Goal: Task Accomplishment & Management: Manage account settings

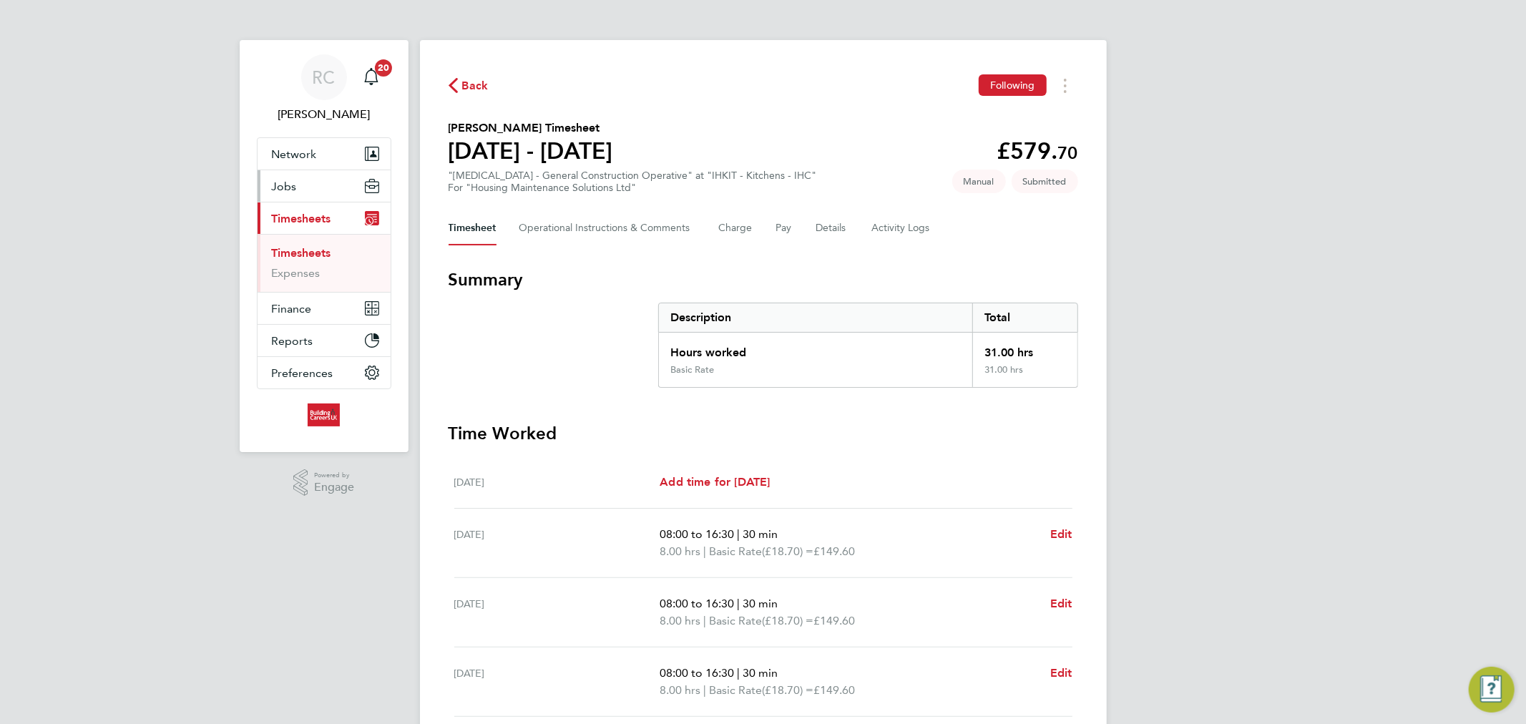
click at [303, 183] on button "Jobs" at bounding box center [324, 185] width 133 height 31
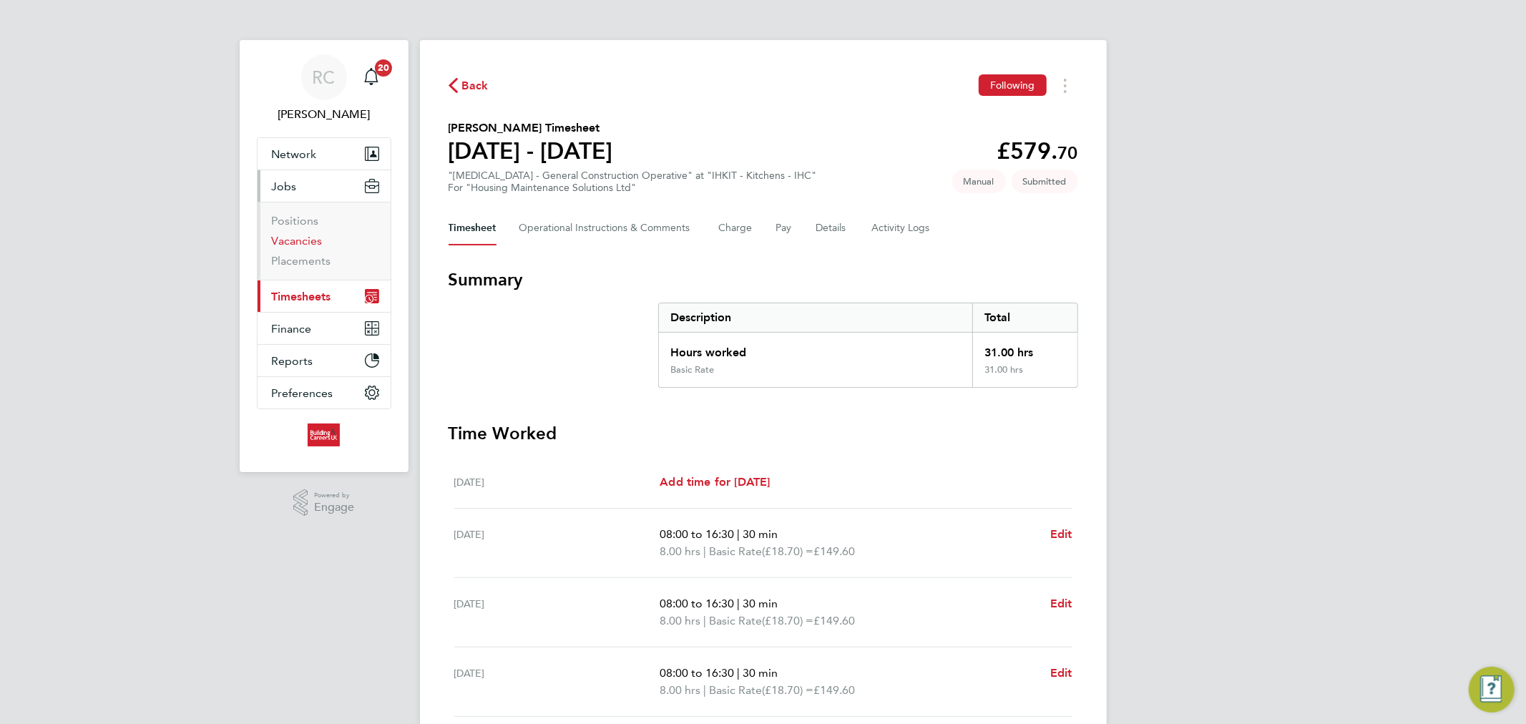
drag, startPoint x: 315, startPoint y: 237, endPoint x: 323, endPoint y: 232, distance: 9.3
click at [315, 237] on link "Vacancies" at bounding box center [297, 241] width 51 height 14
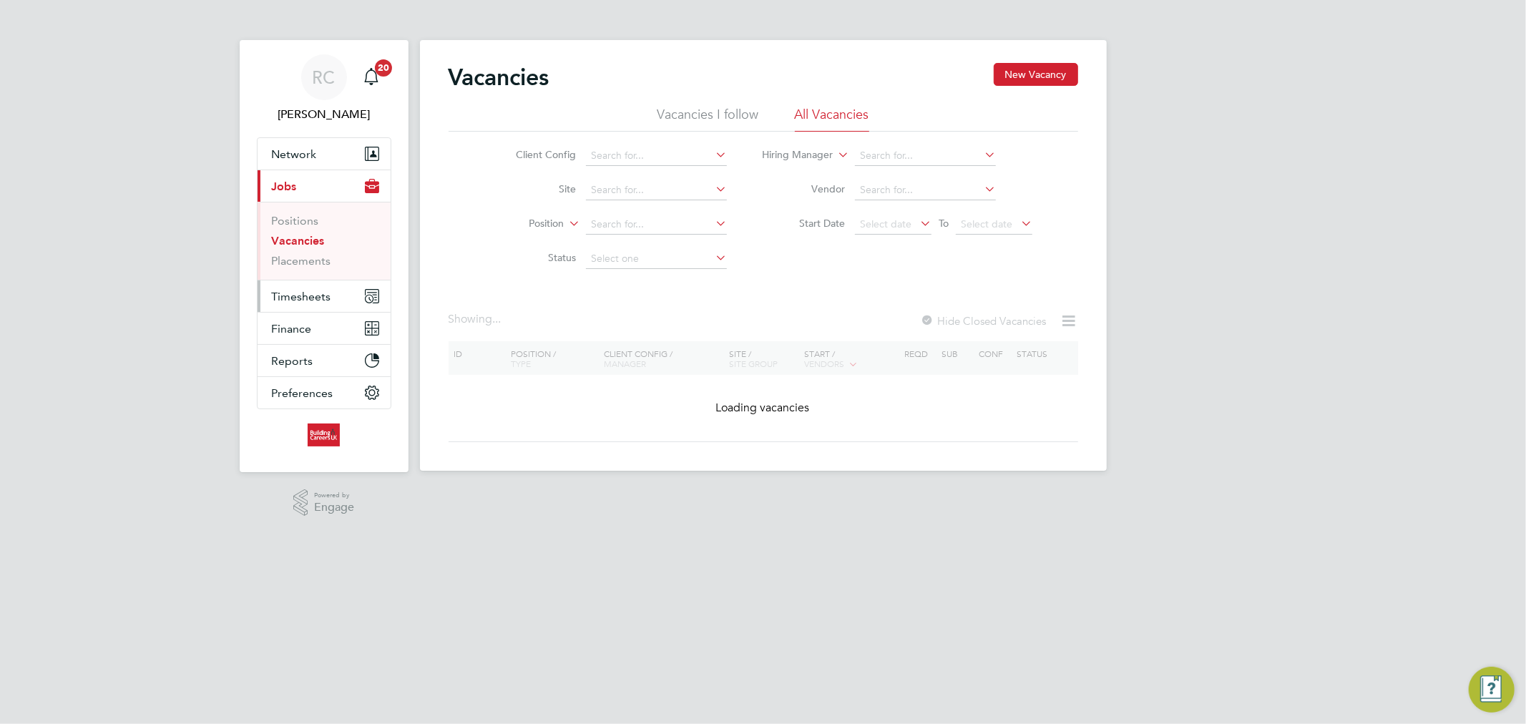
click at [316, 291] on span "Timesheets" at bounding box center [301, 297] width 59 height 14
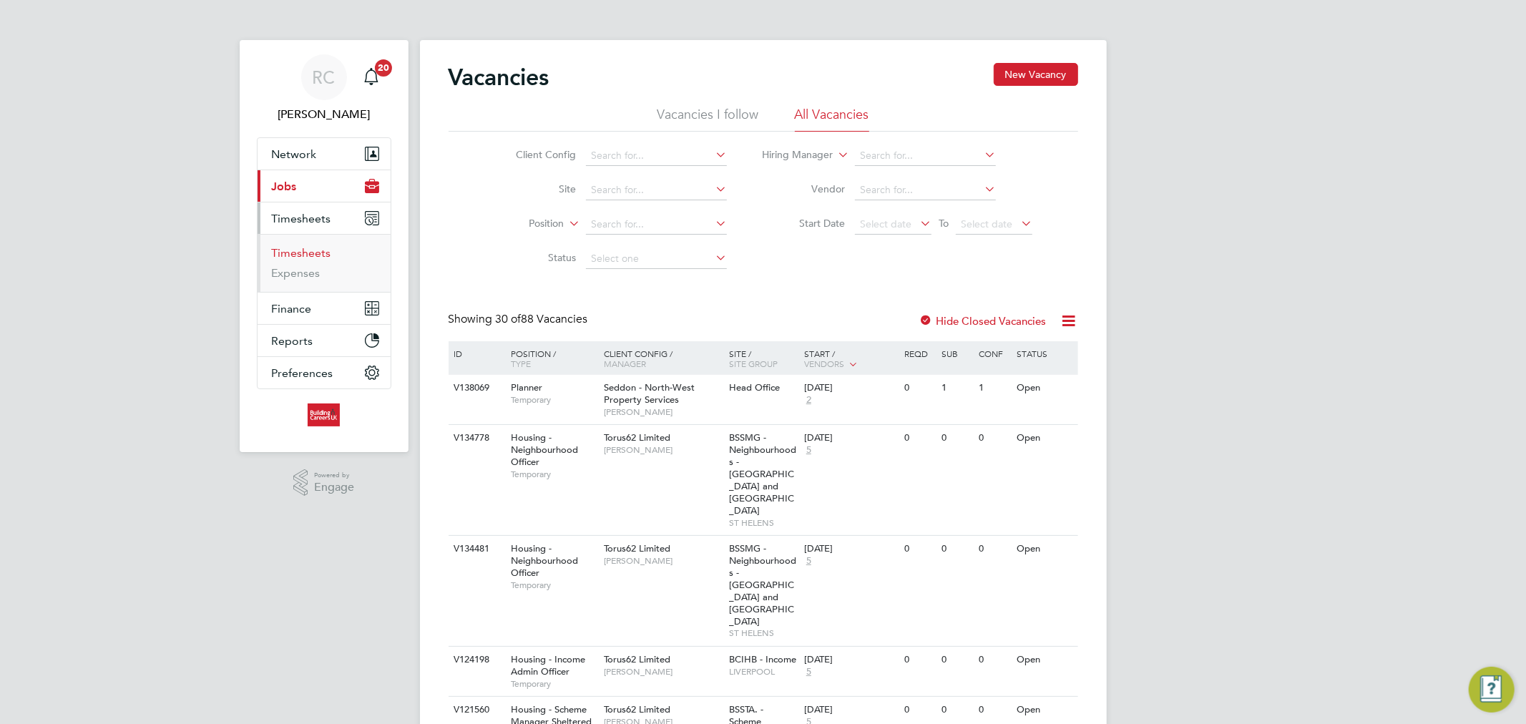
click at [313, 255] on link "Timesheets" at bounding box center [301, 253] width 59 height 14
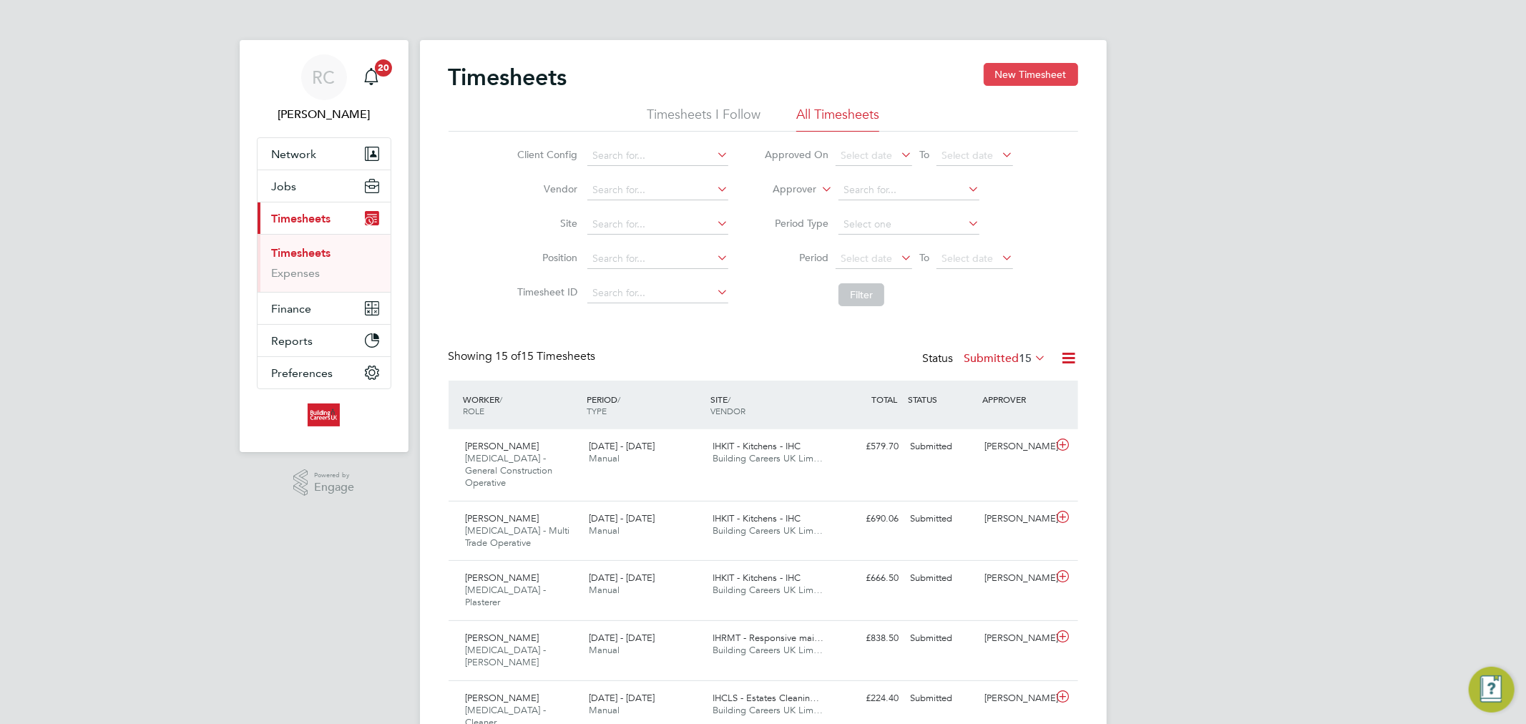
click at [1029, 69] on button "New Timesheet" at bounding box center [1031, 74] width 94 height 23
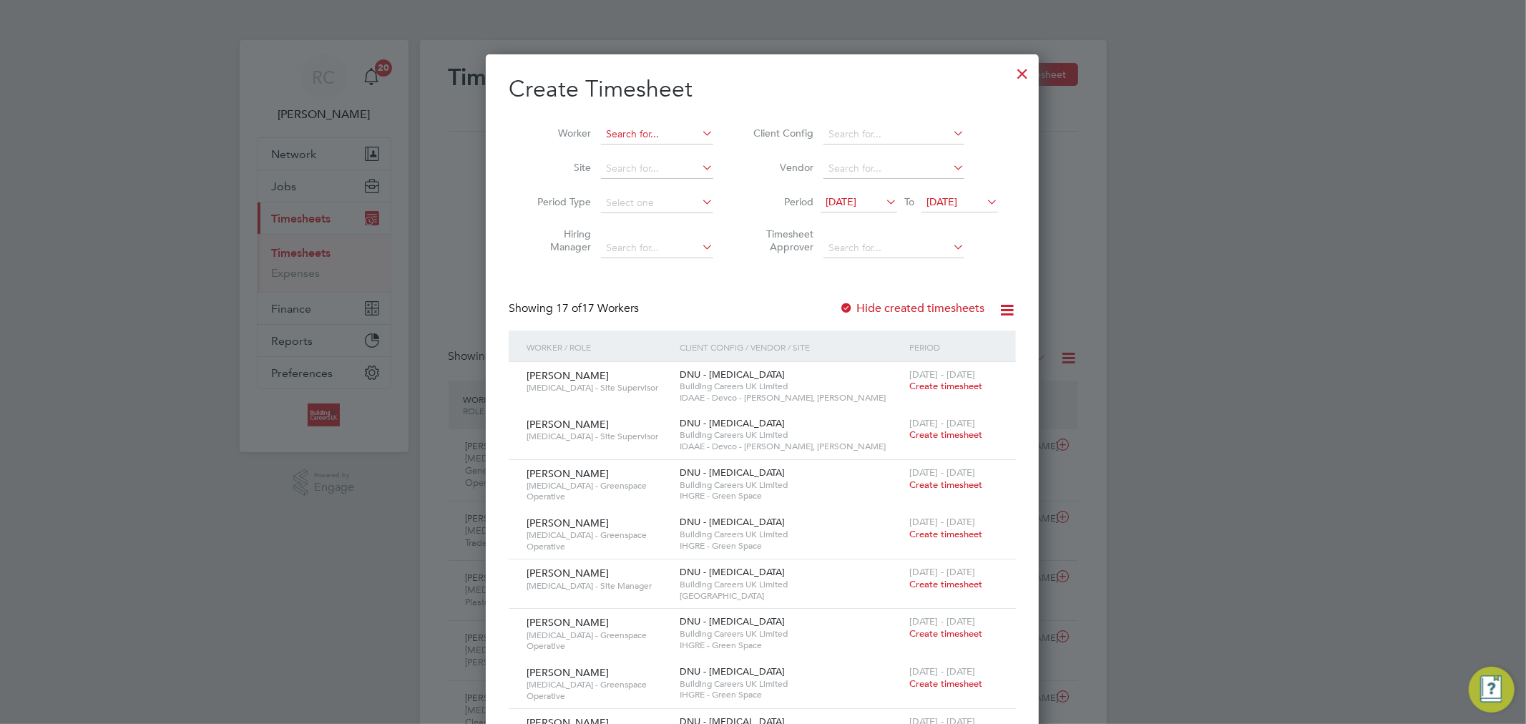
click at [627, 131] on input at bounding box center [657, 134] width 112 height 20
click at [660, 155] on li "Luke Peers" at bounding box center [661, 153] width 123 height 19
type input "[PERSON_NAME]"
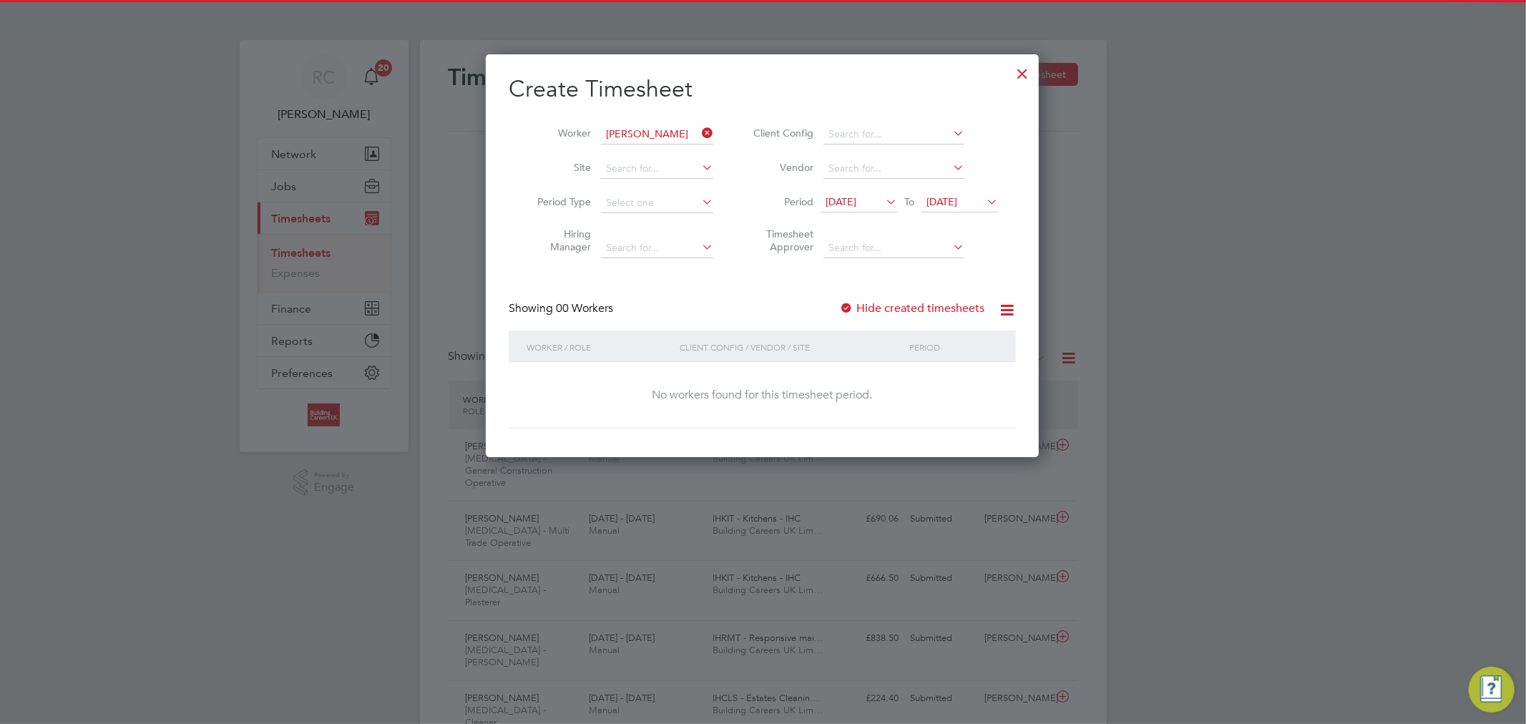
click at [856, 202] on span "[DATE]" at bounding box center [841, 201] width 31 height 13
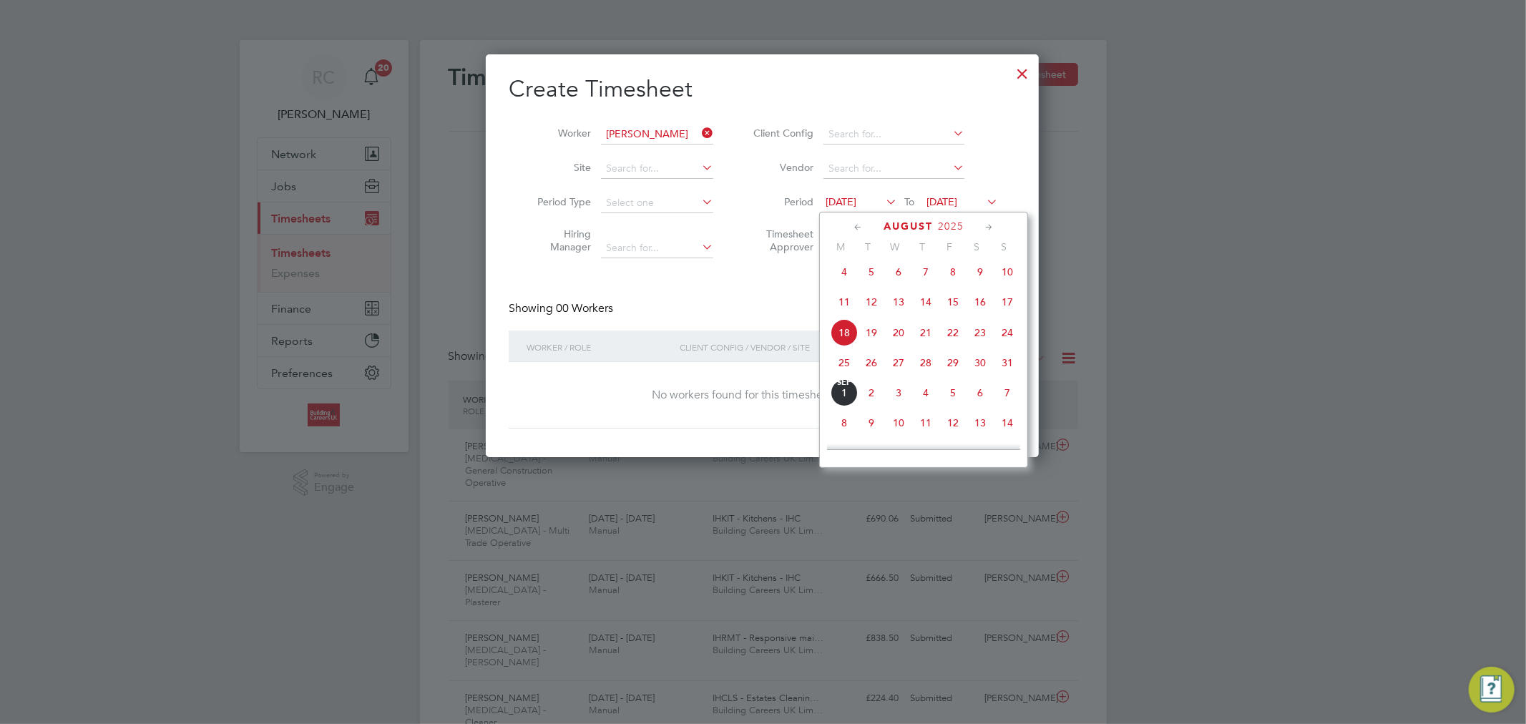
click at [839, 366] on span "25" at bounding box center [844, 362] width 27 height 27
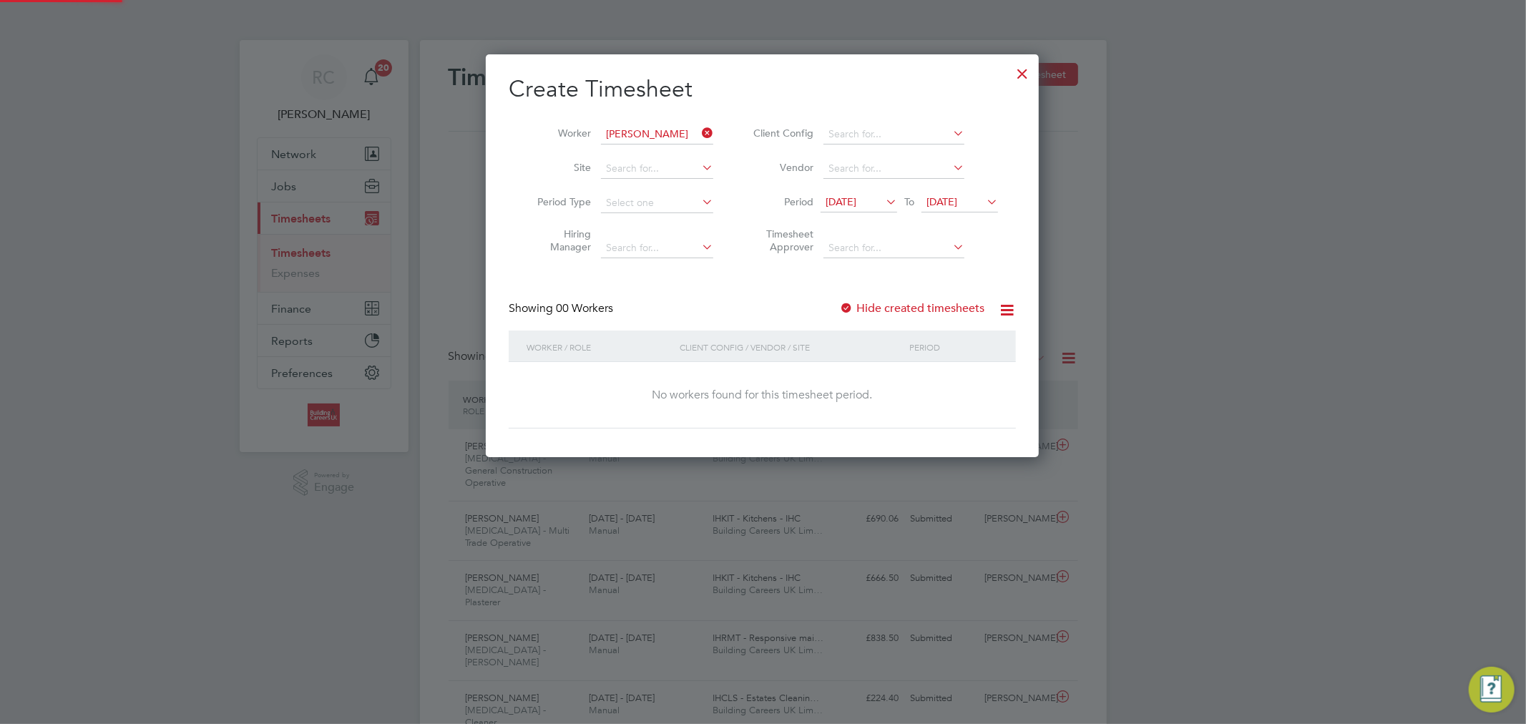
click at [944, 200] on span "[DATE]" at bounding box center [942, 201] width 31 height 13
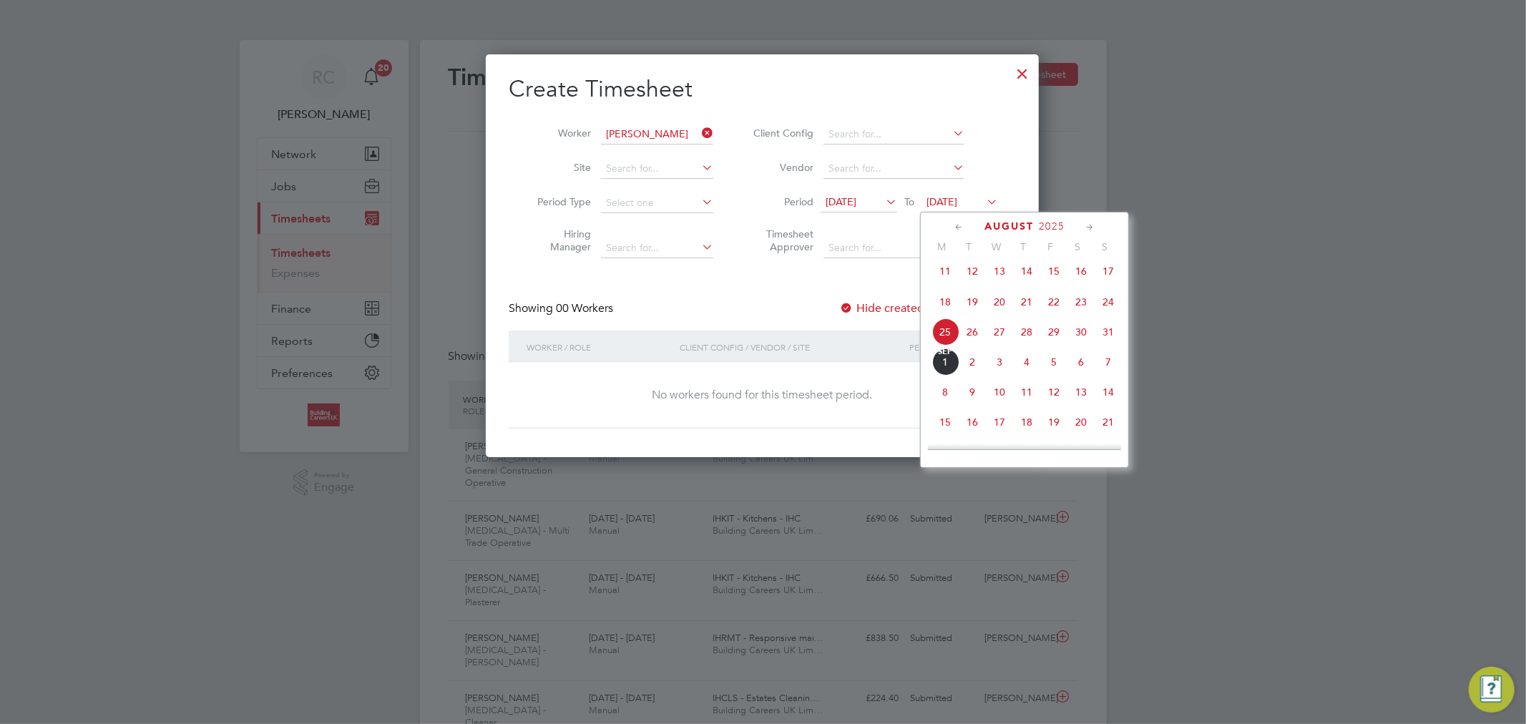
click at [1107, 336] on span "31" at bounding box center [1108, 331] width 27 height 27
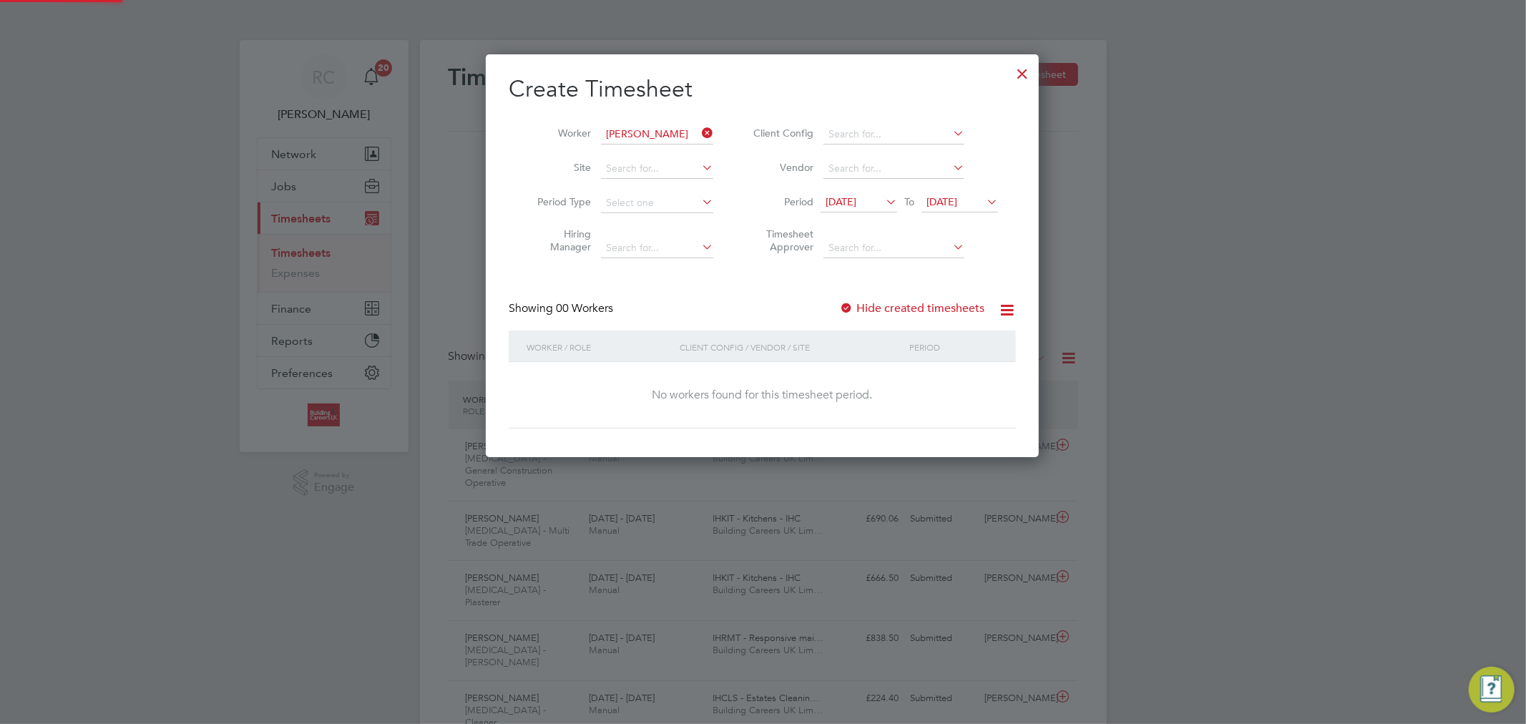
click at [899, 308] on label "Hide created timesheets" at bounding box center [911, 308] width 145 height 14
click at [881, 305] on label "Hide created timesheets" at bounding box center [911, 308] width 145 height 14
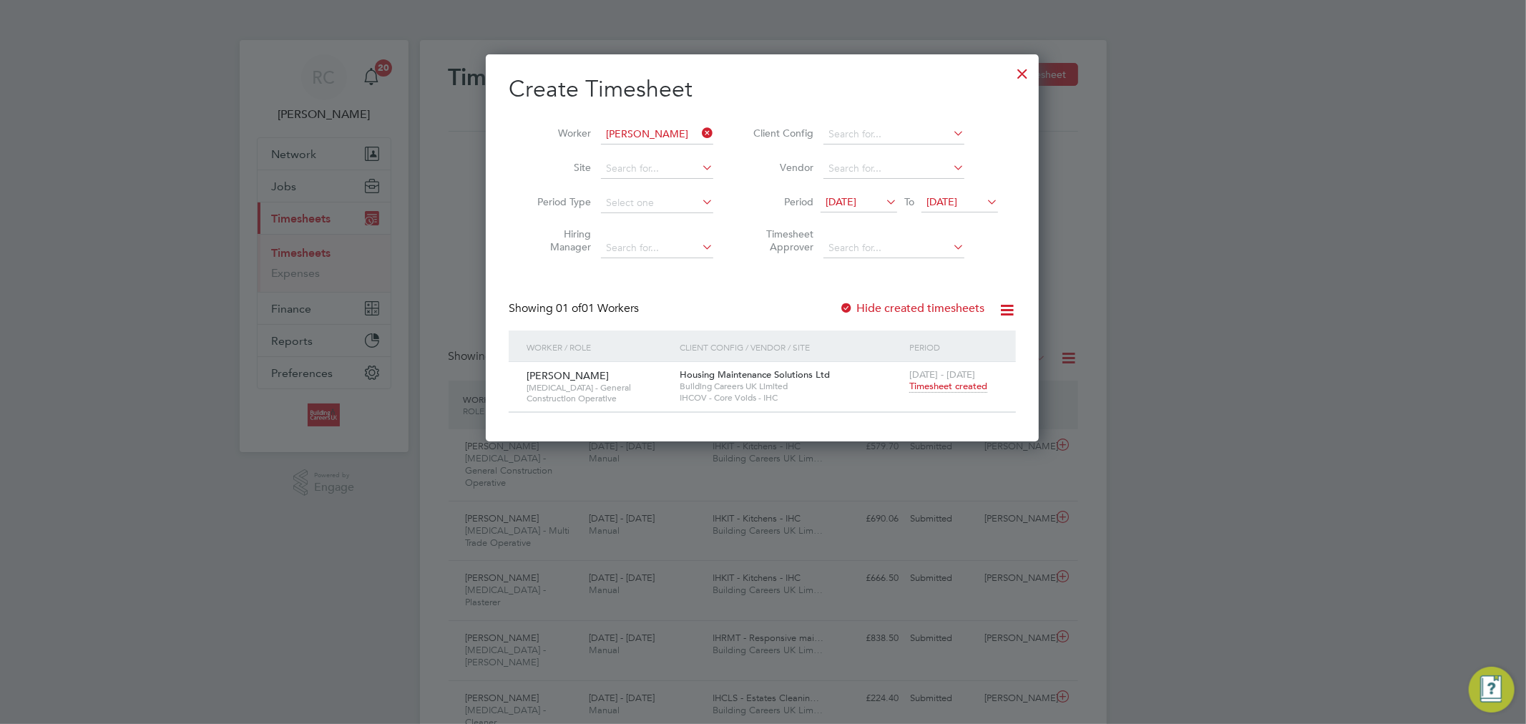
click at [933, 385] on span "Timesheet created" at bounding box center [948, 386] width 78 height 13
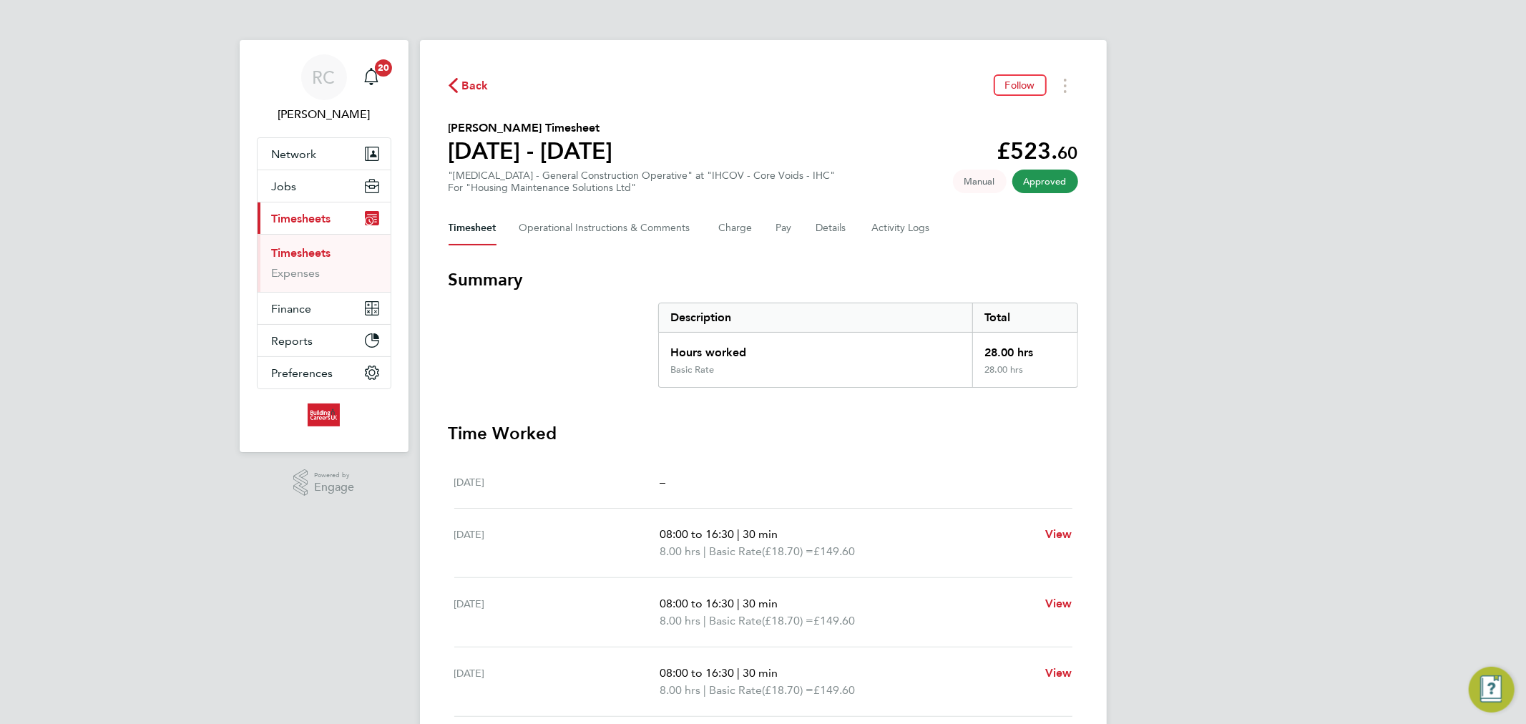
click at [461, 87] on span "Back" at bounding box center [469, 85] width 40 height 14
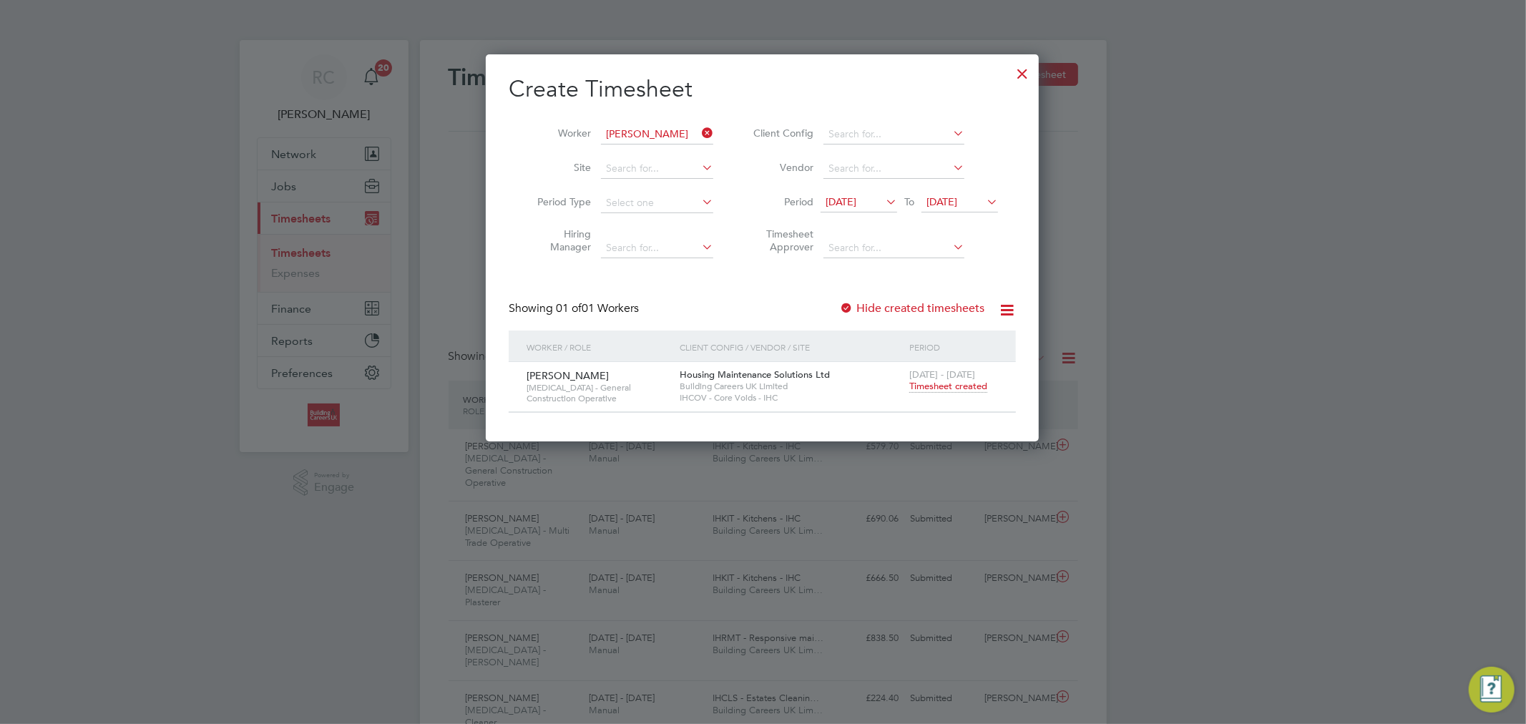
click at [1019, 80] on div at bounding box center [1023, 70] width 26 height 26
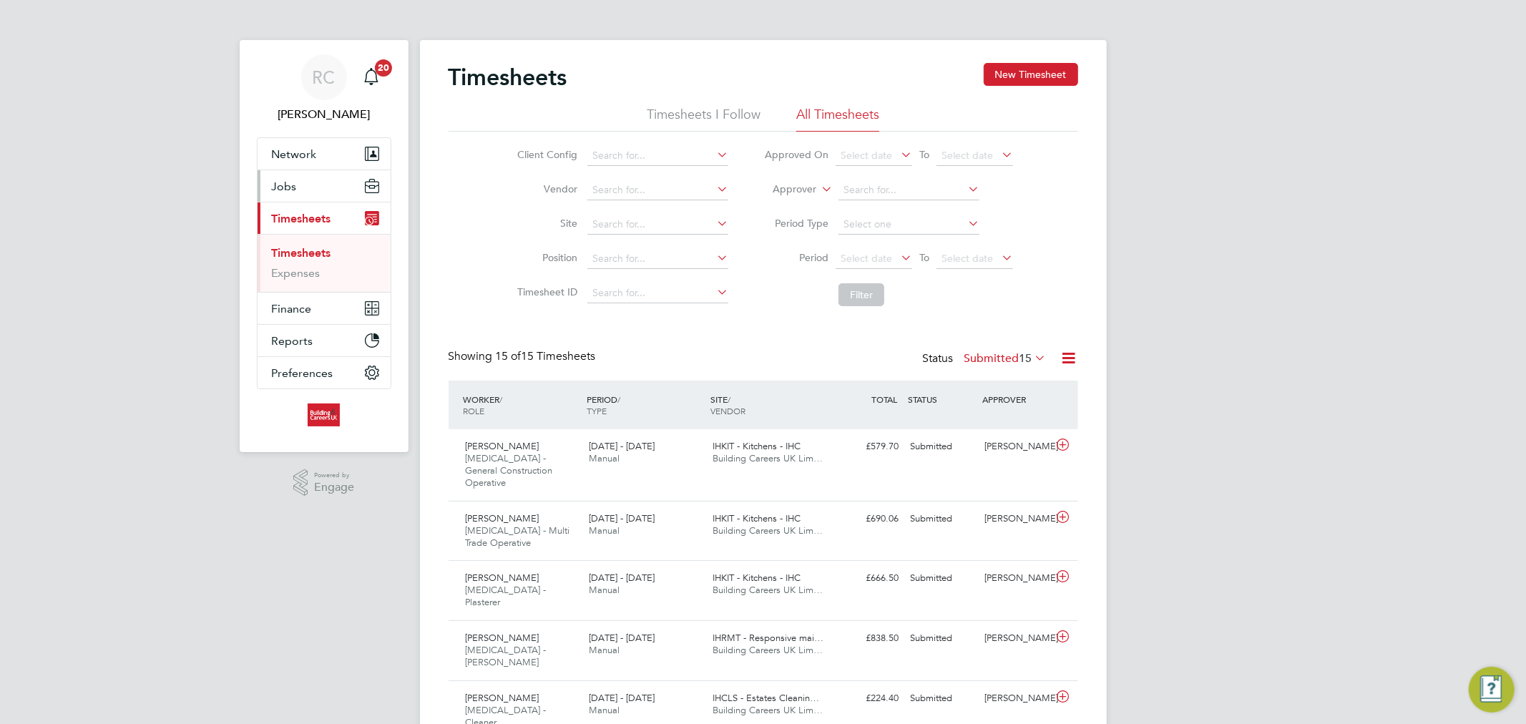
click at [298, 199] on button "Jobs" at bounding box center [324, 185] width 133 height 31
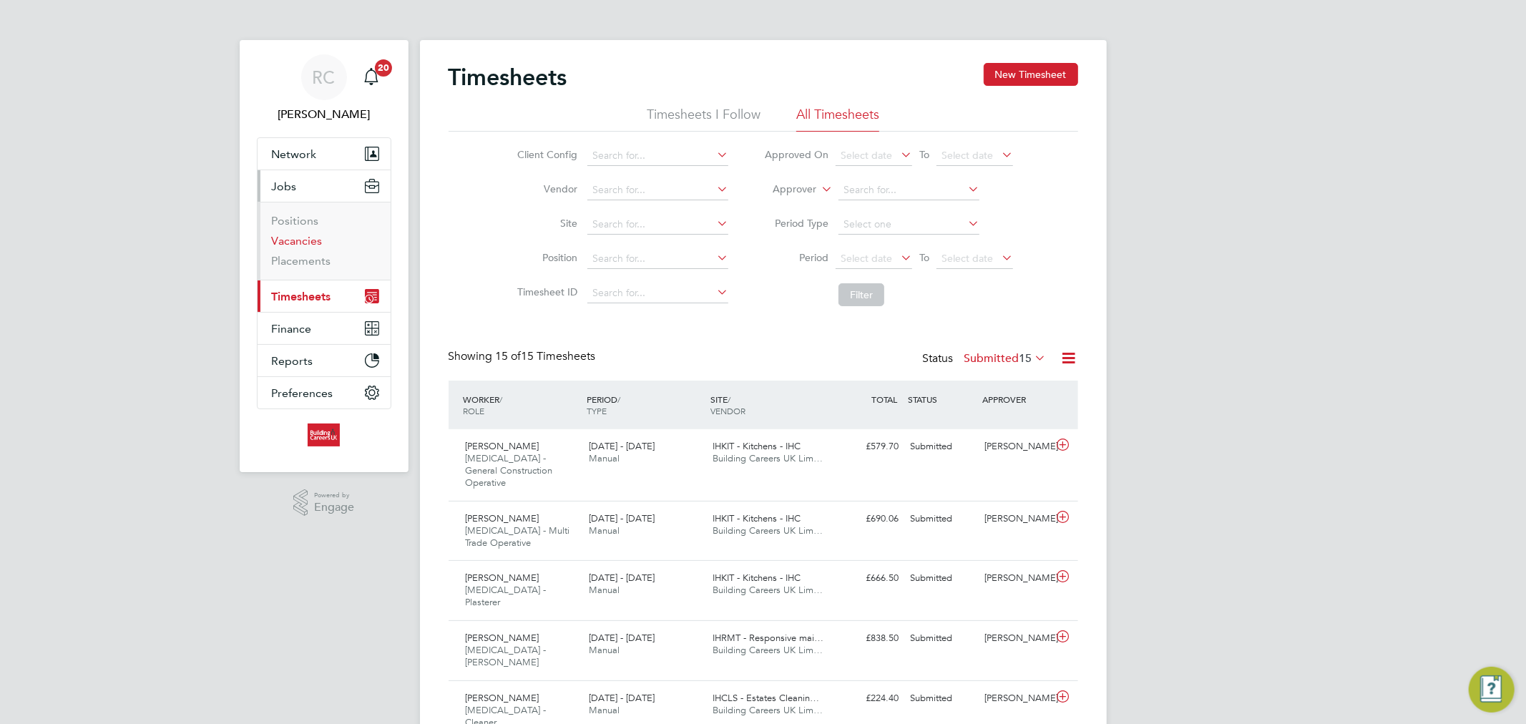
click at [313, 238] on link "Vacancies" at bounding box center [297, 241] width 51 height 14
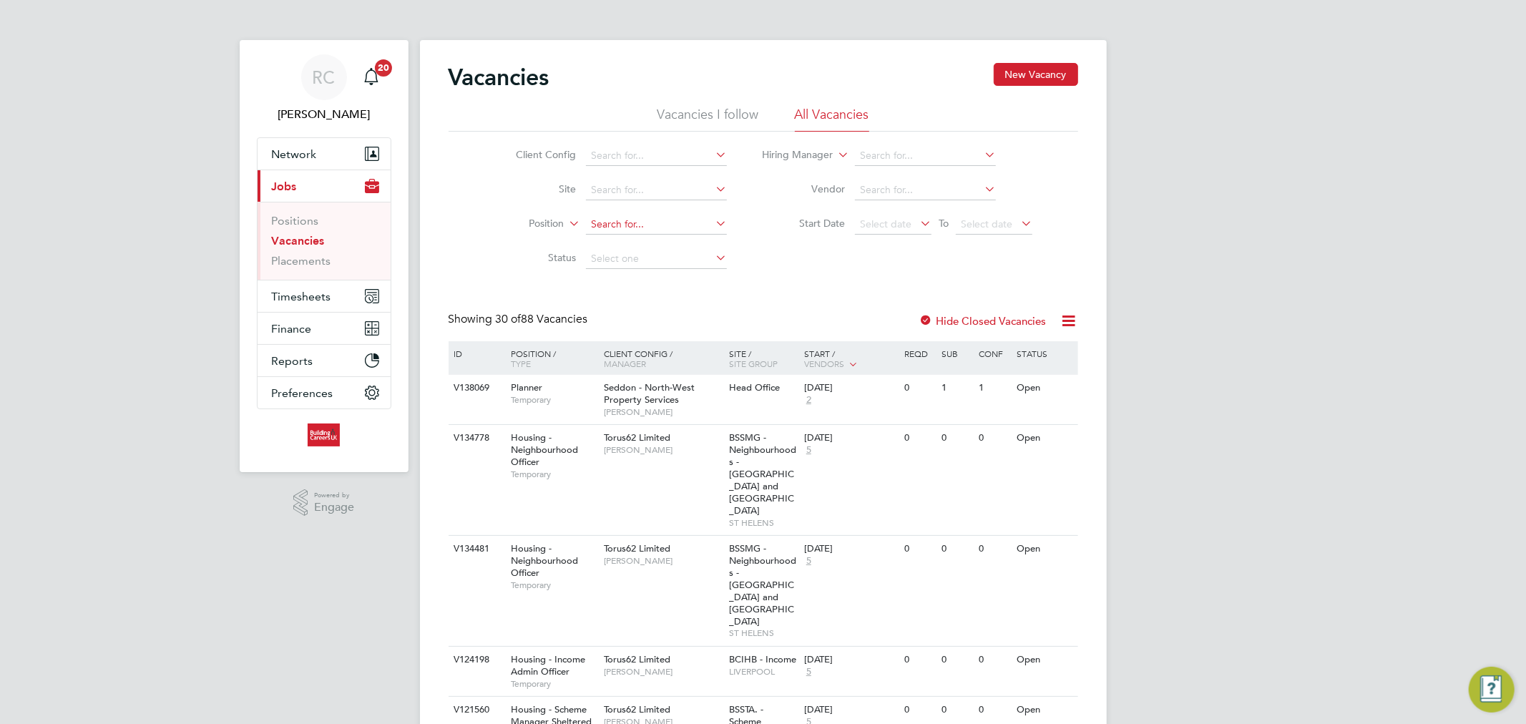
click at [656, 218] on input at bounding box center [656, 225] width 141 height 20
click at [312, 254] on link "Placements" at bounding box center [301, 261] width 59 height 14
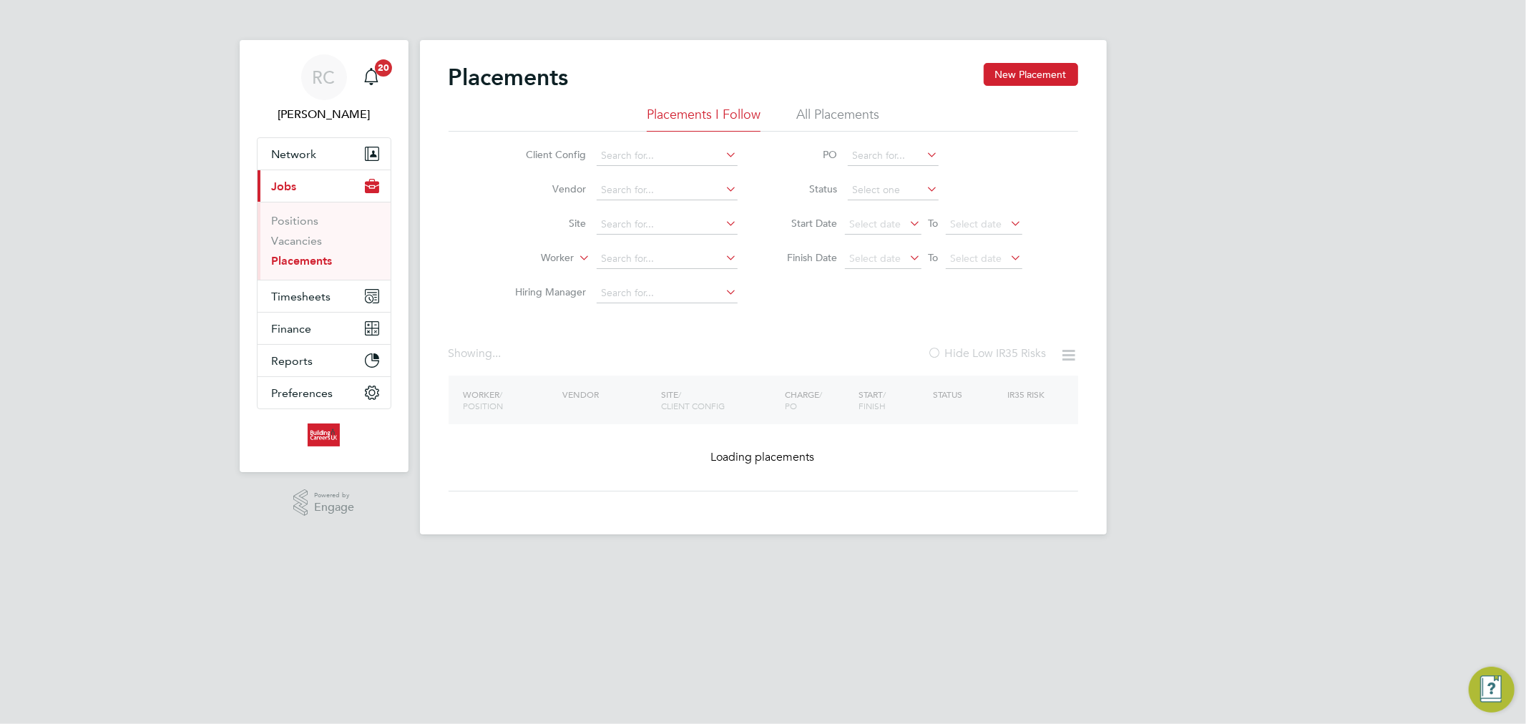
click at [644, 235] on li "Site" at bounding box center [621, 224] width 269 height 34
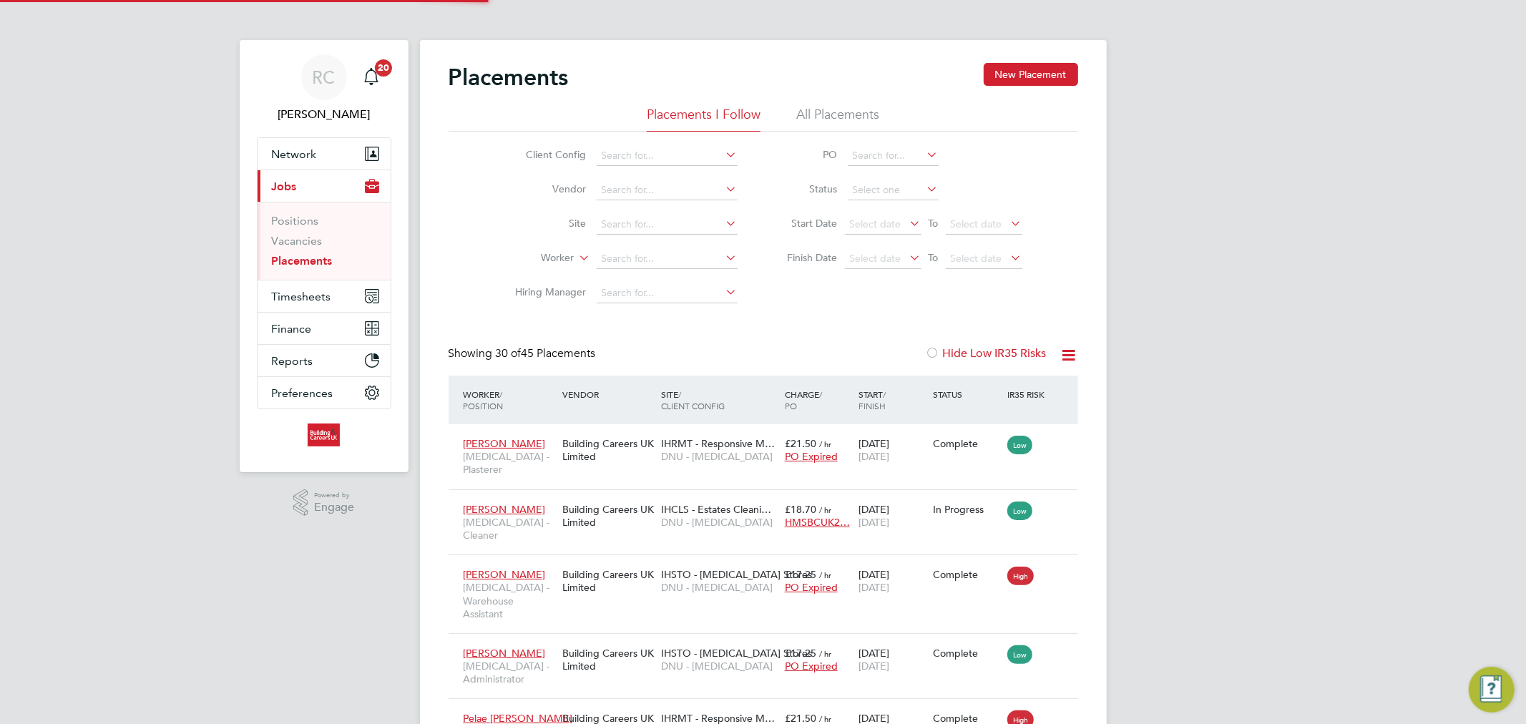
click at [816, 111] on li "All Placements" at bounding box center [837, 119] width 83 height 26
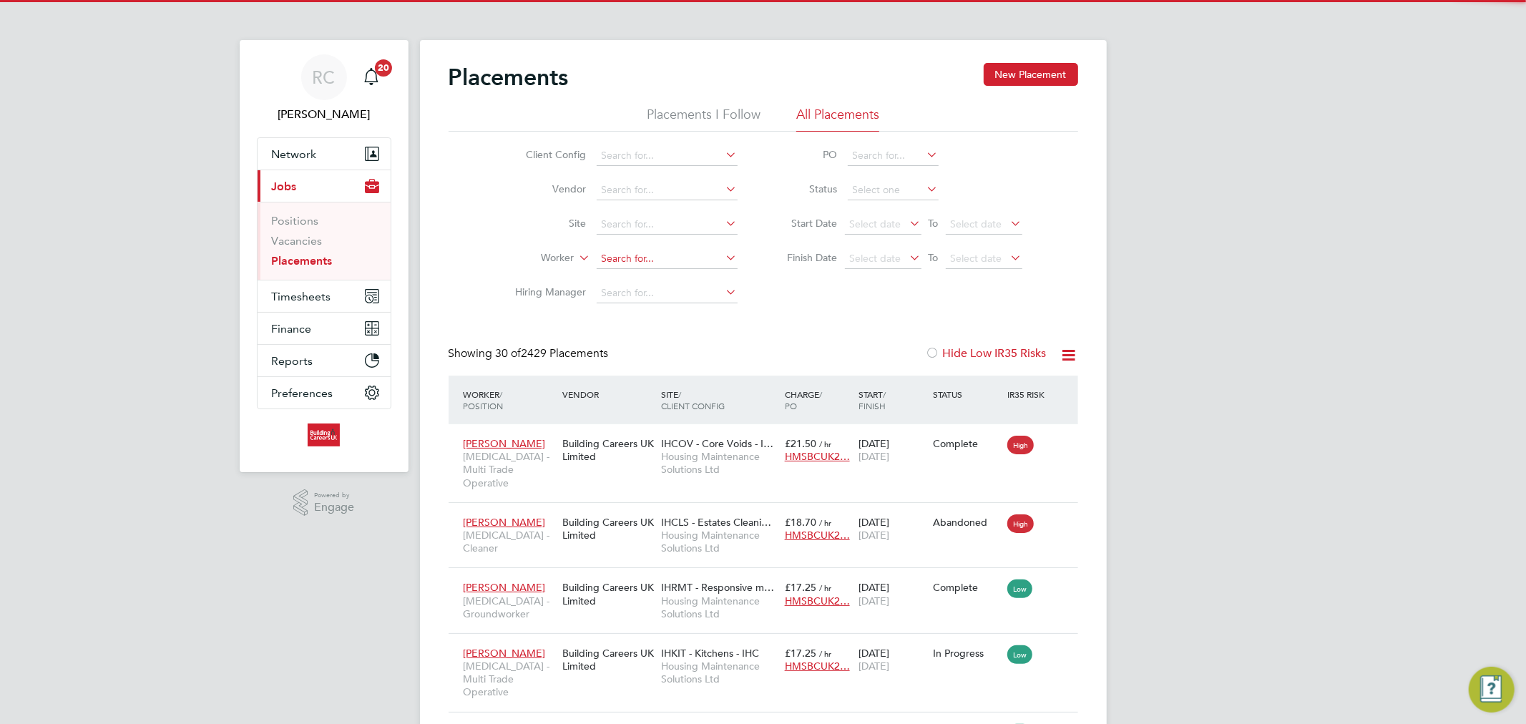
click at [625, 252] on input at bounding box center [667, 259] width 141 height 20
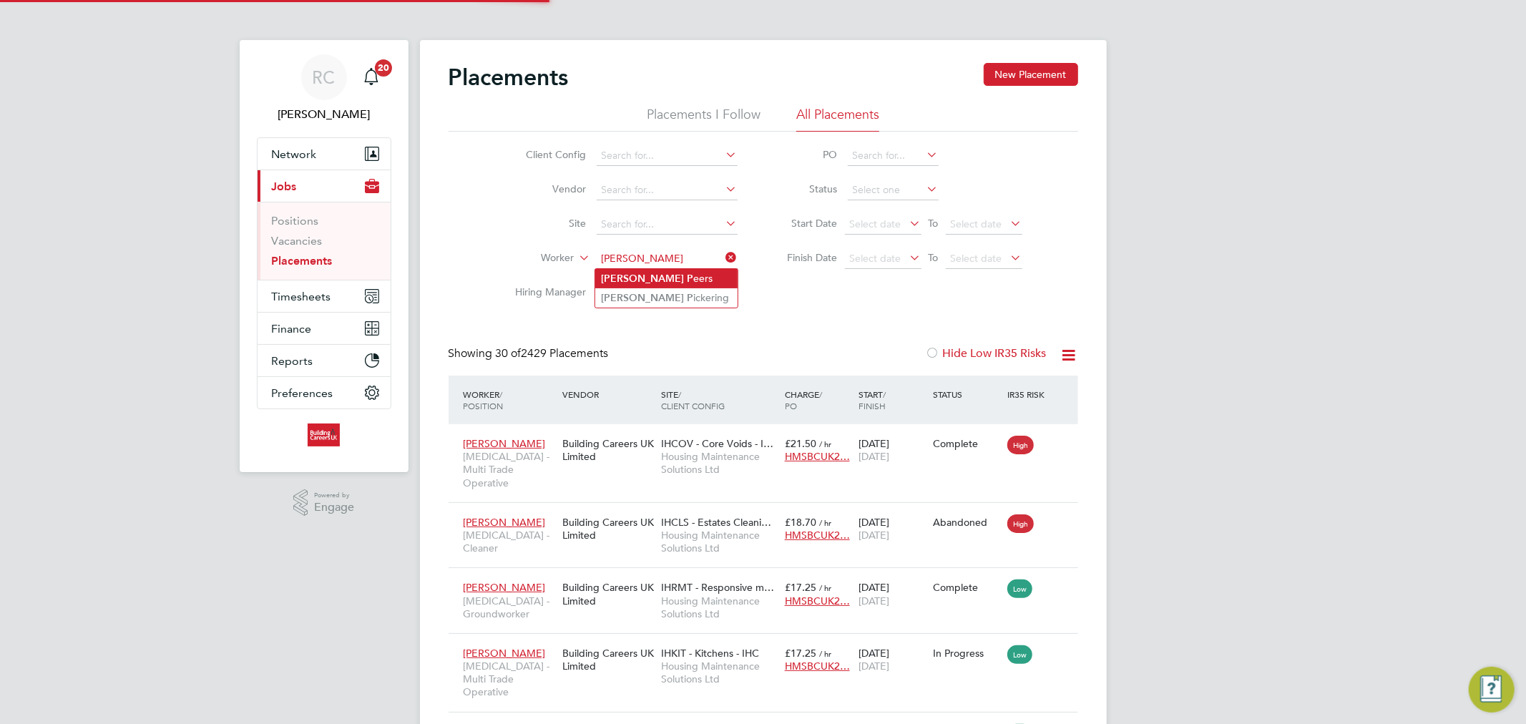
click at [635, 283] on li "Luke P eers" at bounding box center [666, 278] width 142 height 19
type input "Luke Peers"
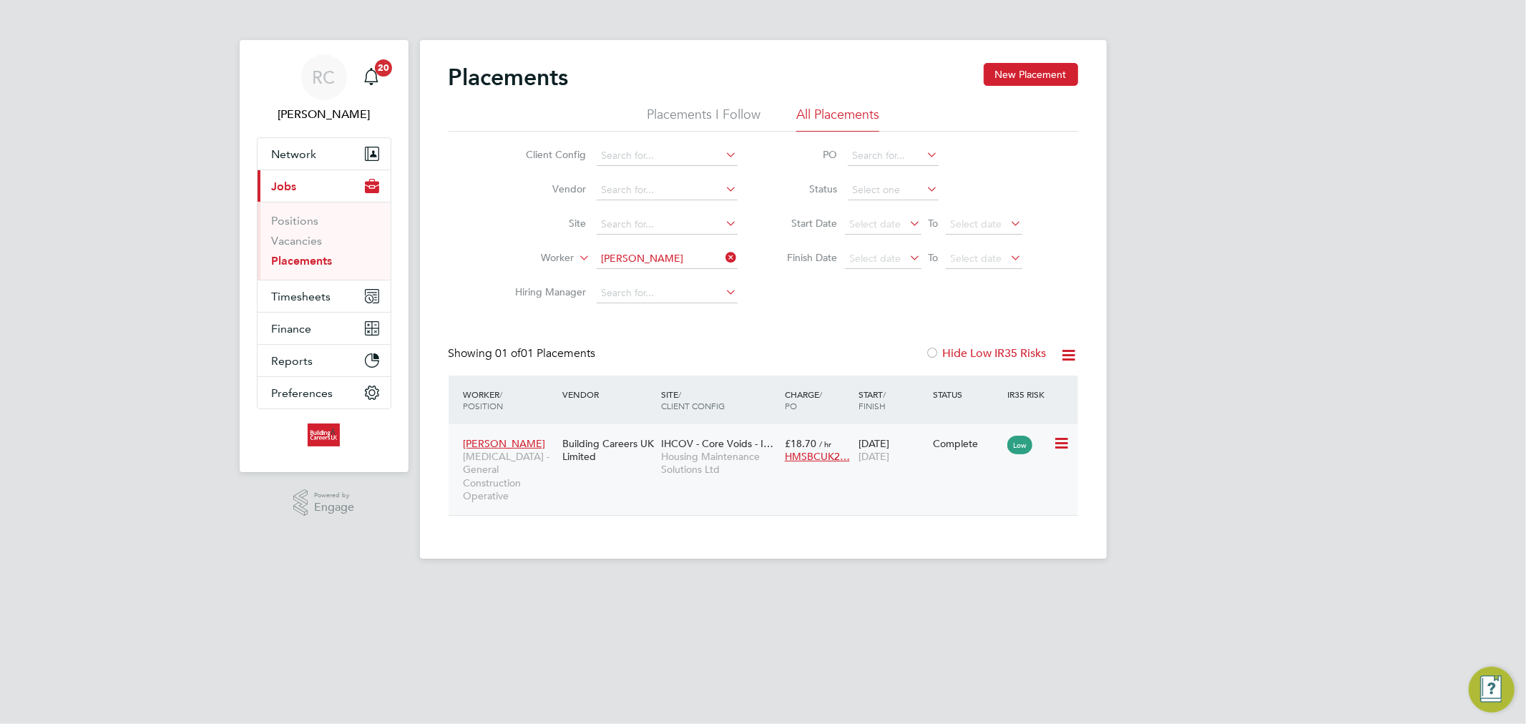
click at [1068, 442] on icon at bounding box center [1060, 443] width 14 height 17
click at [639, 441] on div "Building Careers UK Limited" at bounding box center [608, 450] width 99 height 40
click at [301, 241] on link "Vacancies" at bounding box center [297, 241] width 51 height 14
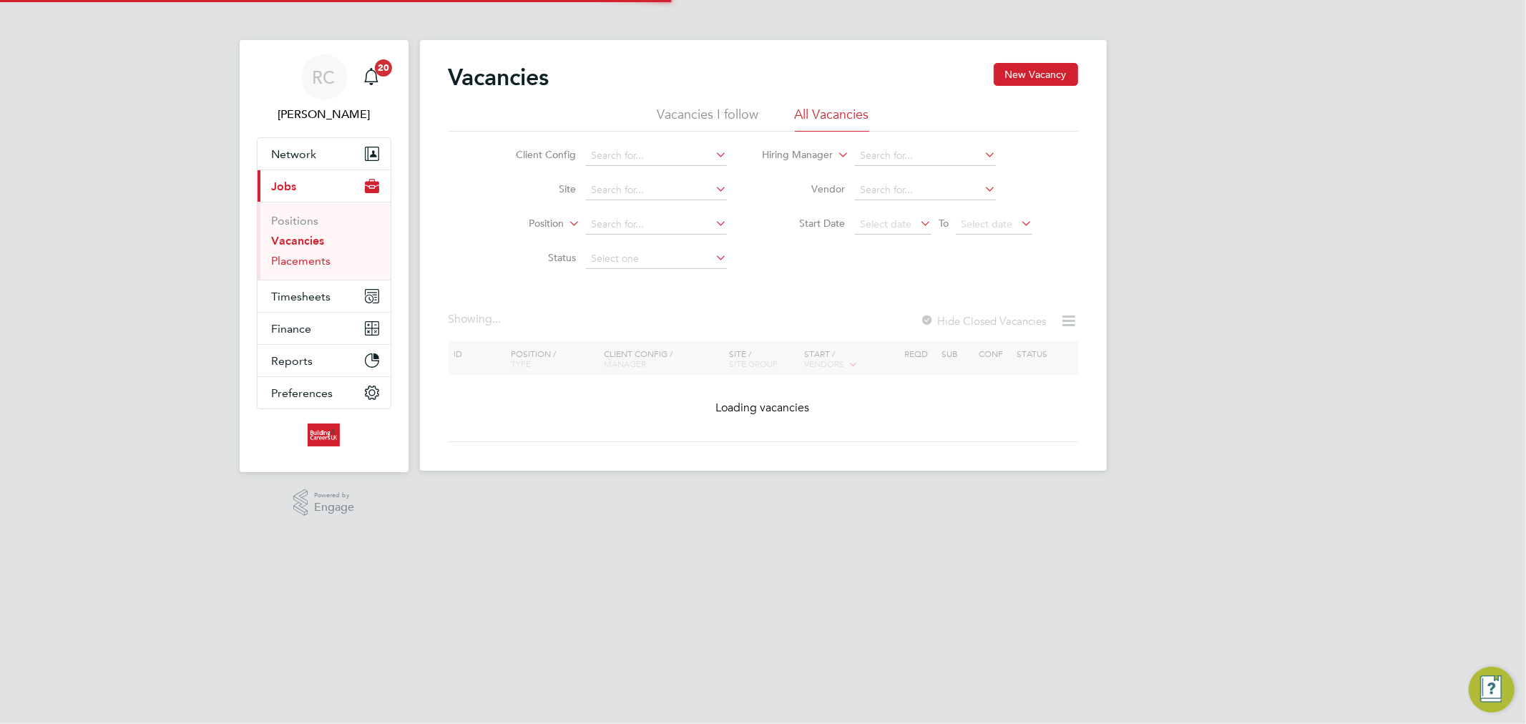
click at [312, 263] on link "Placements" at bounding box center [301, 261] width 59 height 14
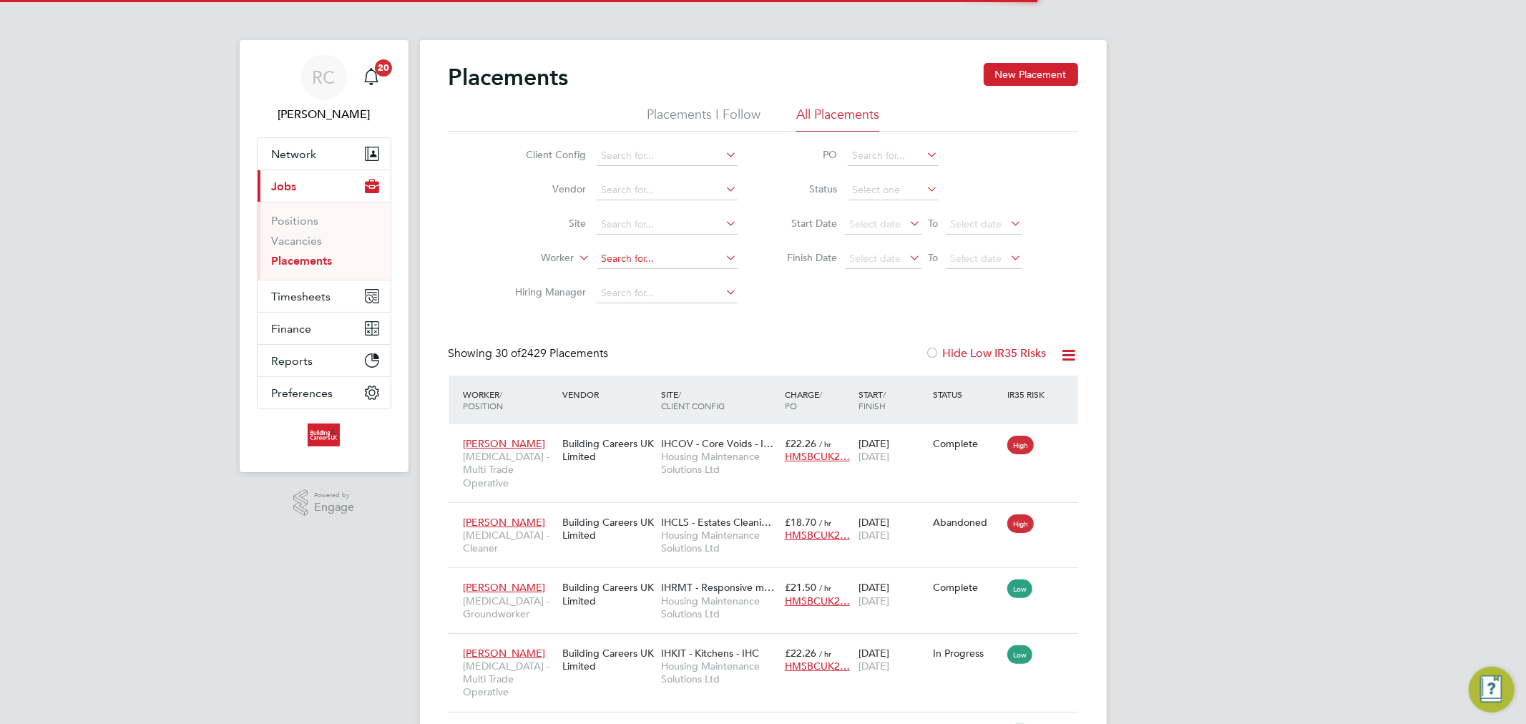
scroll to position [54, 124]
click at [662, 265] on input at bounding box center [667, 259] width 141 height 20
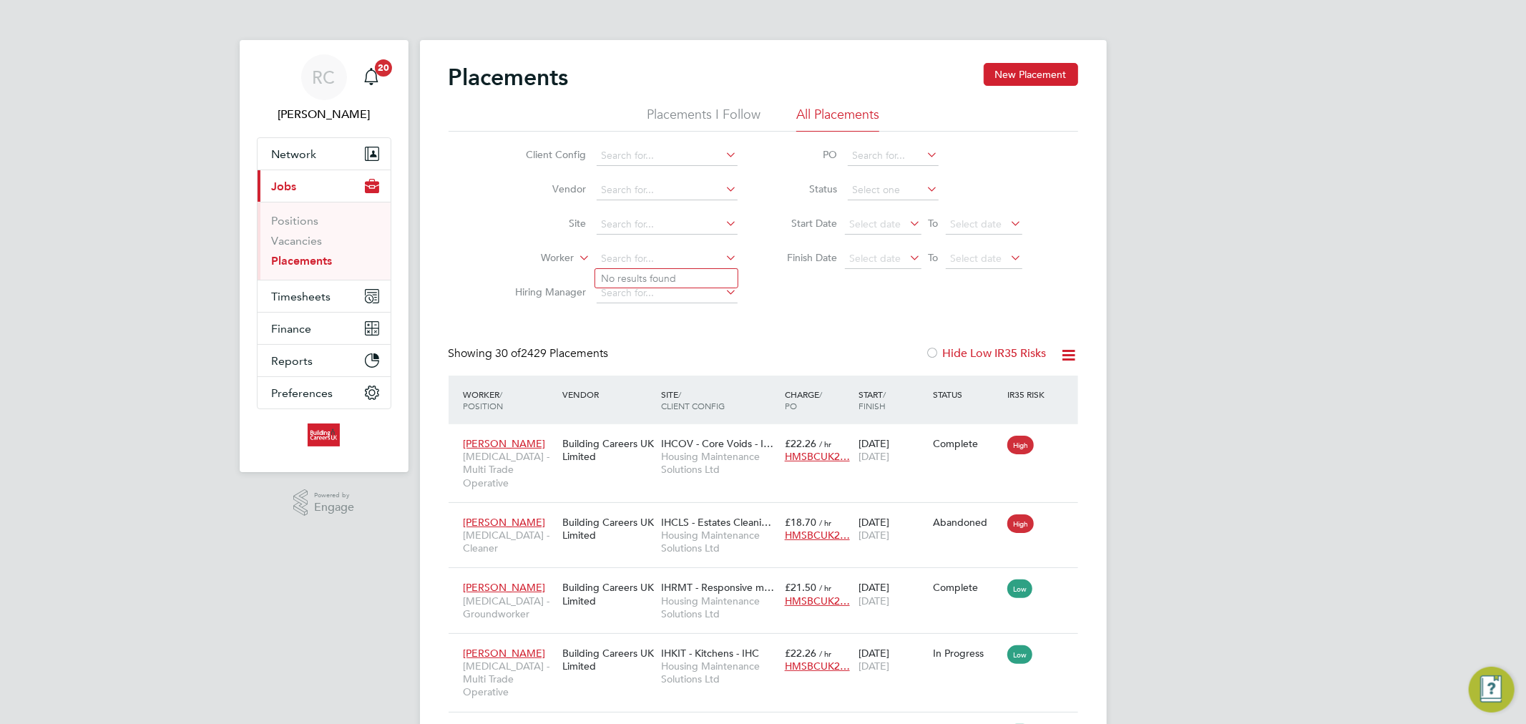
type input "p"
click at [308, 245] on link "Vacancies" at bounding box center [297, 241] width 51 height 14
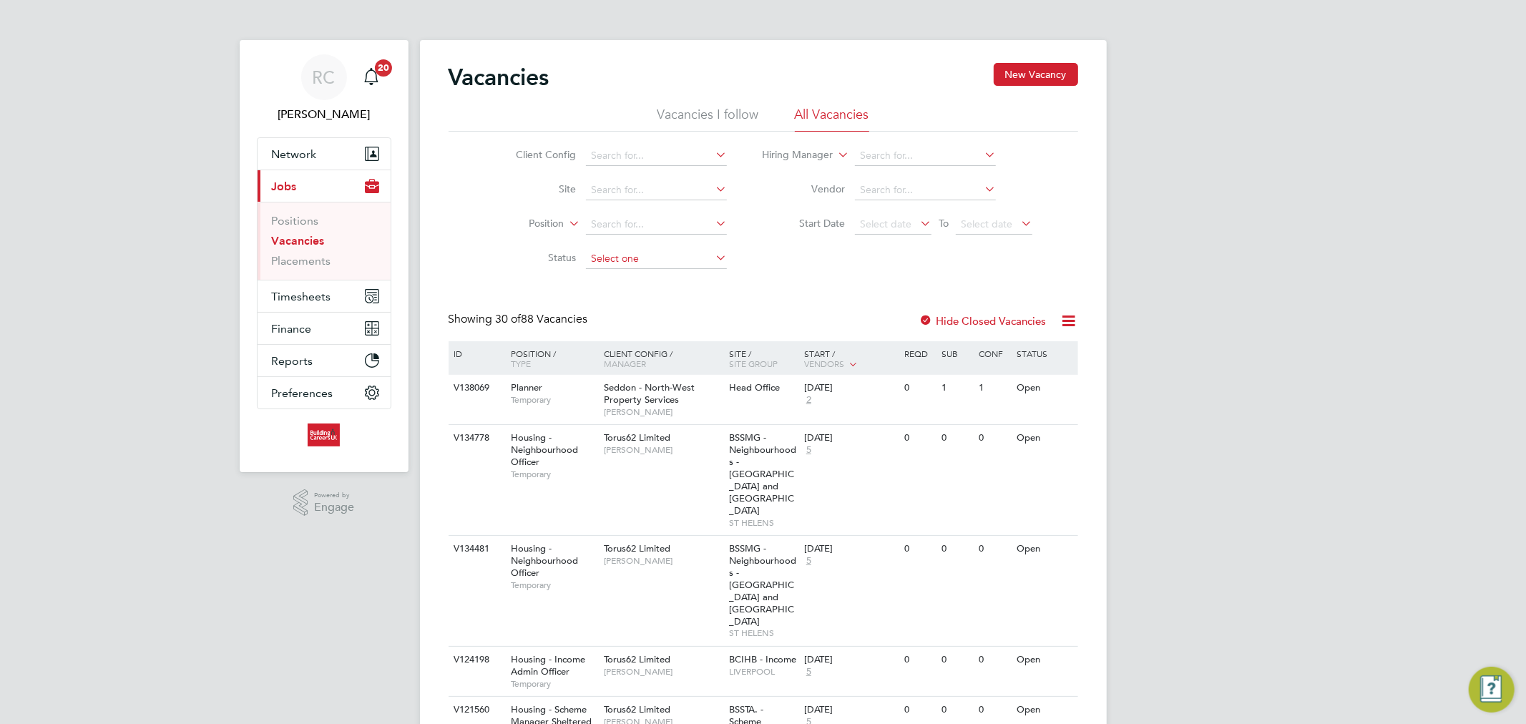
click at [643, 249] on input at bounding box center [656, 259] width 141 height 20
click at [631, 313] on li "Open" at bounding box center [656, 315] width 142 height 19
type input "Open"
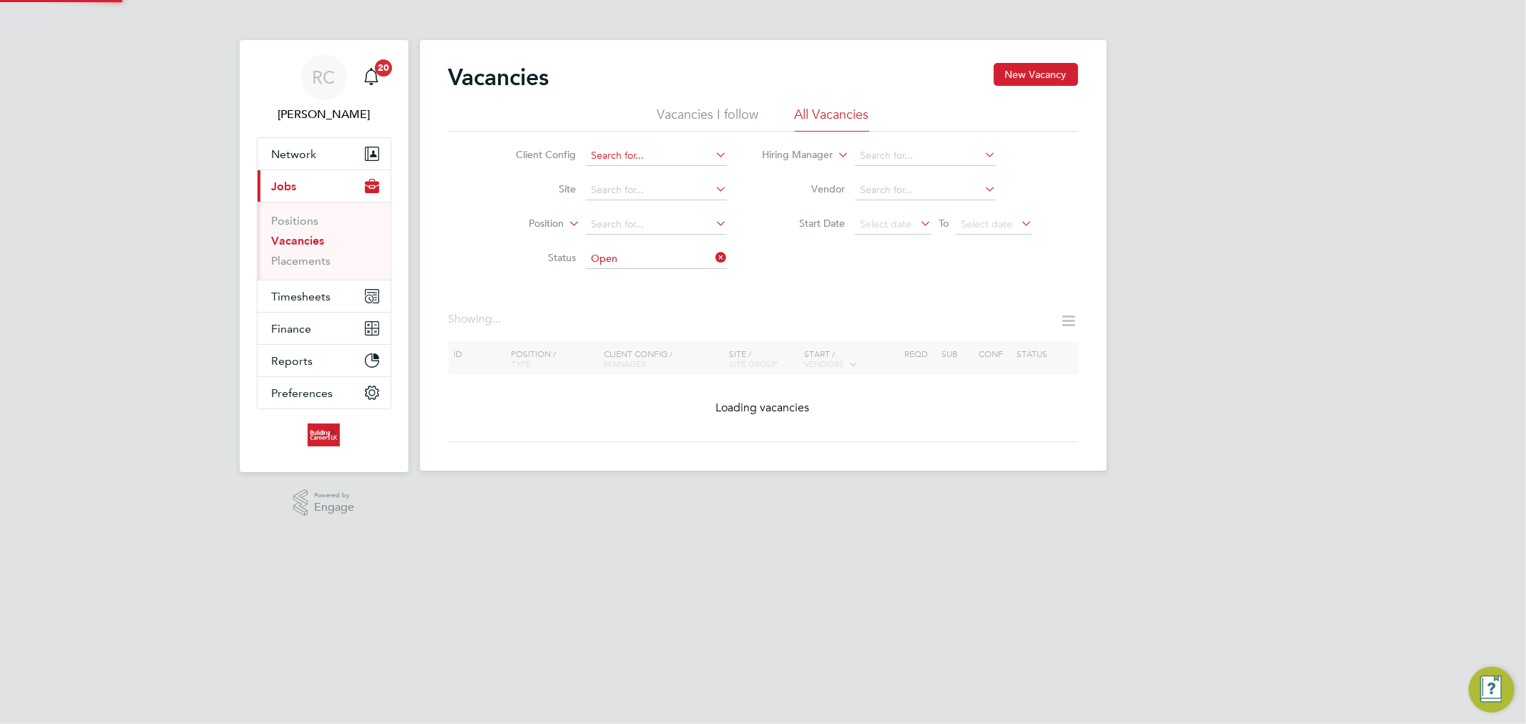
click at [622, 156] on input at bounding box center [656, 156] width 141 height 20
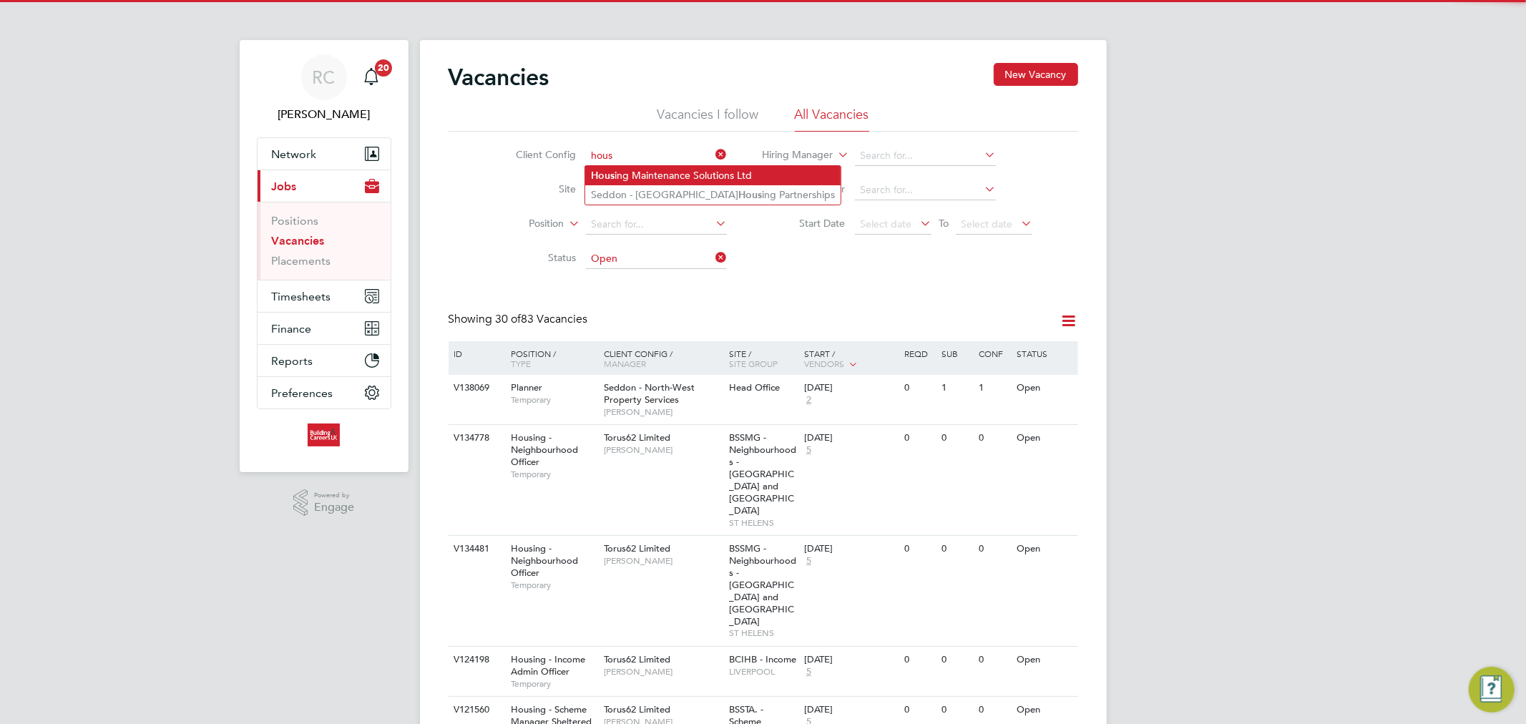
click at [634, 170] on li "Hous ing Maintenance Solutions Ltd" at bounding box center [712, 175] width 255 height 19
type input "Housing Maintenance Solutions Ltd"
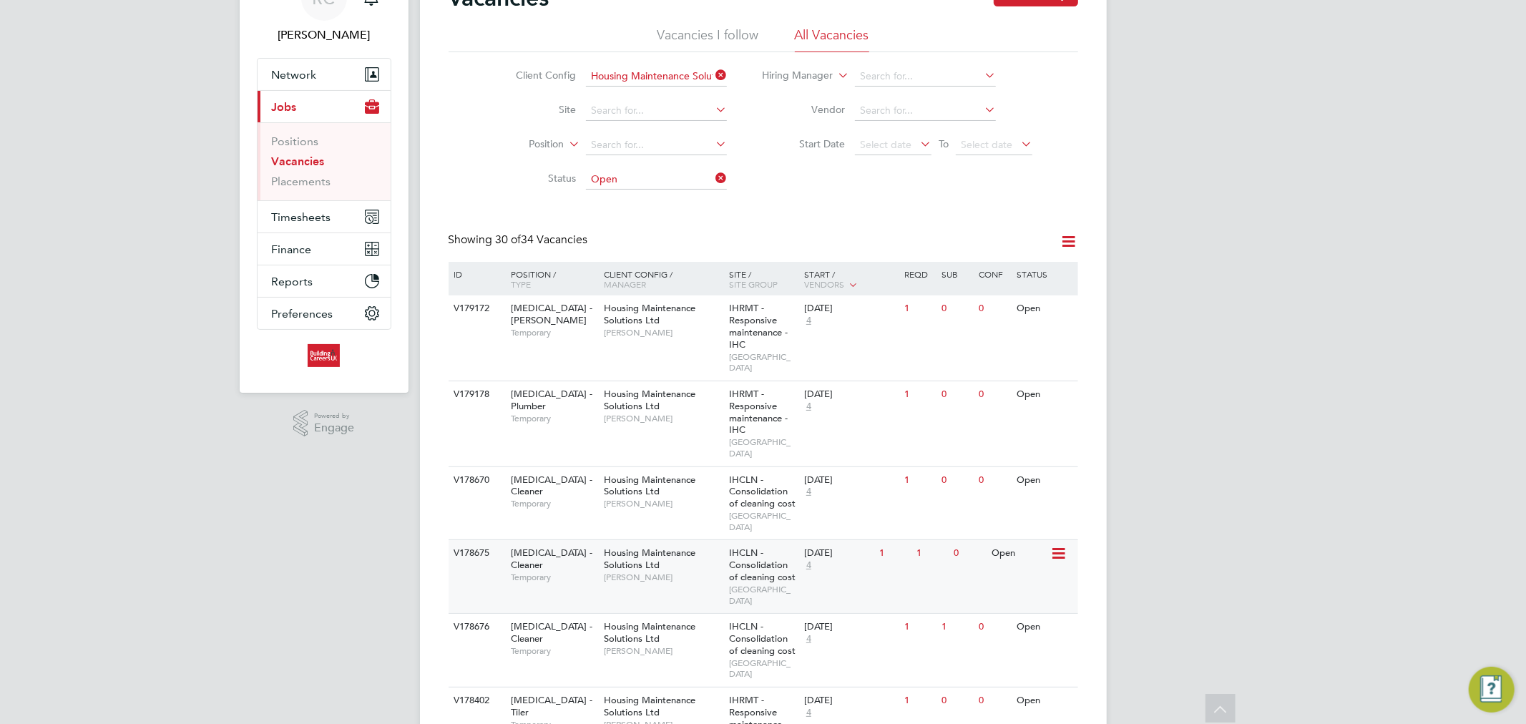
click at [768, 547] on span "IHCLN - Consolidation of cleaning cost" at bounding box center [762, 565] width 67 height 36
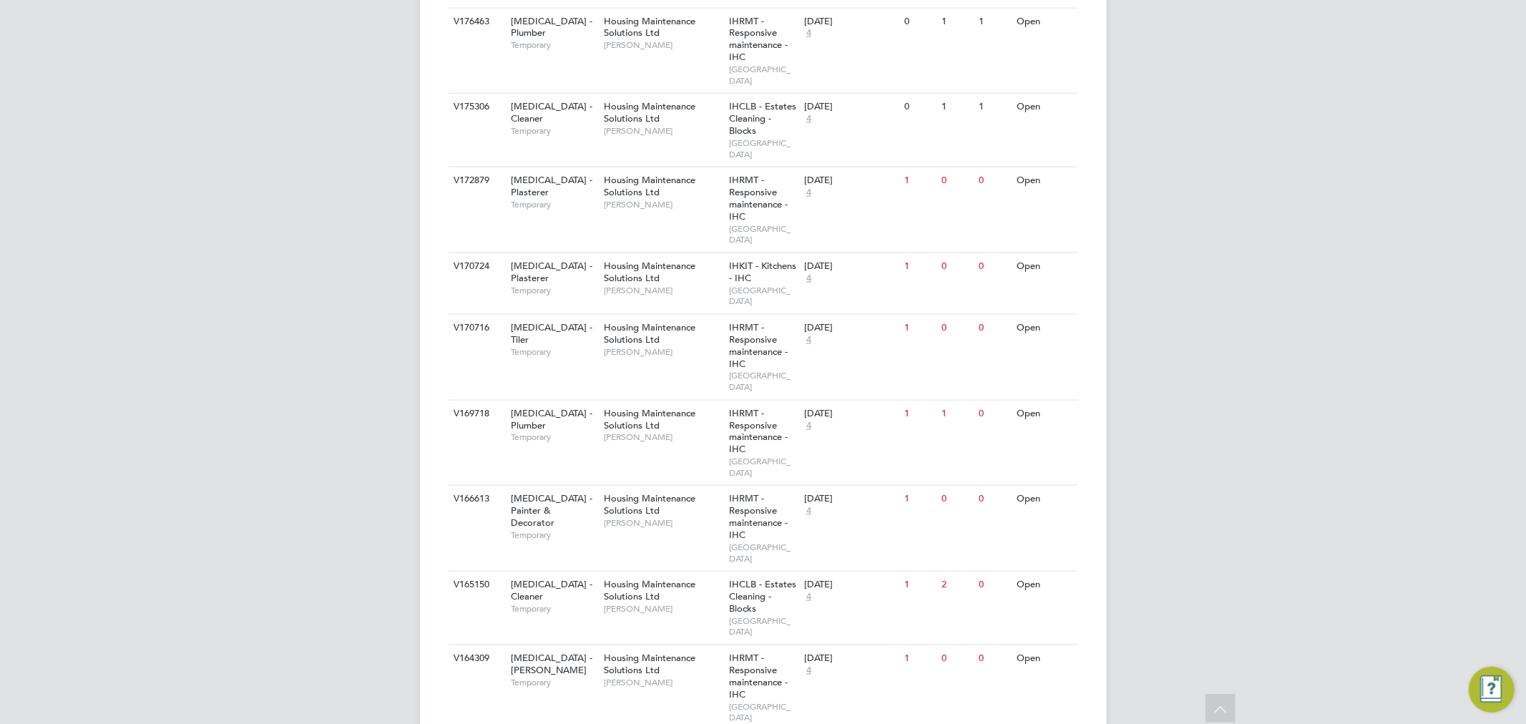
scroll to position [1510, 0]
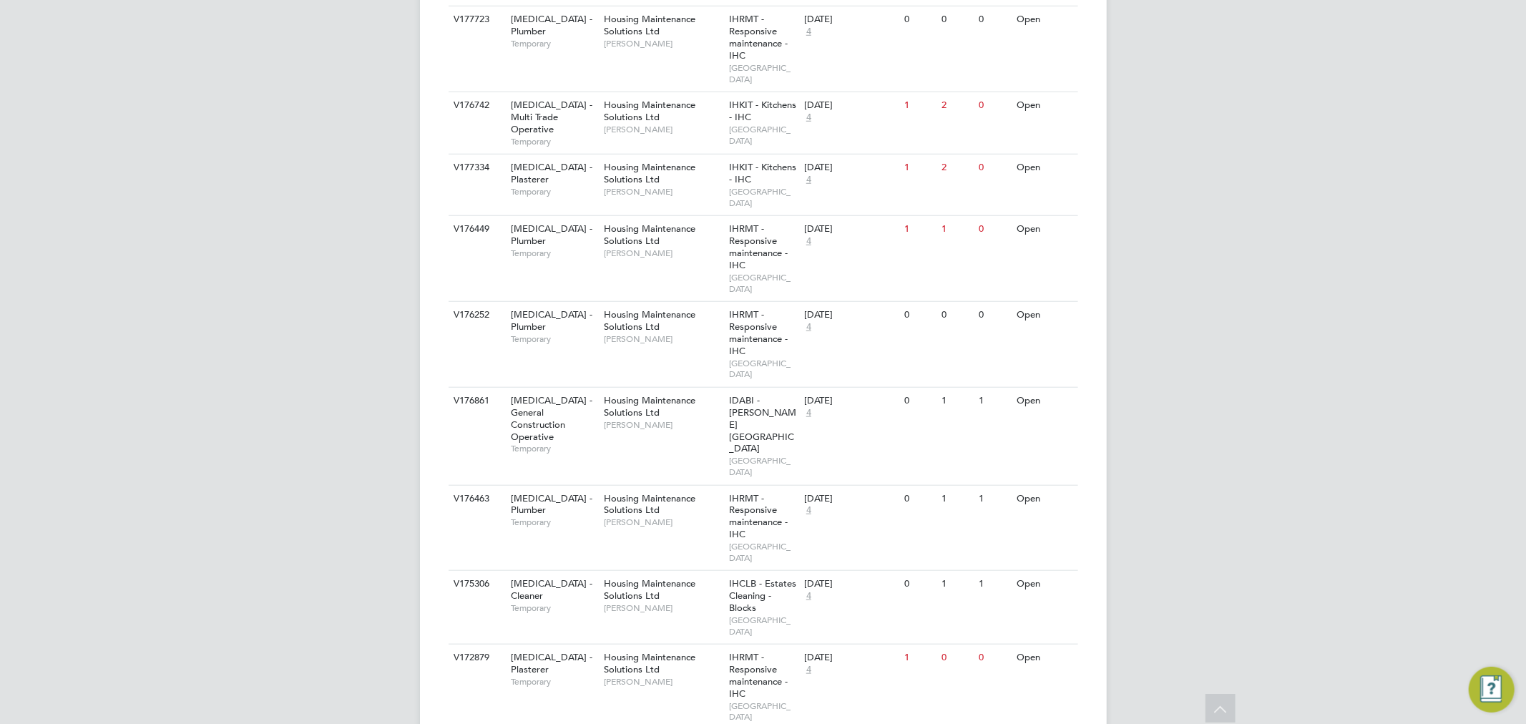
scroll to position [1033, 0]
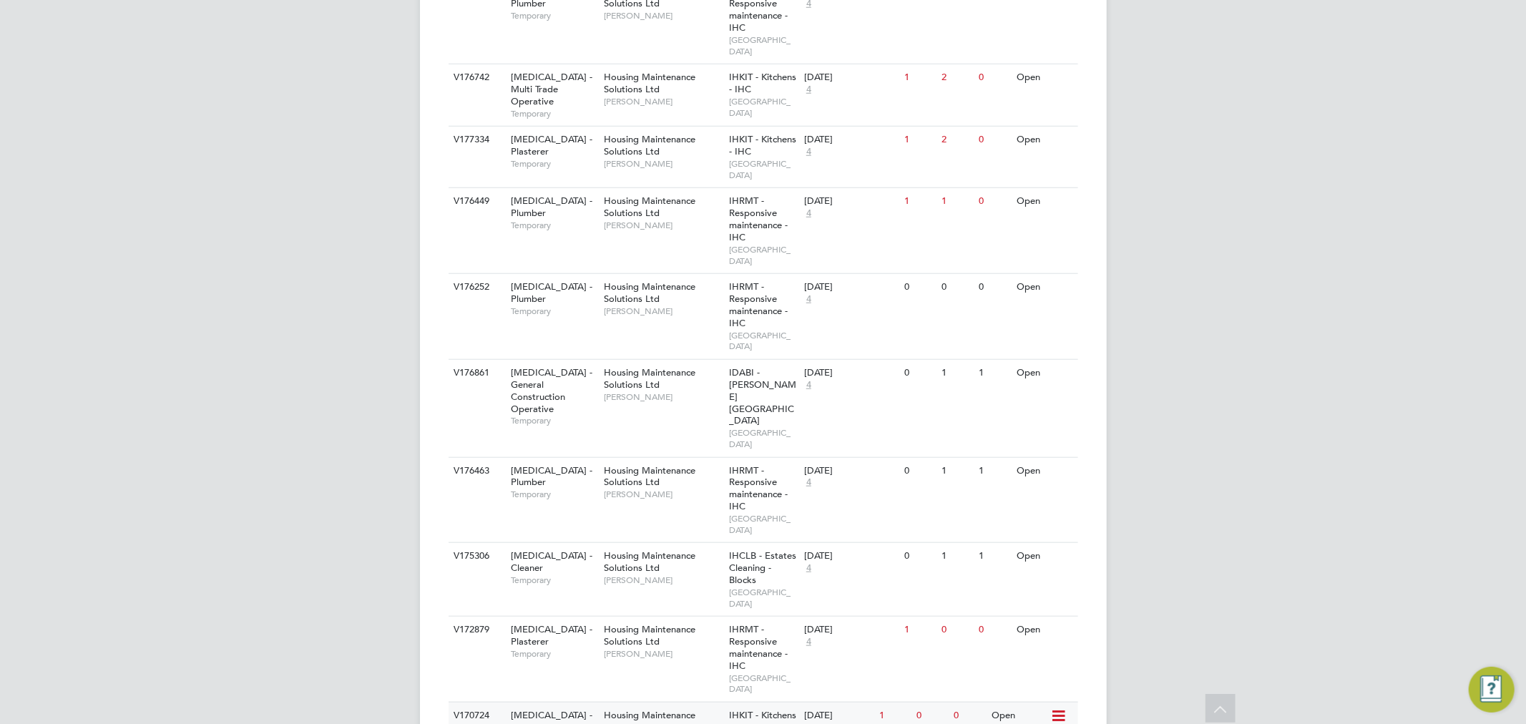
click at [592, 703] on div "HMS - Plasterer Temporary" at bounding box center [550, 727] width 100 height 49
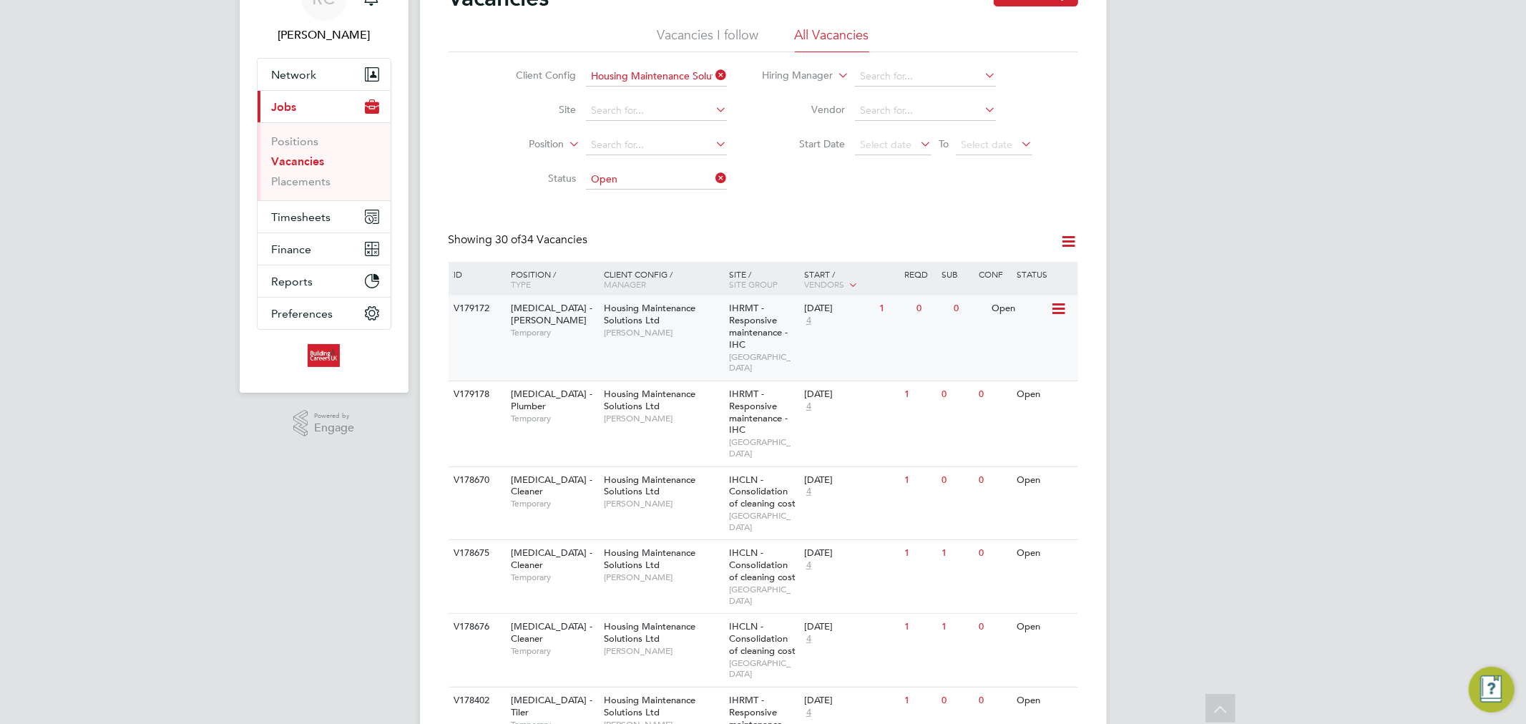
scroll to position [0, 0]
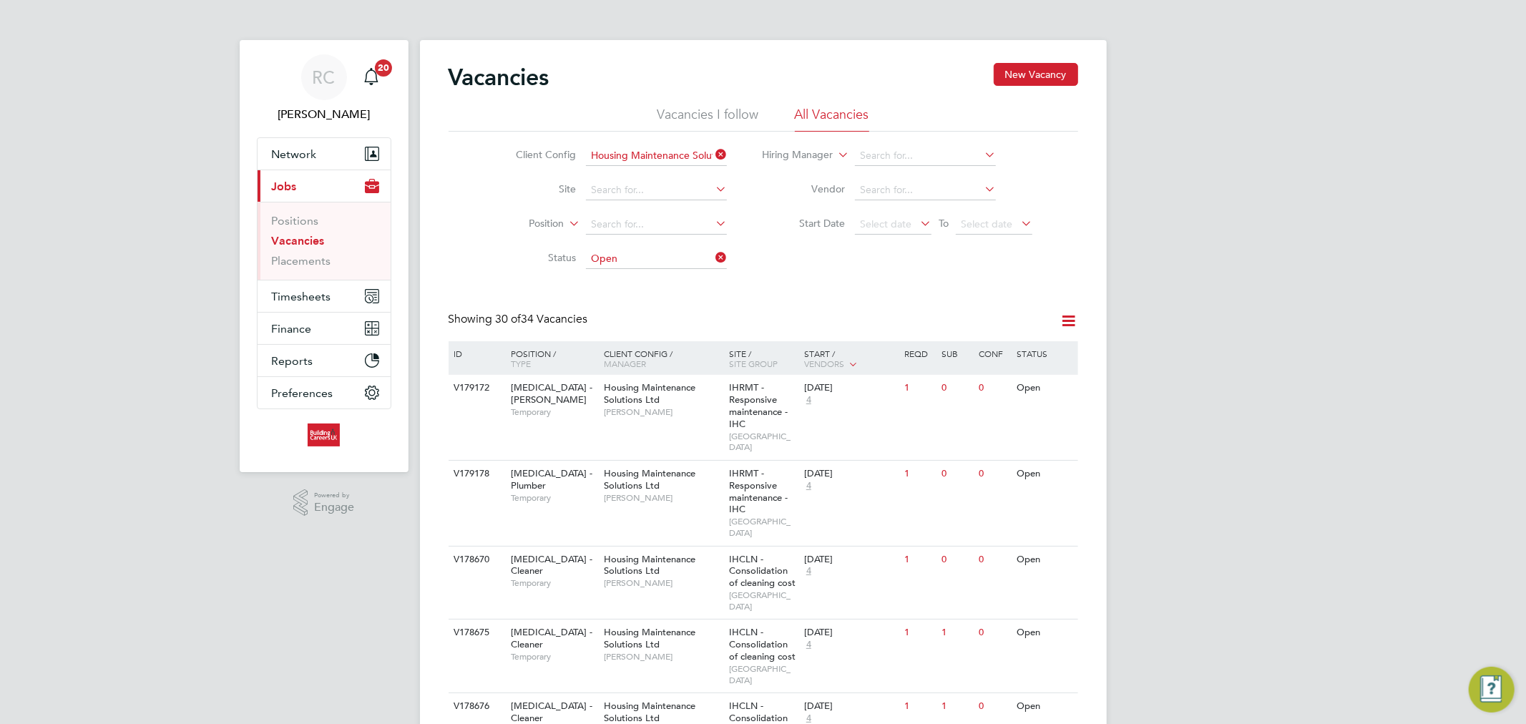
click at [621, 260] on input "Open" at bounding box center [656, 259] width 141 height 20
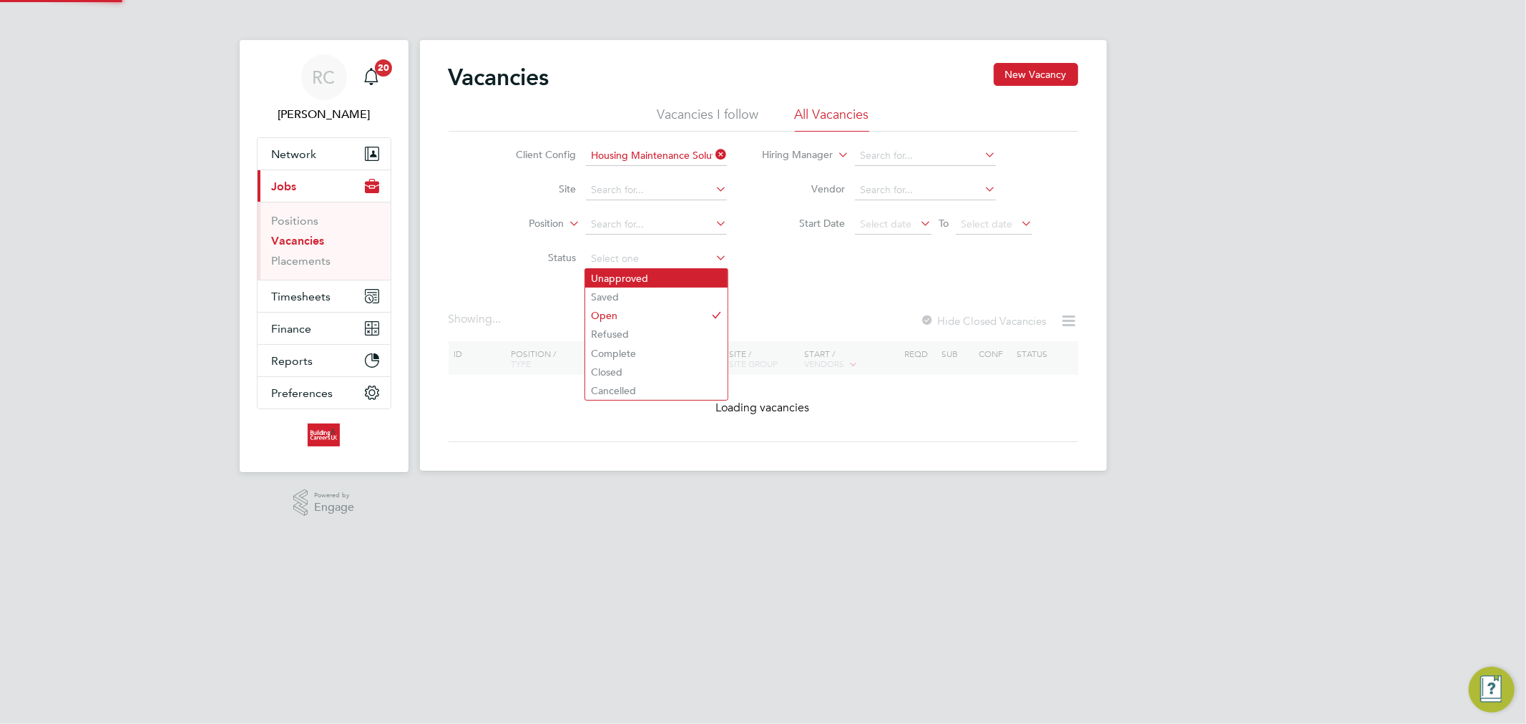
click at [632, 280] on li "Unapproved" at bounding box center [656, 278] width 142 height 19
type input "Unapproved"
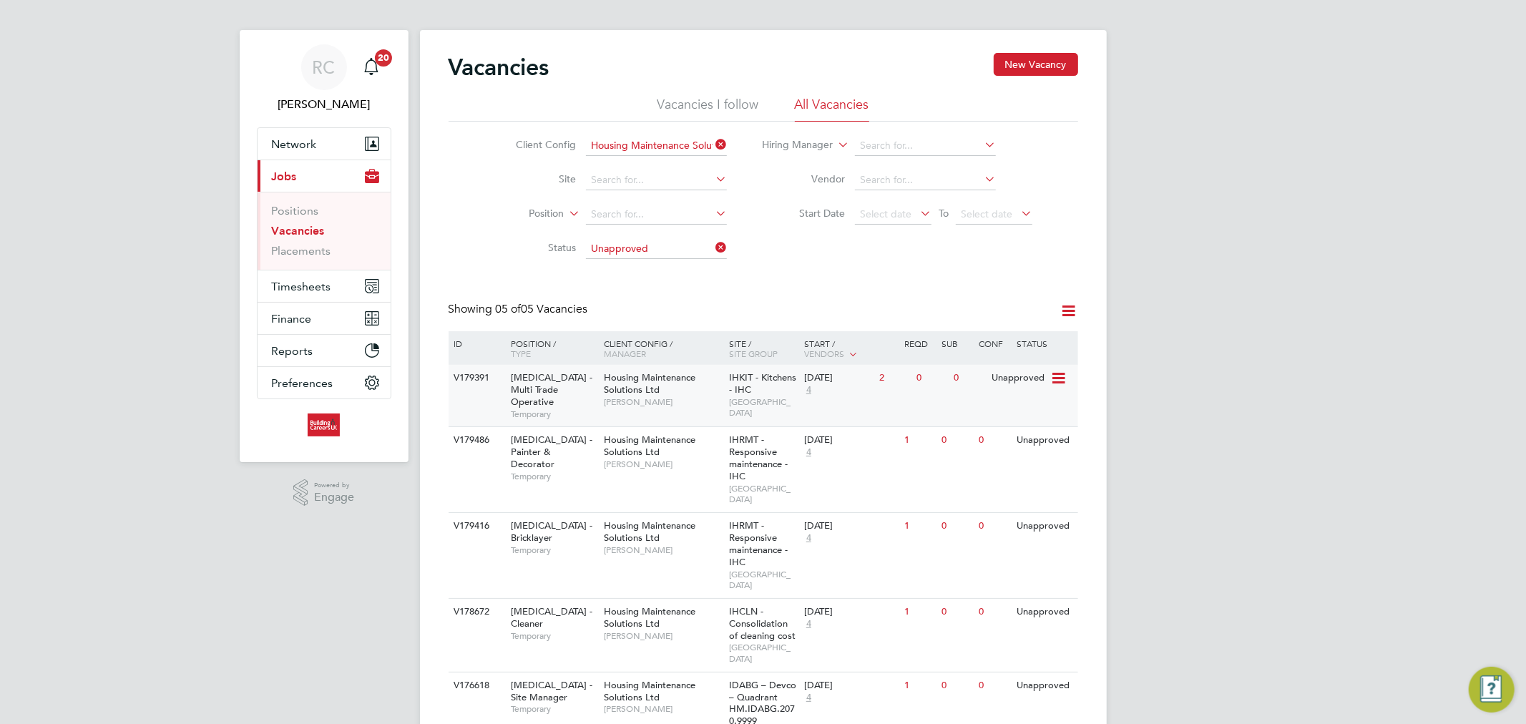
scroll to position [27, 0]
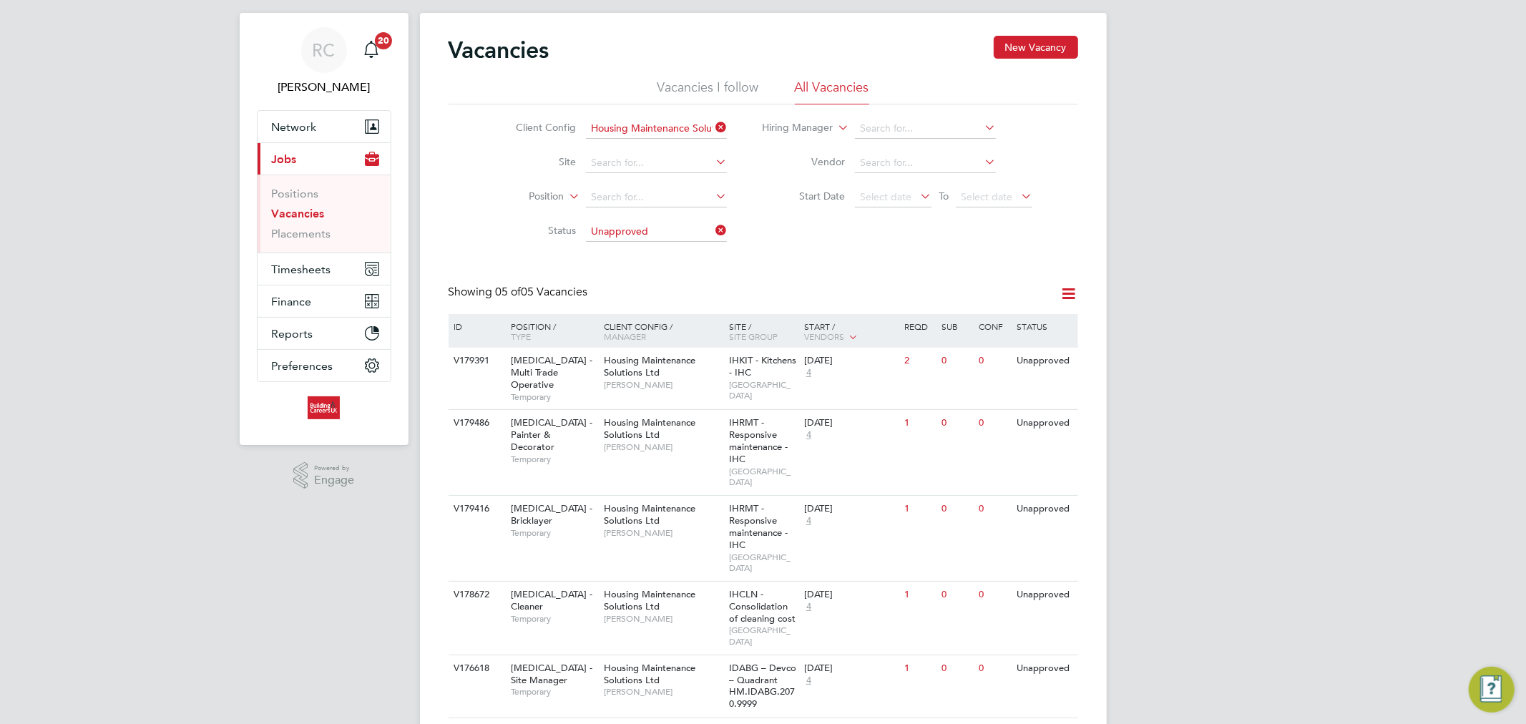
click at [666, 225] on ul "Client Config Housing Maintenance Solutions Ltd Site Position Status Unapproved" at bounding box center [610, 180] width 269 height 137
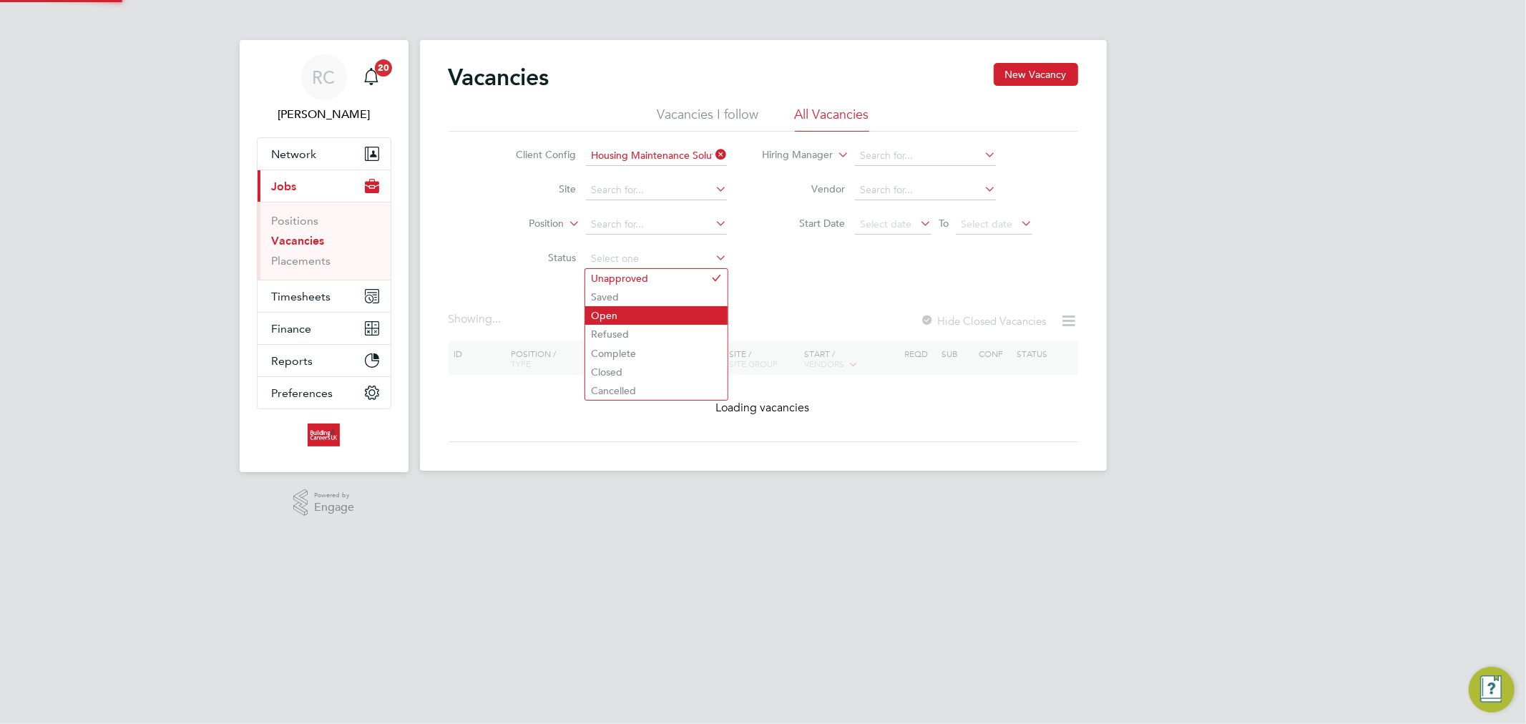
click at [627, 311] on li "Open" at bounding box center [656, 315] width 142 height 19
type input "Open"
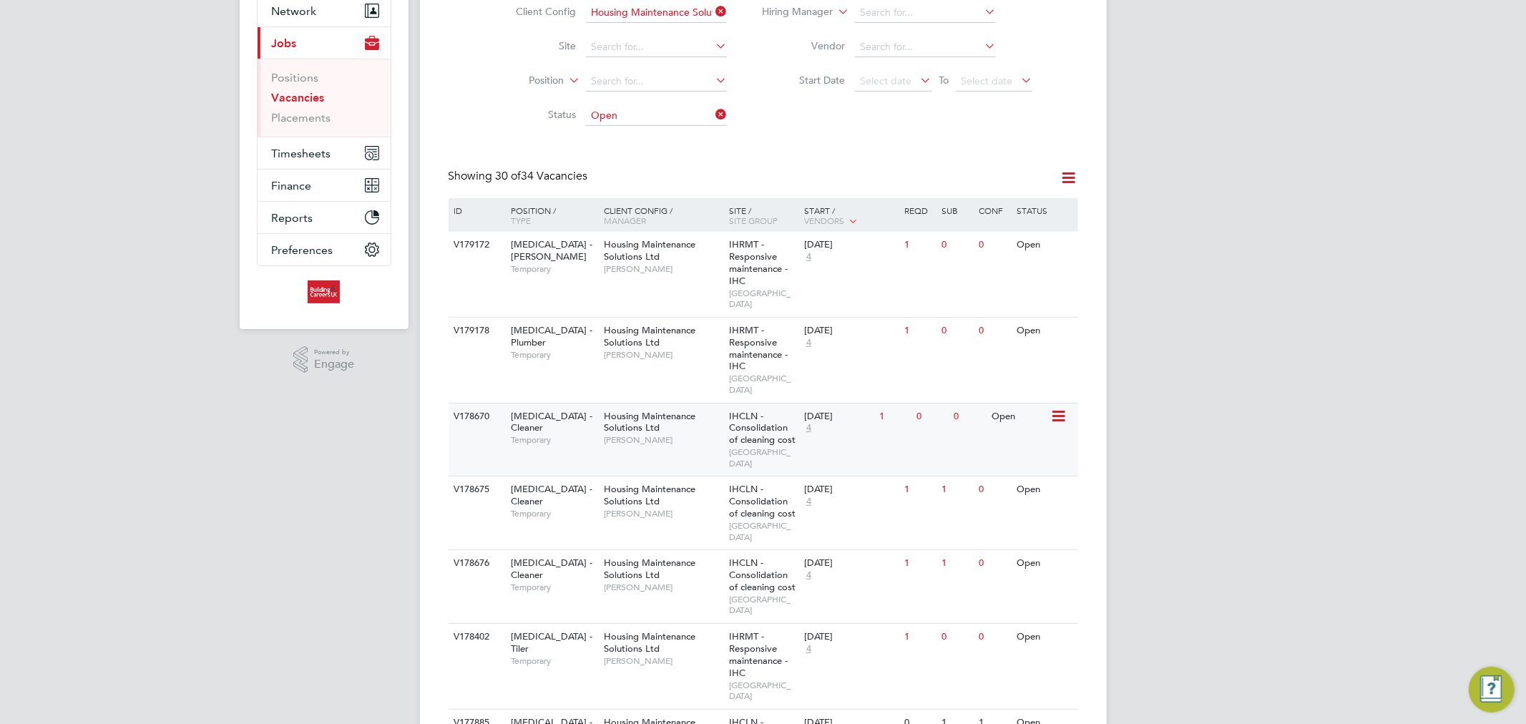
scroll to position [159, 0]
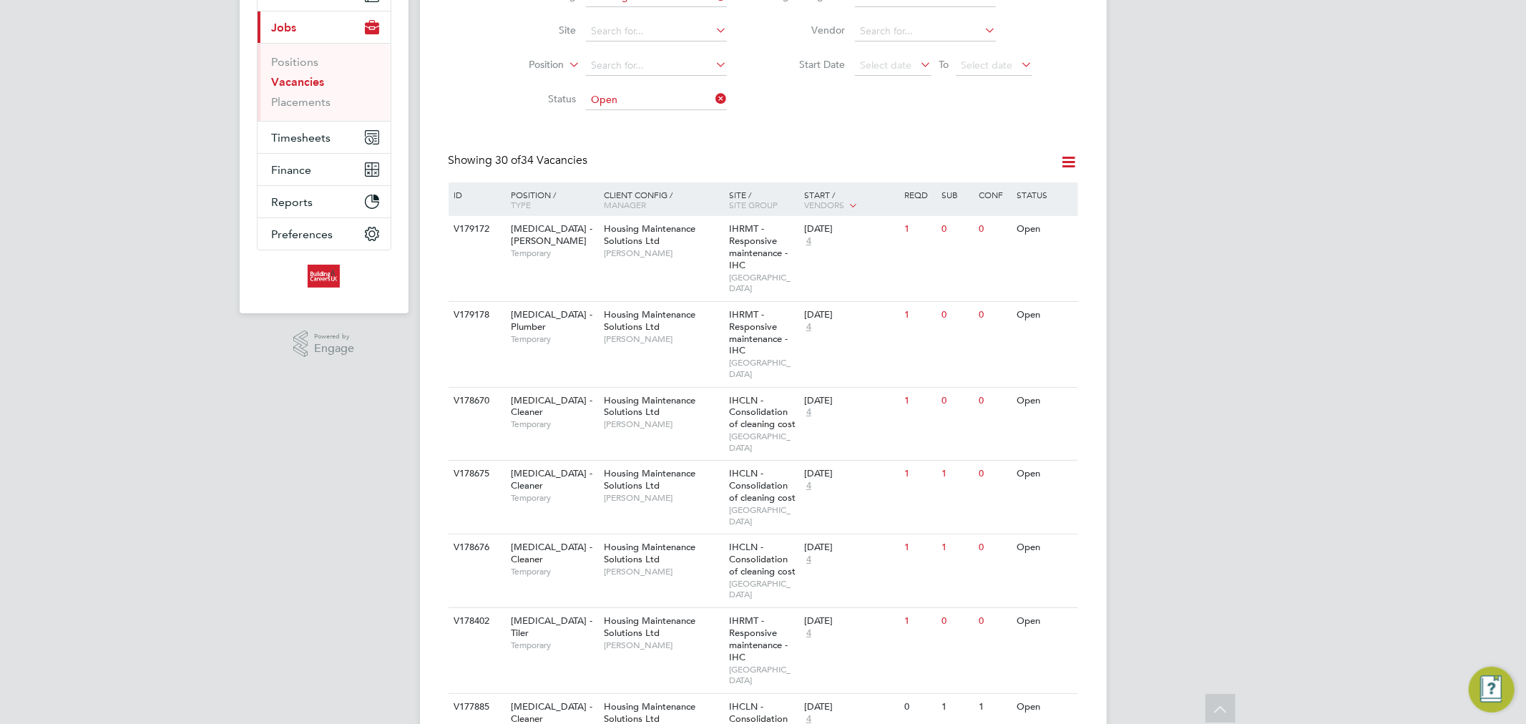
click at [557, 194] on div "Position / Type" at bounding box center [550, 199] width 100 height 34
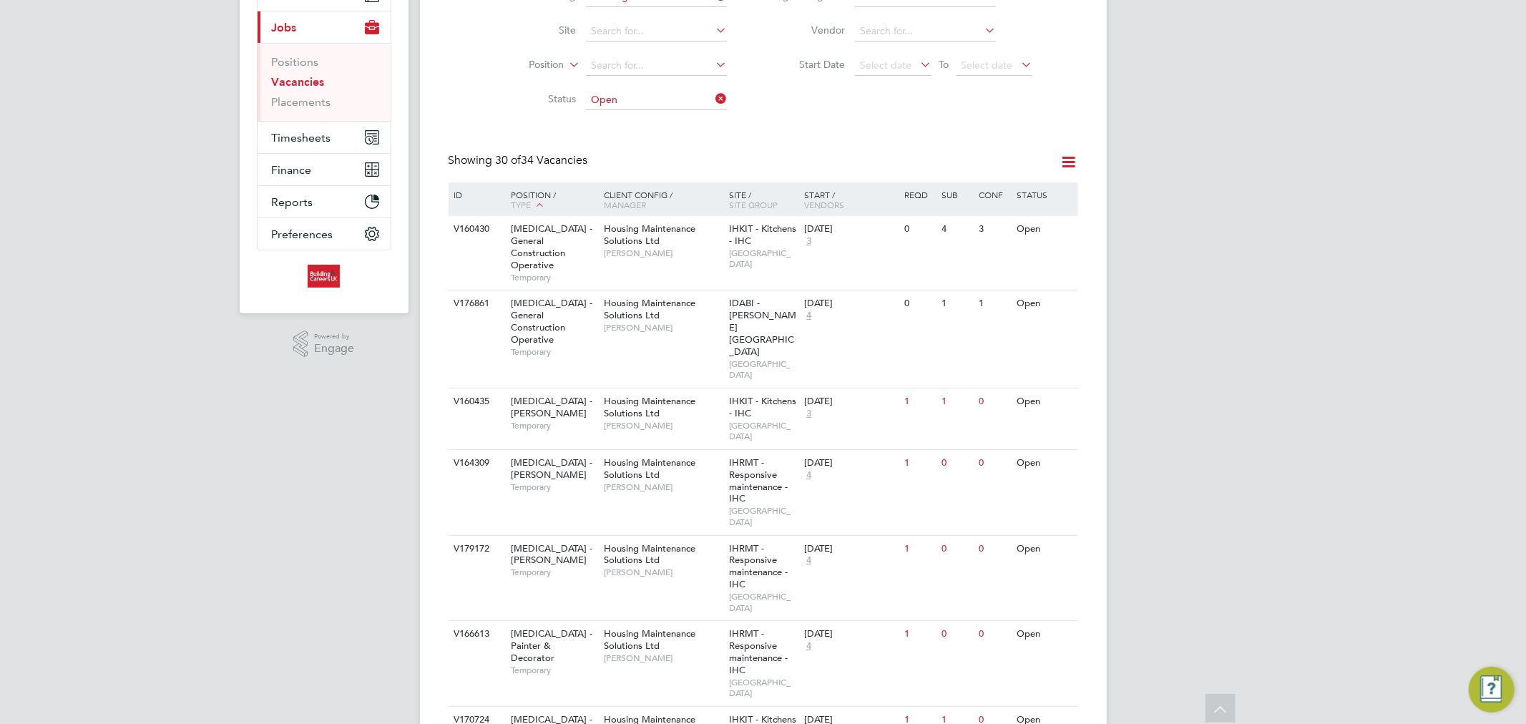
click at [542, 198] on icon at bounding box center [539, 204] width 13 height 13
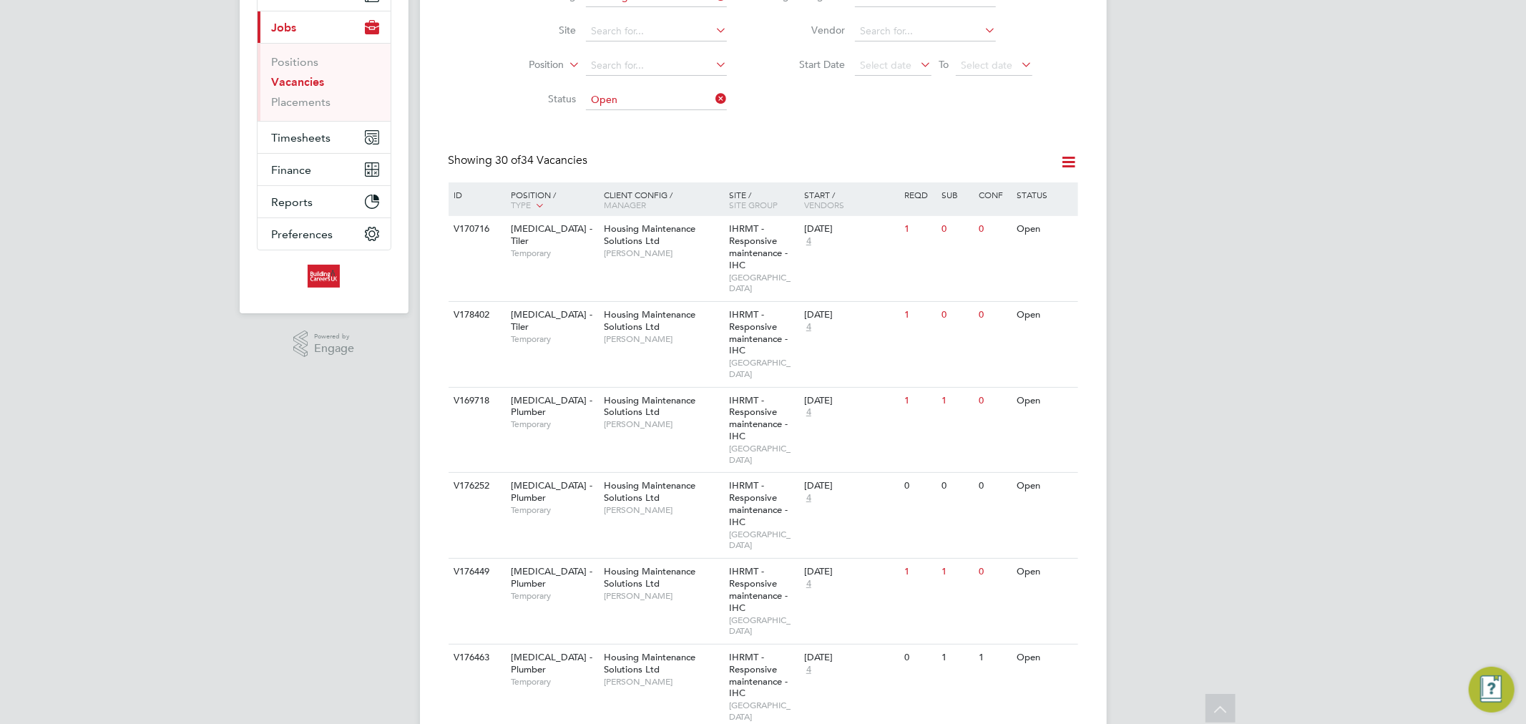
click at [1071, 166] on icon at bounding box center [1069, 162] width 18 height 18
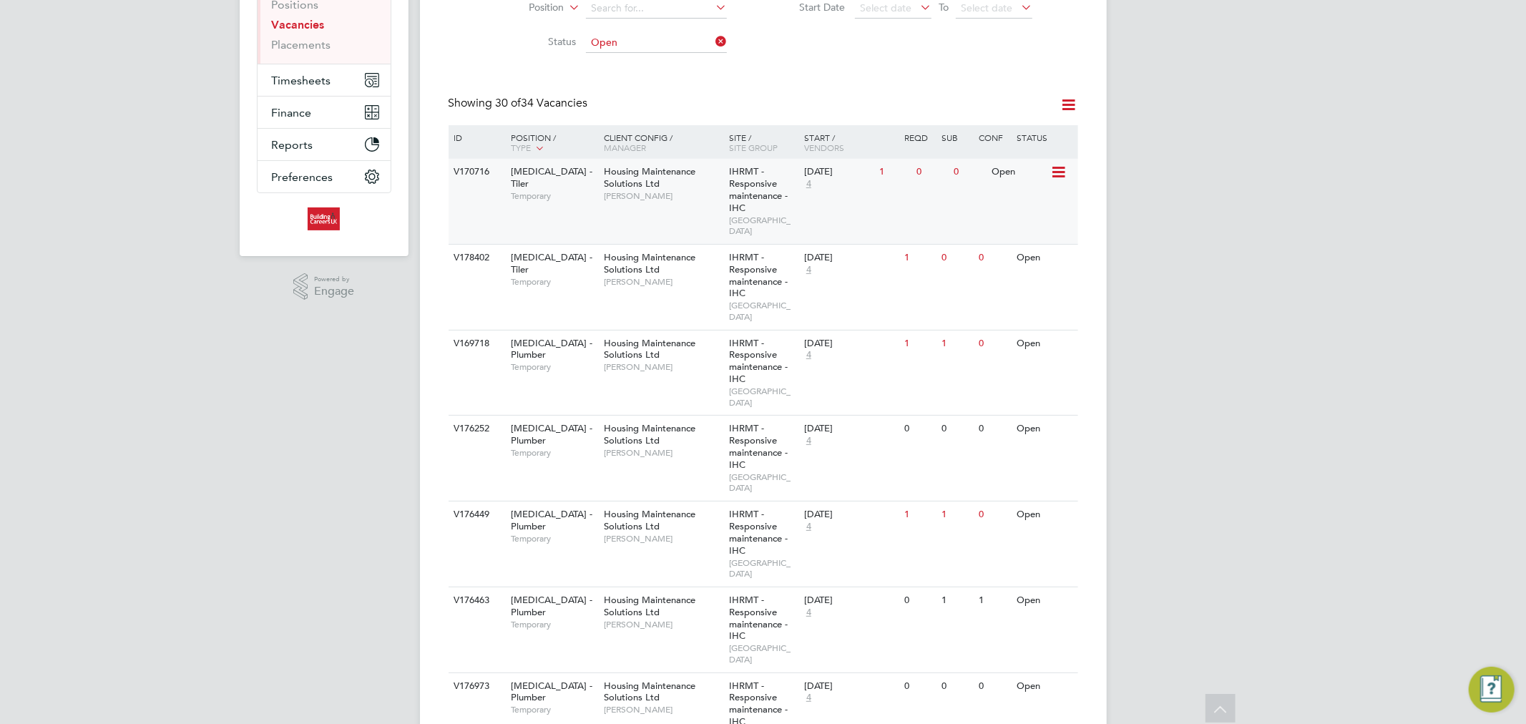
scroll to position [0, 0]
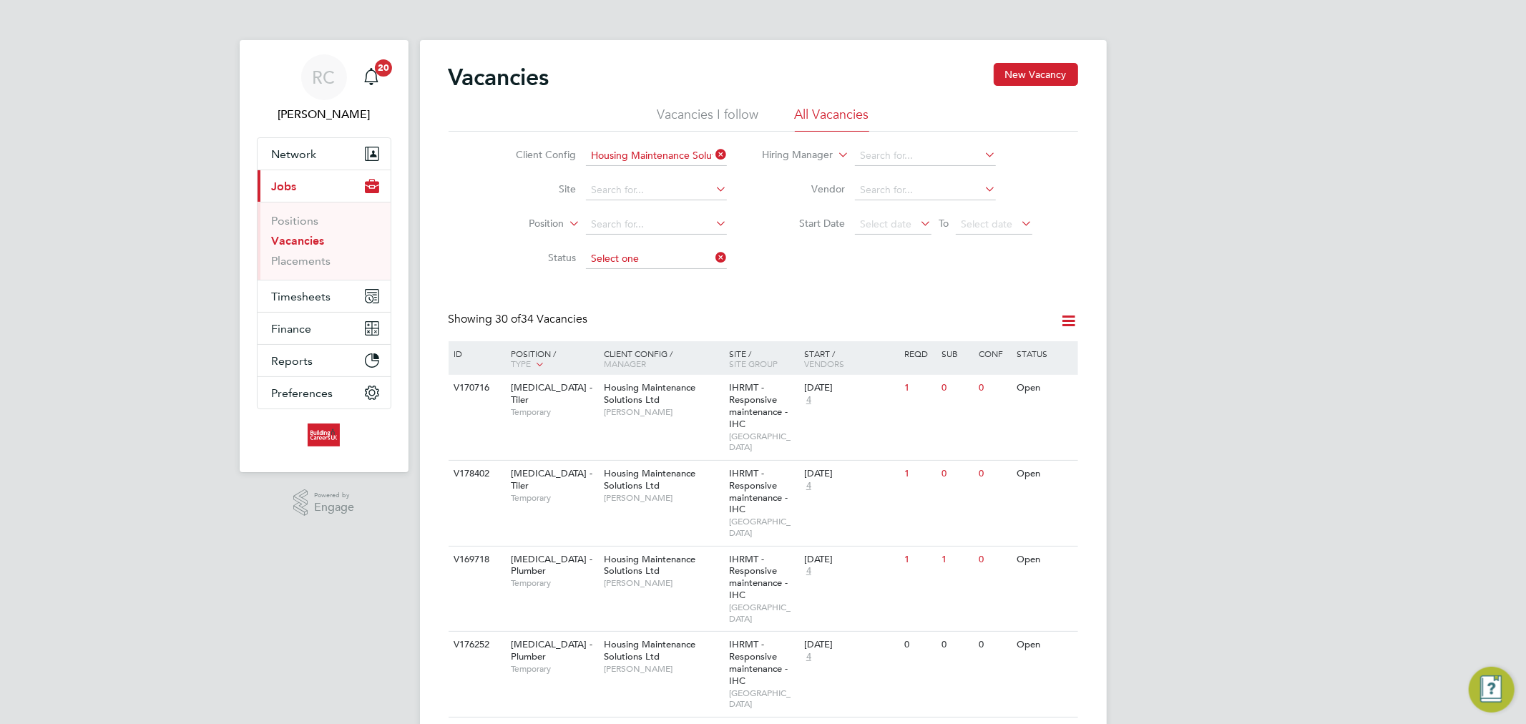
click at [646, 256] on input at bounding box center [656, 259] width 141 height 20
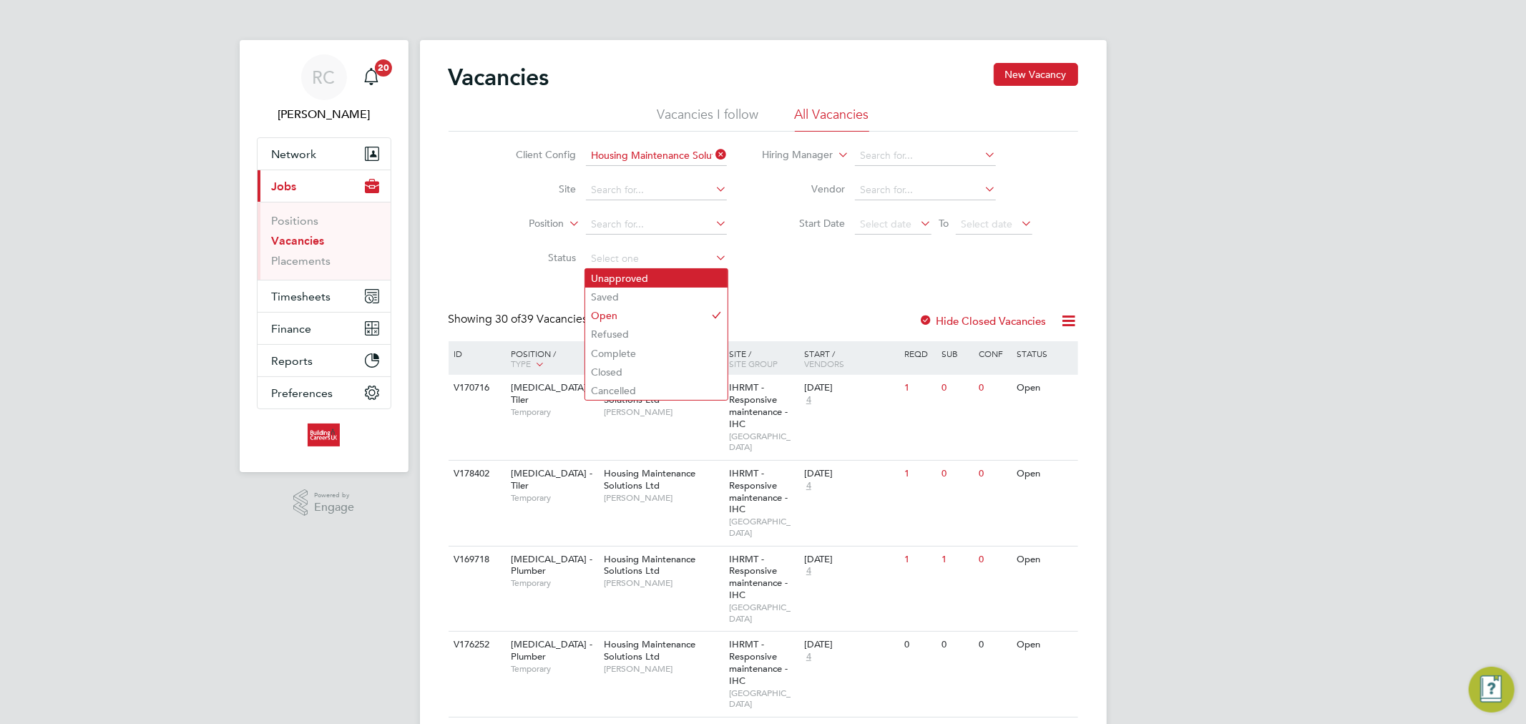
click at [641, 285] on li "Unapproved" at bounding box center [656, 278] width 142 height 19
type input "Unapproved"
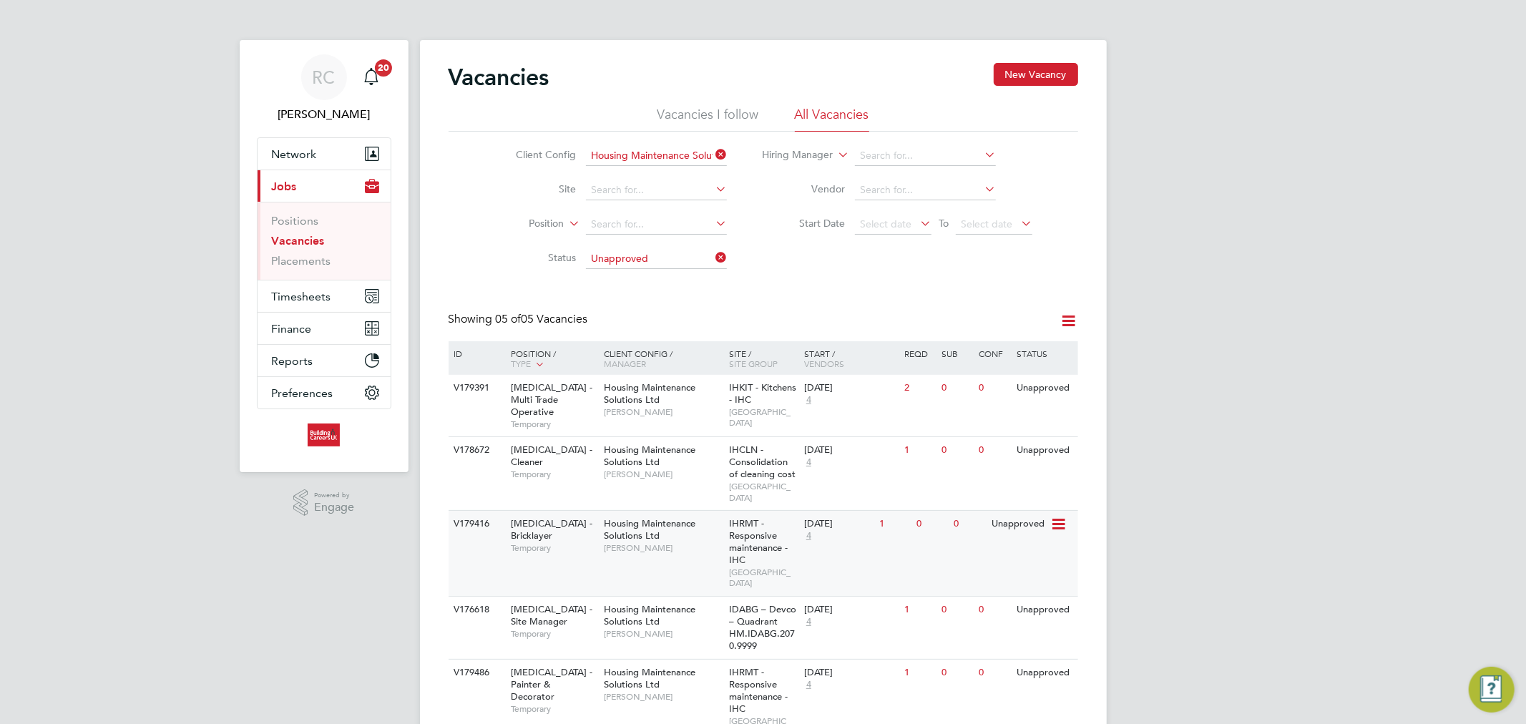
click at [646, 542] on span "Michael Leslie" at bounding box center [663, 547] width 118 height 11
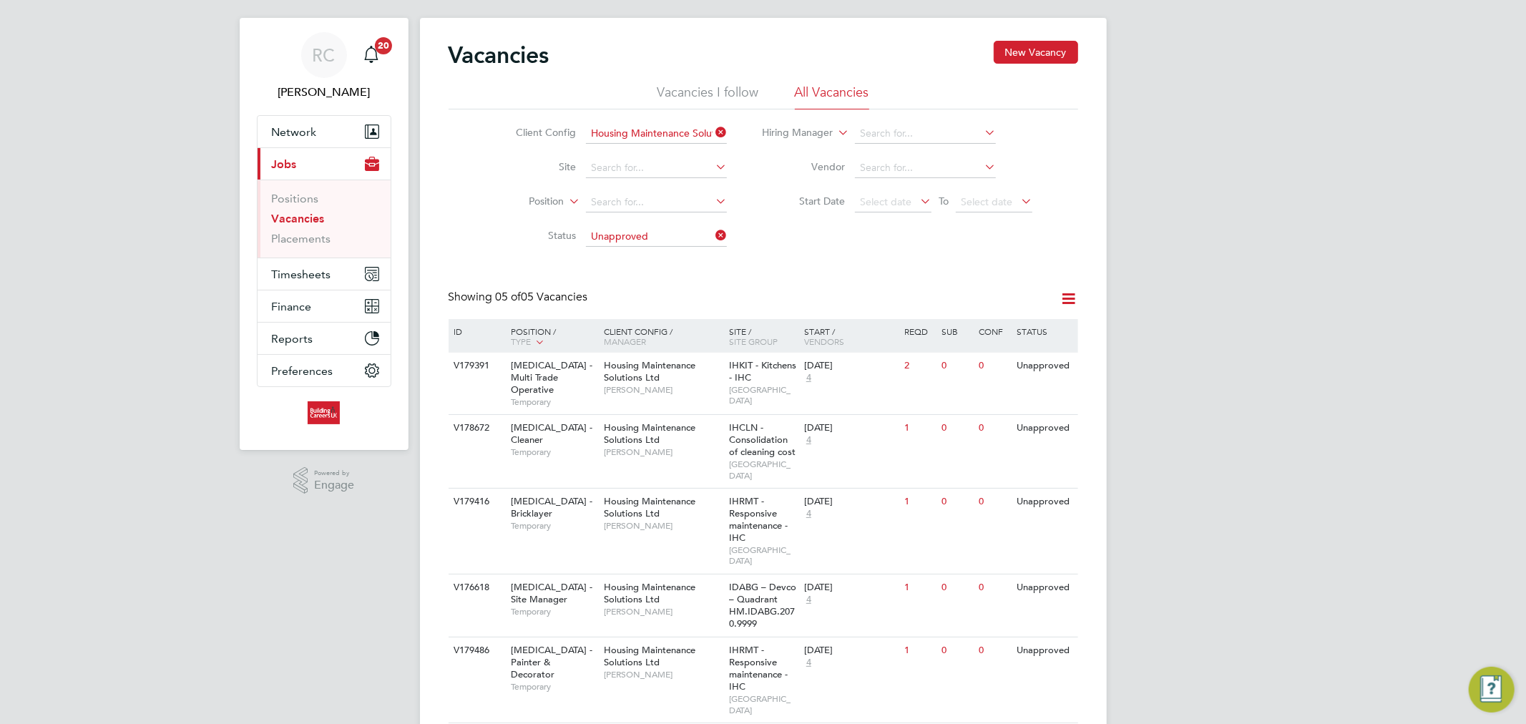
scroll to position [27, 0]
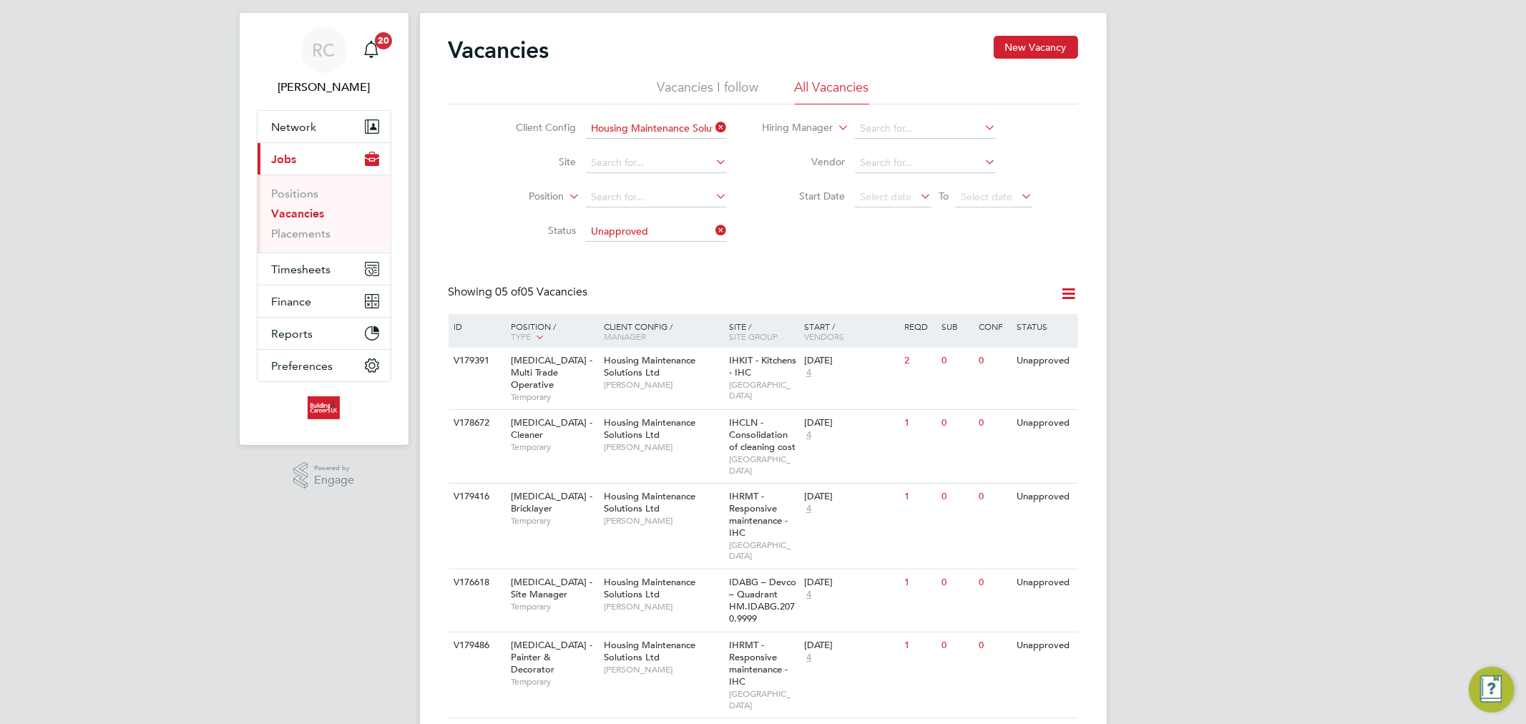
click at [878, 260] on div "Vacancies New Vacancy Vacancies I follow All Vacancies Client Config Housing Ma…" at bounding box center [764, 377] width 630 height 683
click at [1256, 203] on div "RC Rhys Cook Notifications 20 Applications: Network Team Members Businesses Sit…" at bounding box center [763, 371] width 1526 height 797
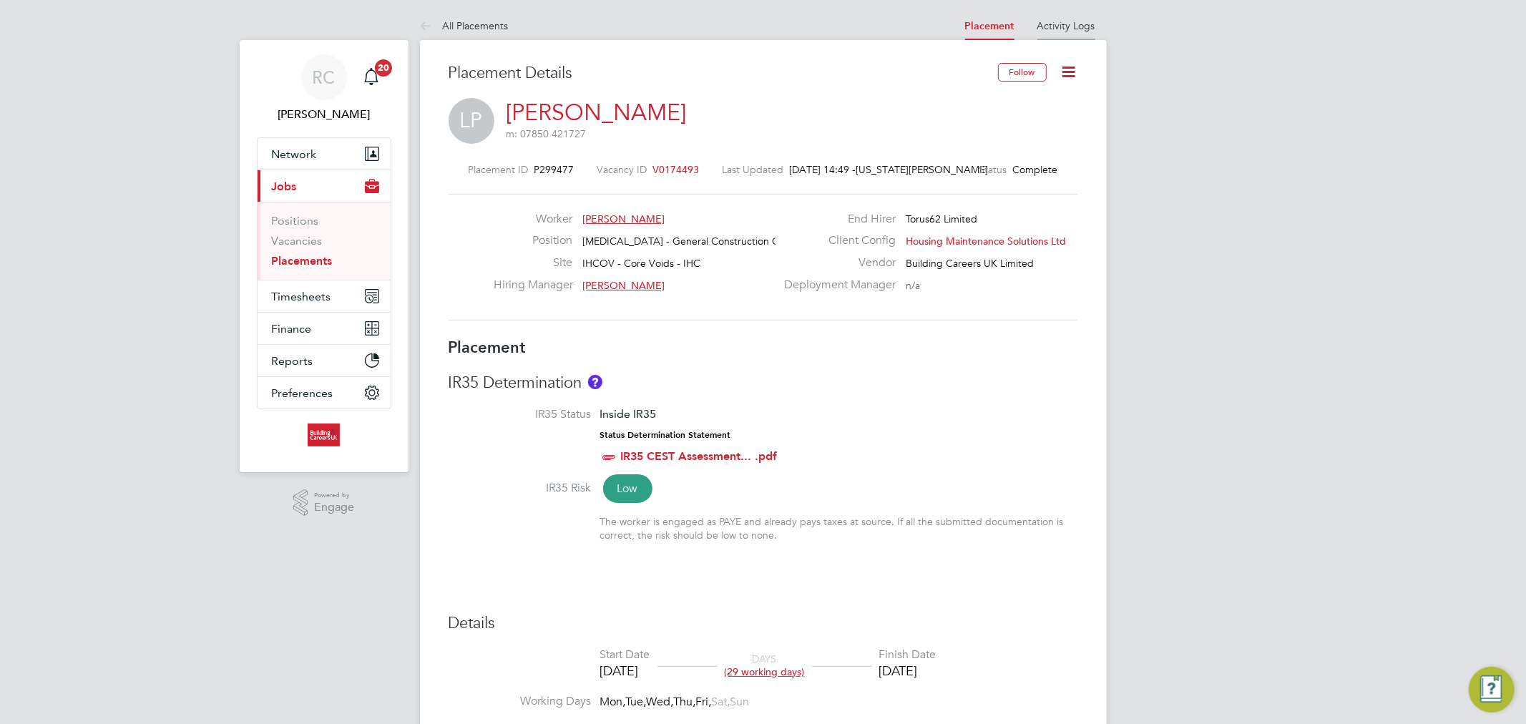
click at [1074, 34] on li "Activity Logs" at bounding box center [1066, 25] width 58 height 29
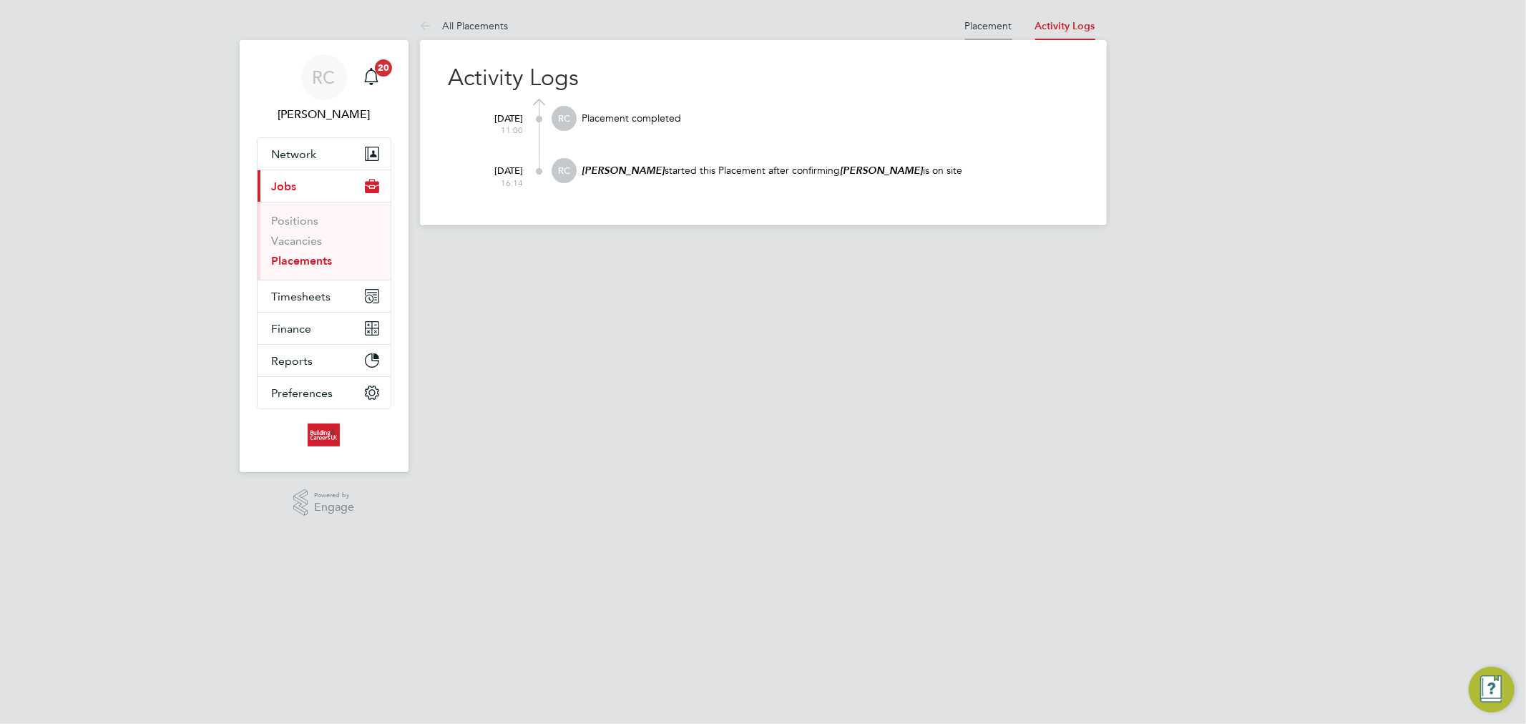
click at [983, 30] on link "Placement" at bounding box center [988, 25] width 47 height 13
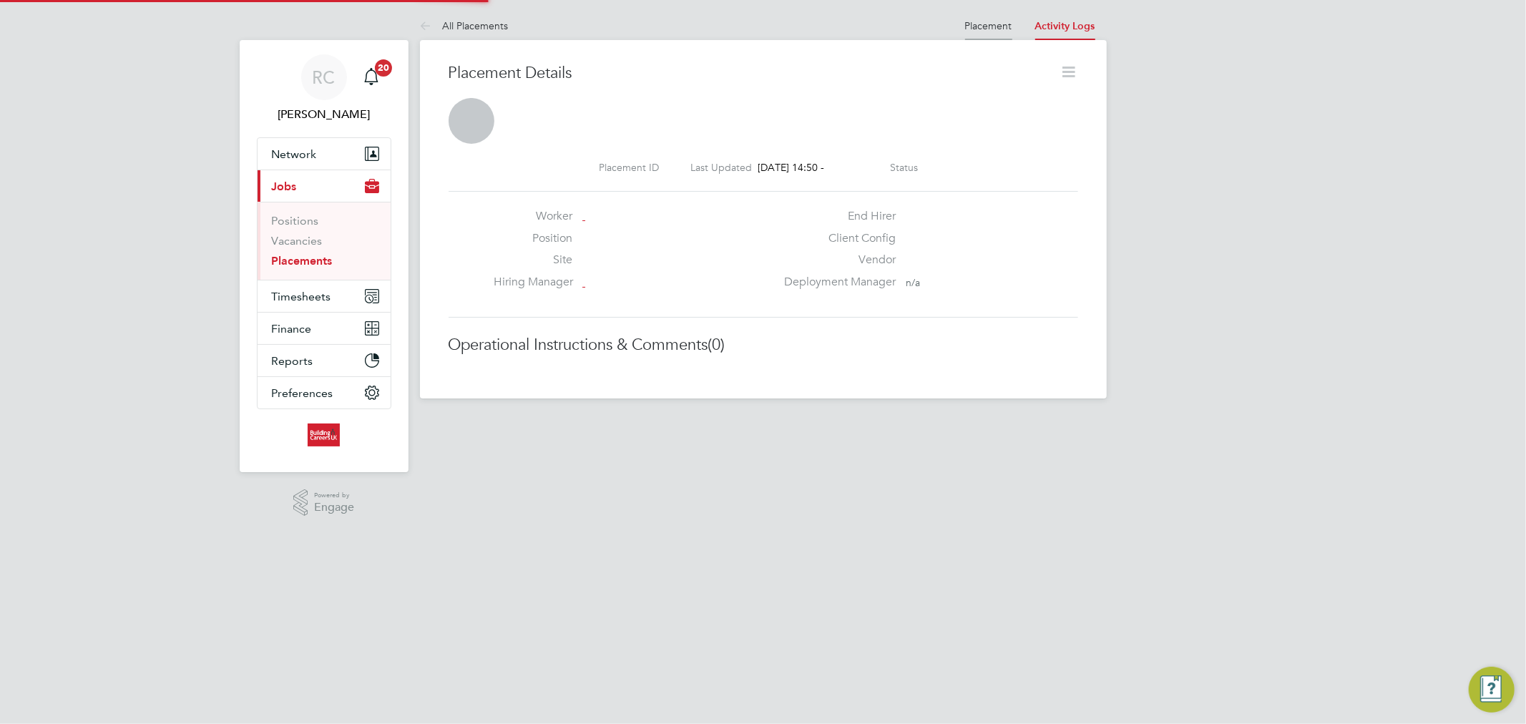
scroll to position [22, 282]
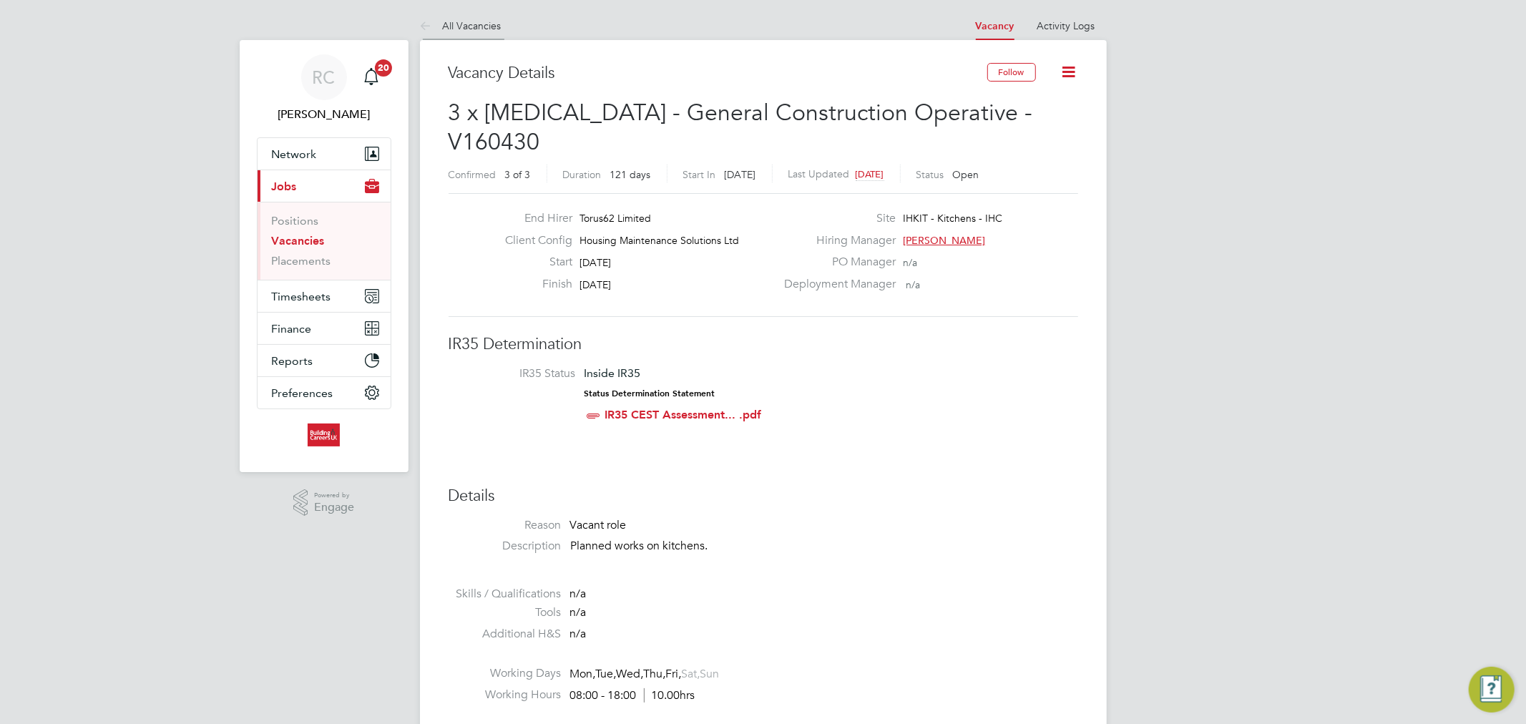
click at [464, 24] on link "All Vacancies" at bounding box center [461, 25] width 82 height 13
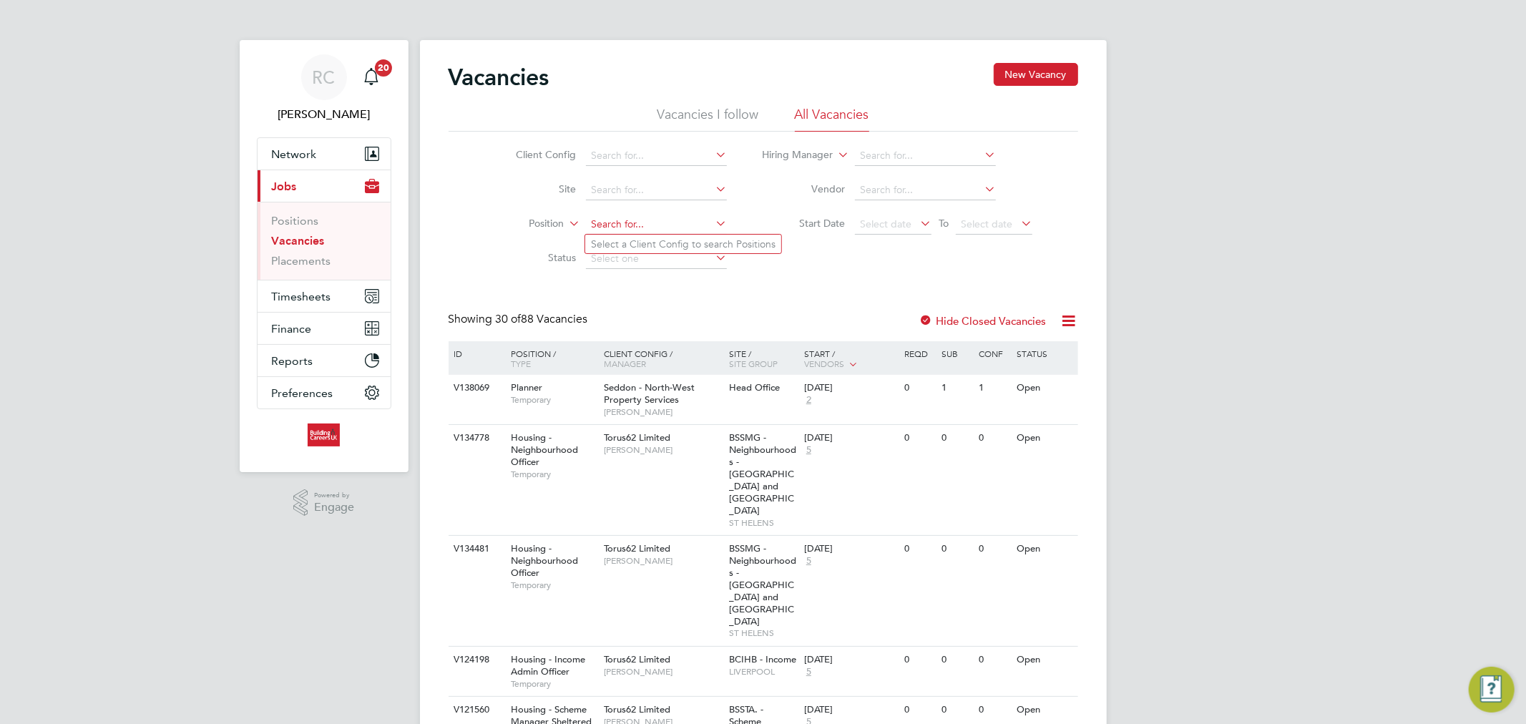
click at [682, 228] on input at bounding box center [656, 225] width 141 height 20
type input "h"
type input "o"
drag, startPoint x: 726, startPoint y: 275, endPoint x: 717, endPoint y: 275, distance: 9.3
click at [726, 275] on li "Status" at bounding box center [610, 259] width 269 height 34
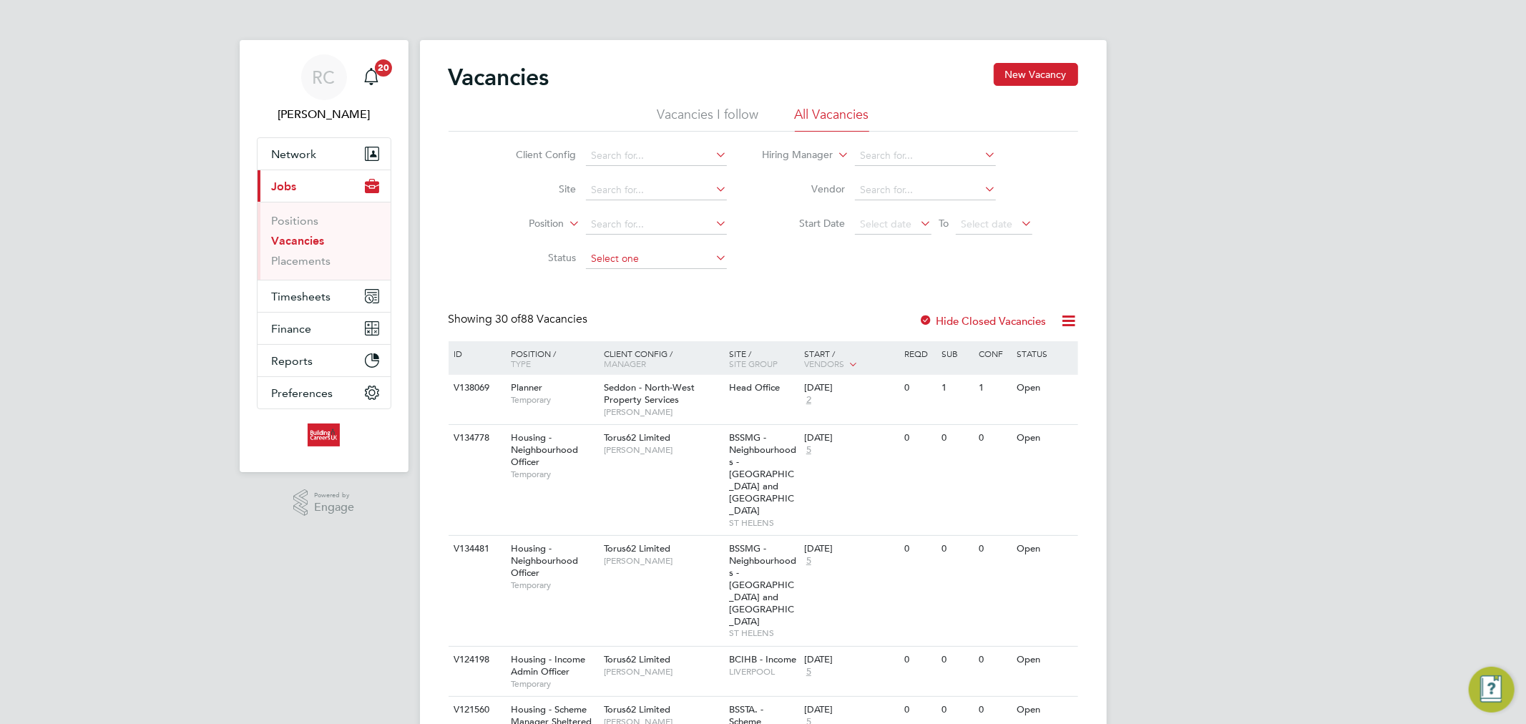
click at [694, 260] on input at bounding box center [656, 259] width 141 height 20
click at [617, 318] on li "Open" at bounding box center [656, 315] width 142 height 19
type input "Open"
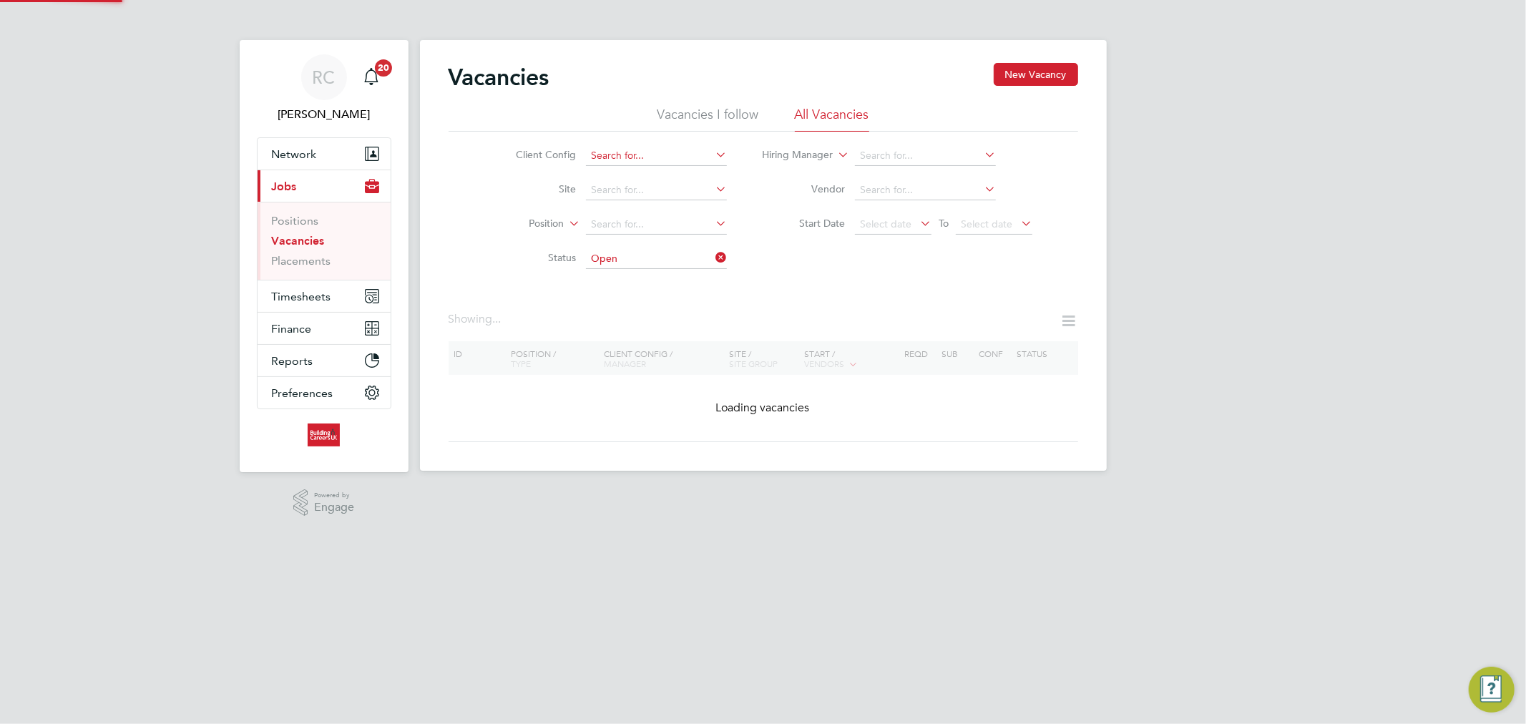
click at [616, 158] on input at bounding box center [656, 156] width 141 height 20
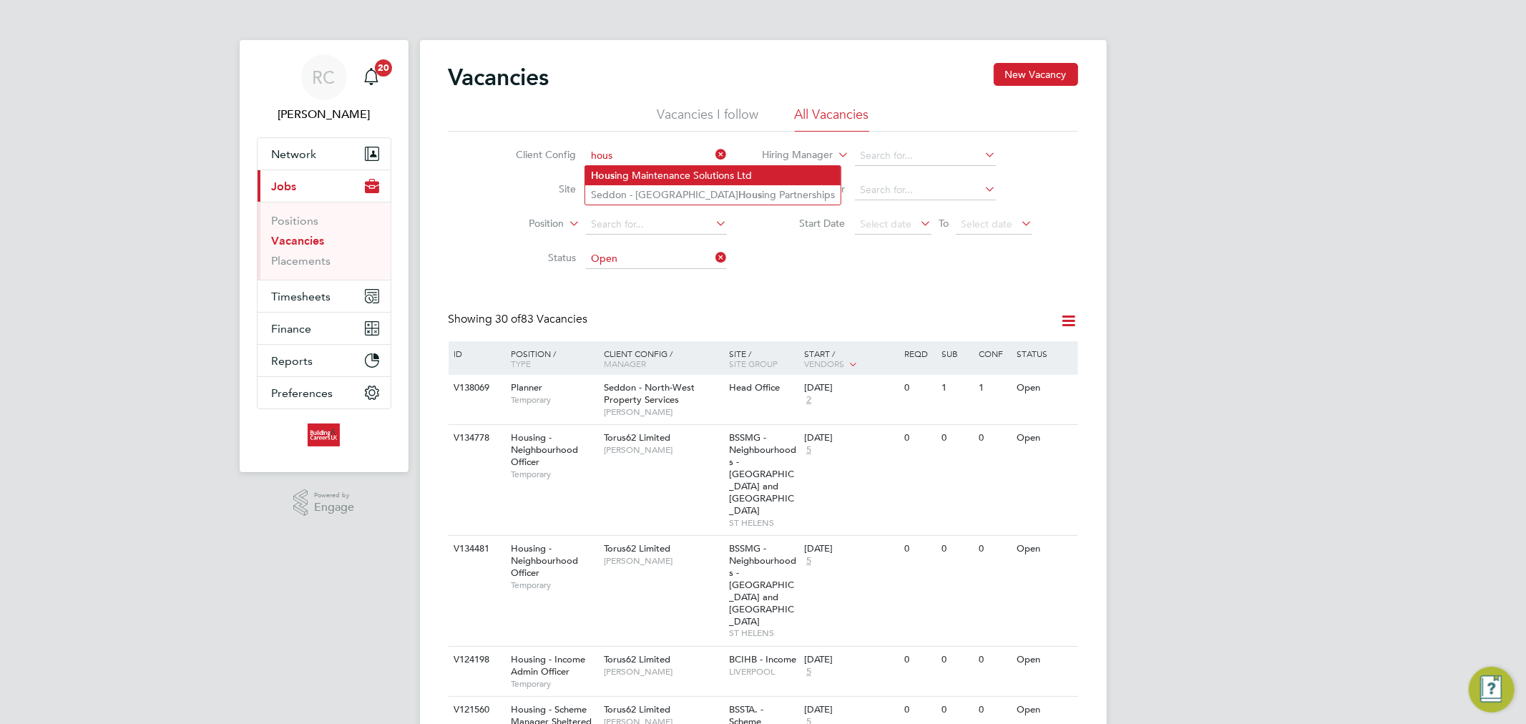
click at [620, 180] on li "Hous ing Maintenance Solutions Ltd" at bounding box center [712, 175] width 255 height 19
type input "Housing Maintenance Solutions Ltd"
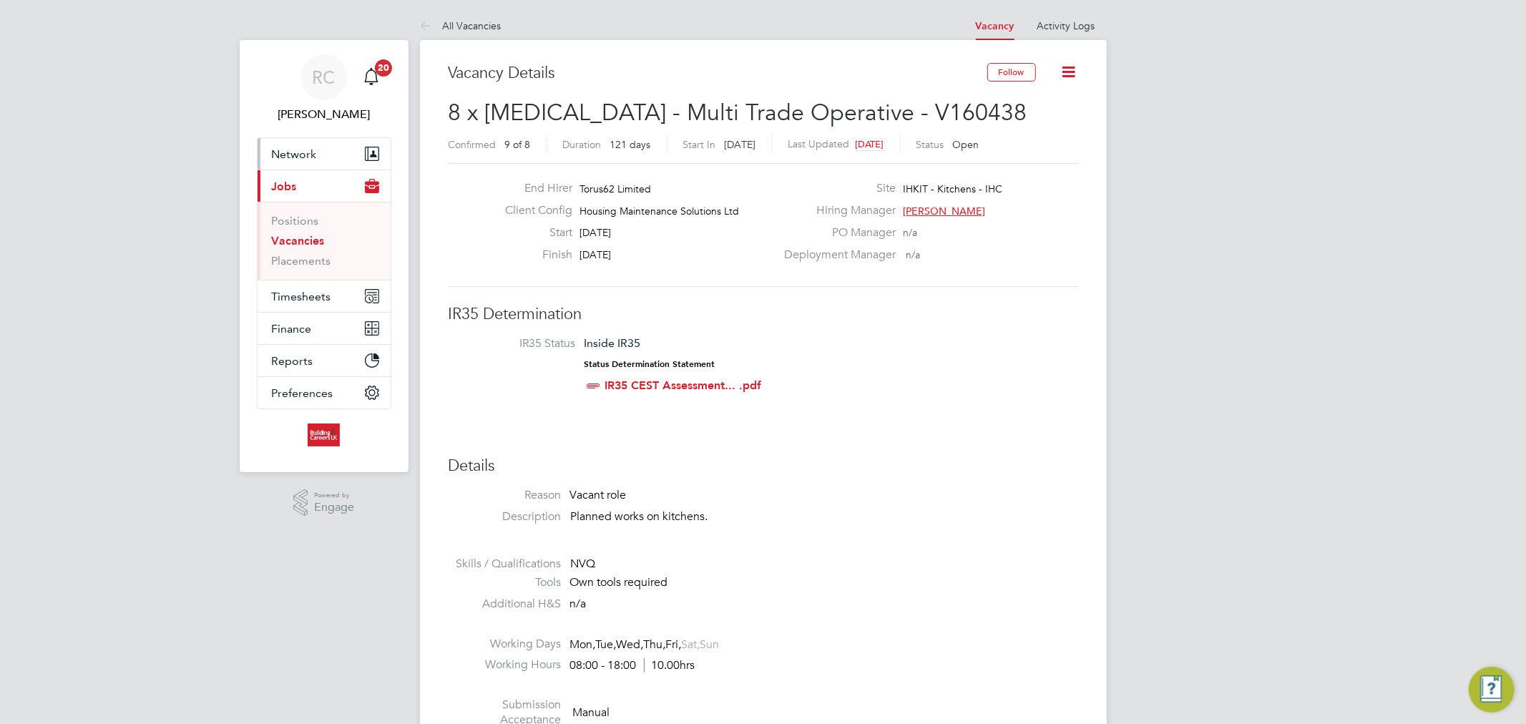
click at [302, 155] on span "Network" at bounding box center [294, 154] width 45 height 14
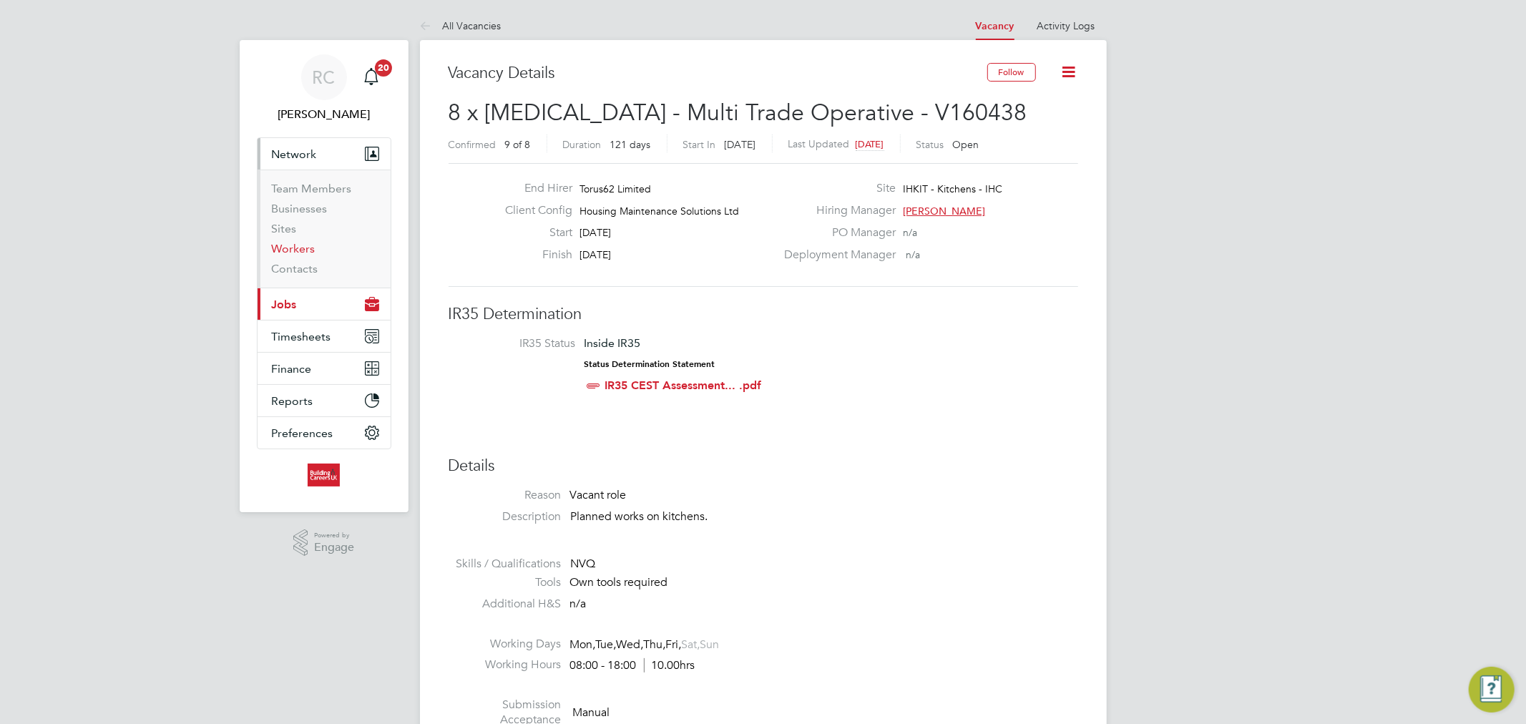
click at [302, 246] on link "Workers" at bounding box center [294, 249] width 44 height 14
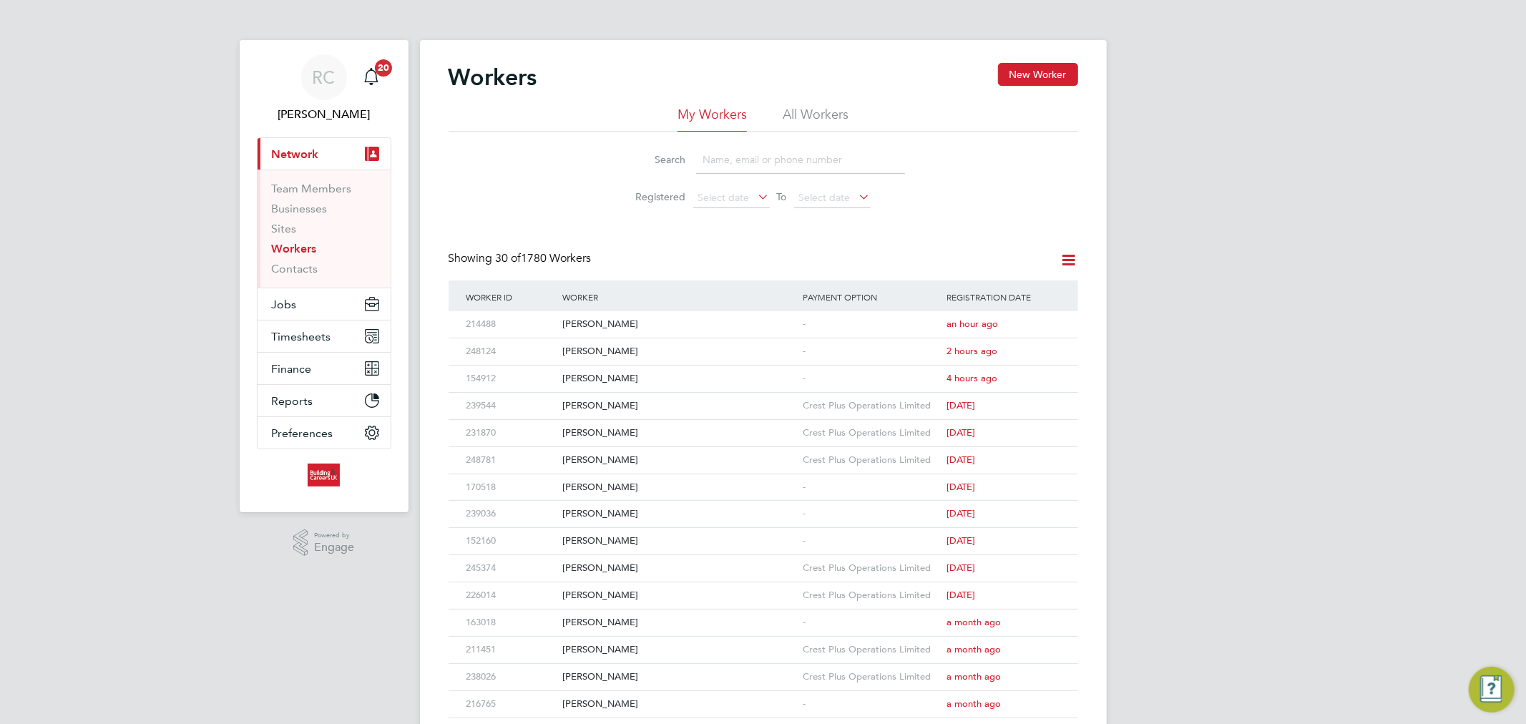
click at [811, 108] on li "All Workers" at bounding box center [816, 119] width 66 height 26
click at [710, 112] on li "My Workers" at bounding box center [712, 119] width 69 height 26
click at [795, 112] on li "All Workers" at bounding box center [816, 119] width 66 height 26
click at [727, 147] on input at bounding box center [800, 160] width 209 height 28
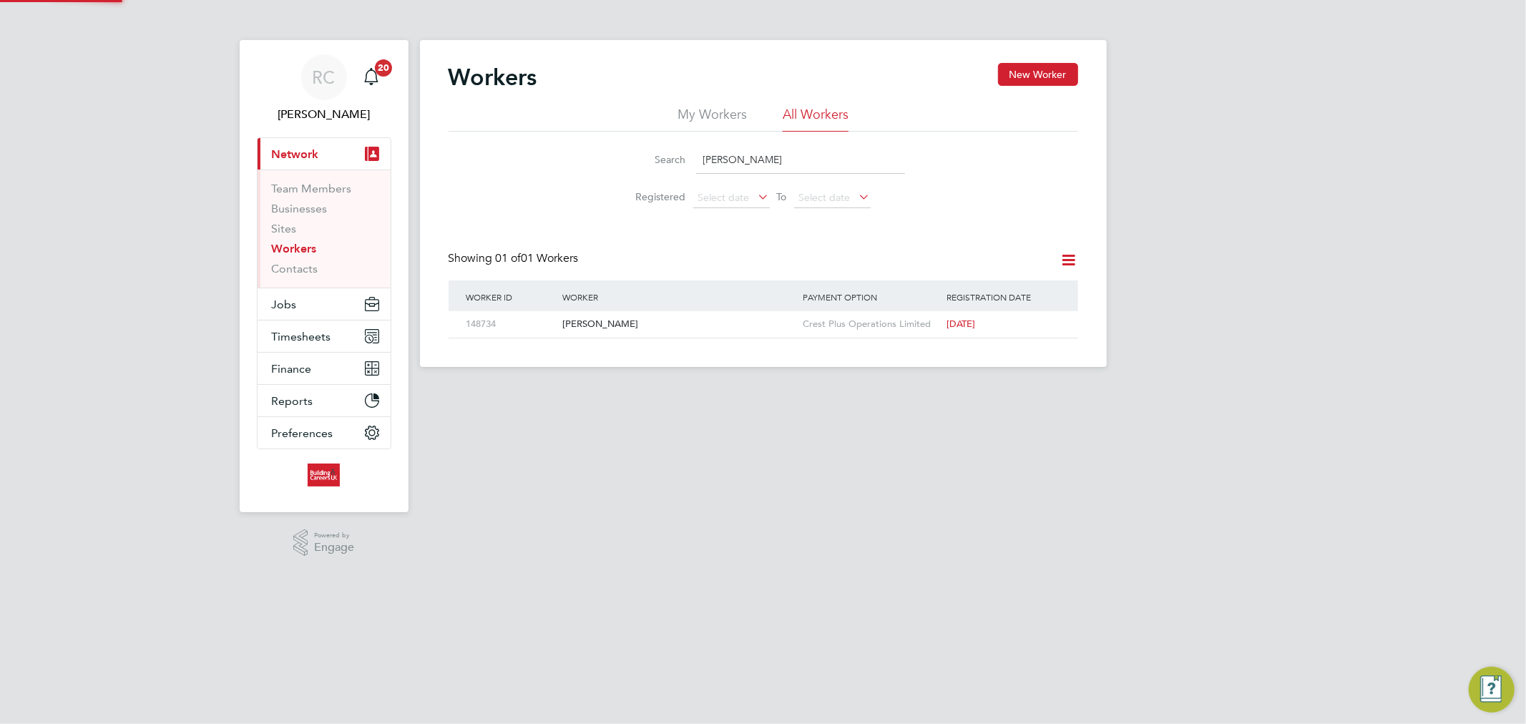
type input "ryan griffiths"
click at [619, 323] on div "[PERSON_NAME]" at bounding box center [679, 324] width 240 height 26
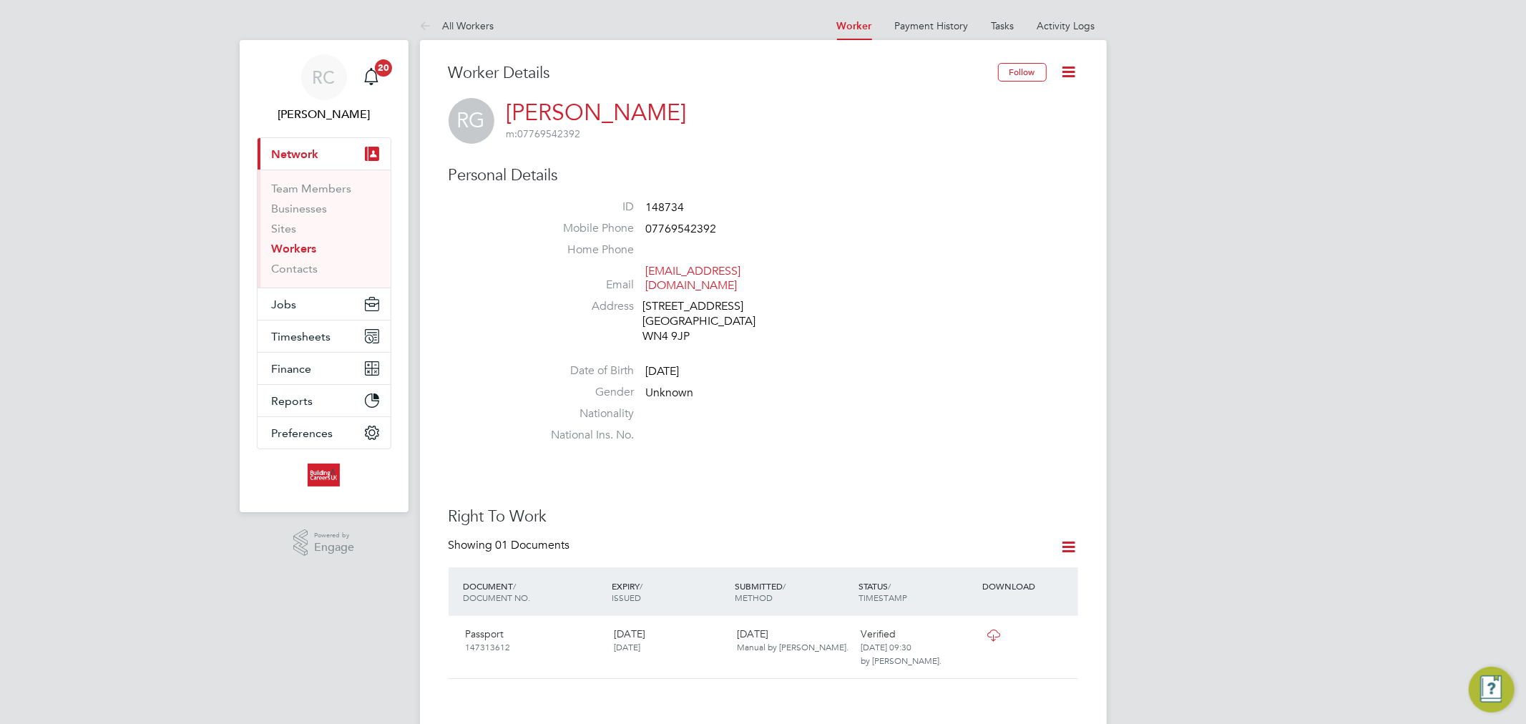
click at [306, 252] on link "Workers" at bounding box center [294, 249] width 45 height 14
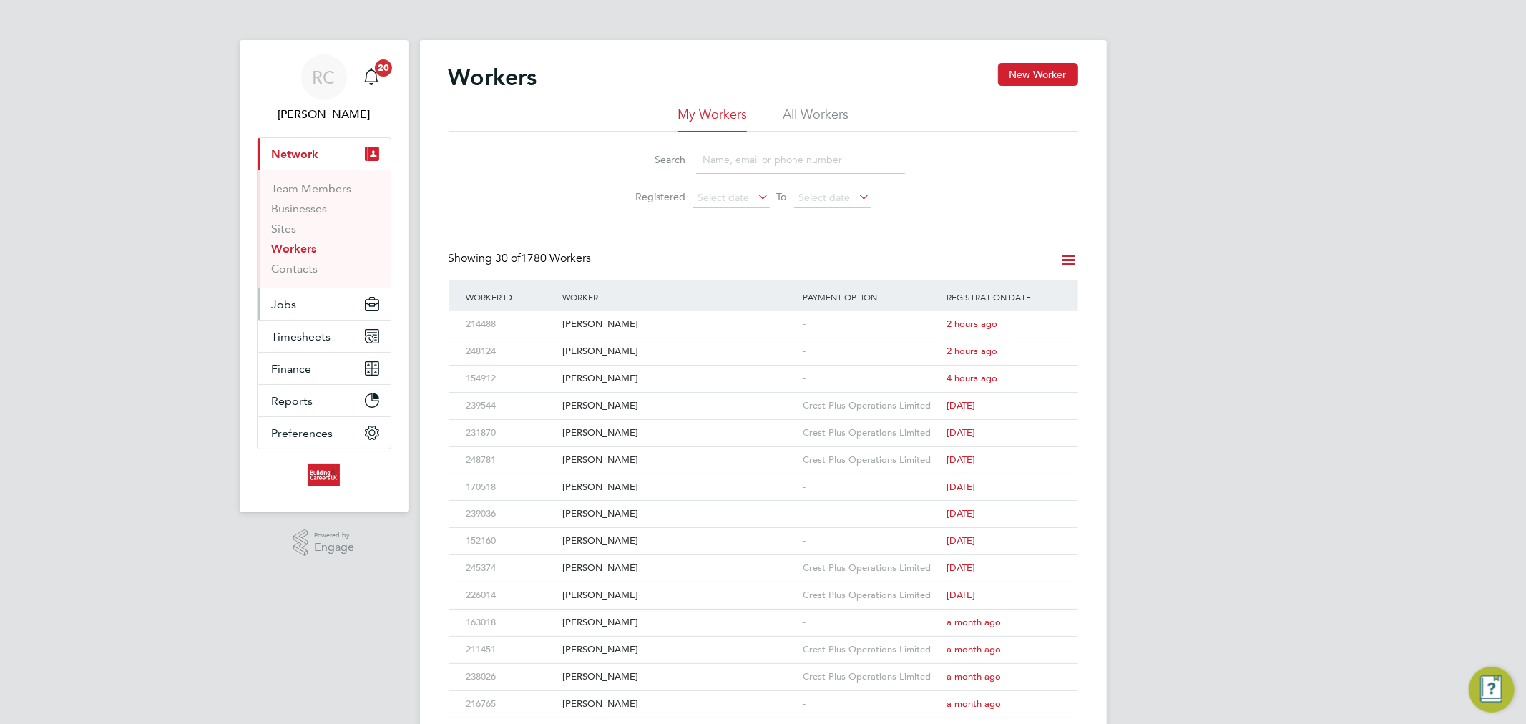
click at [339, 306] on button "Jobs" at bounding box center [324, 303] width 133 height 31
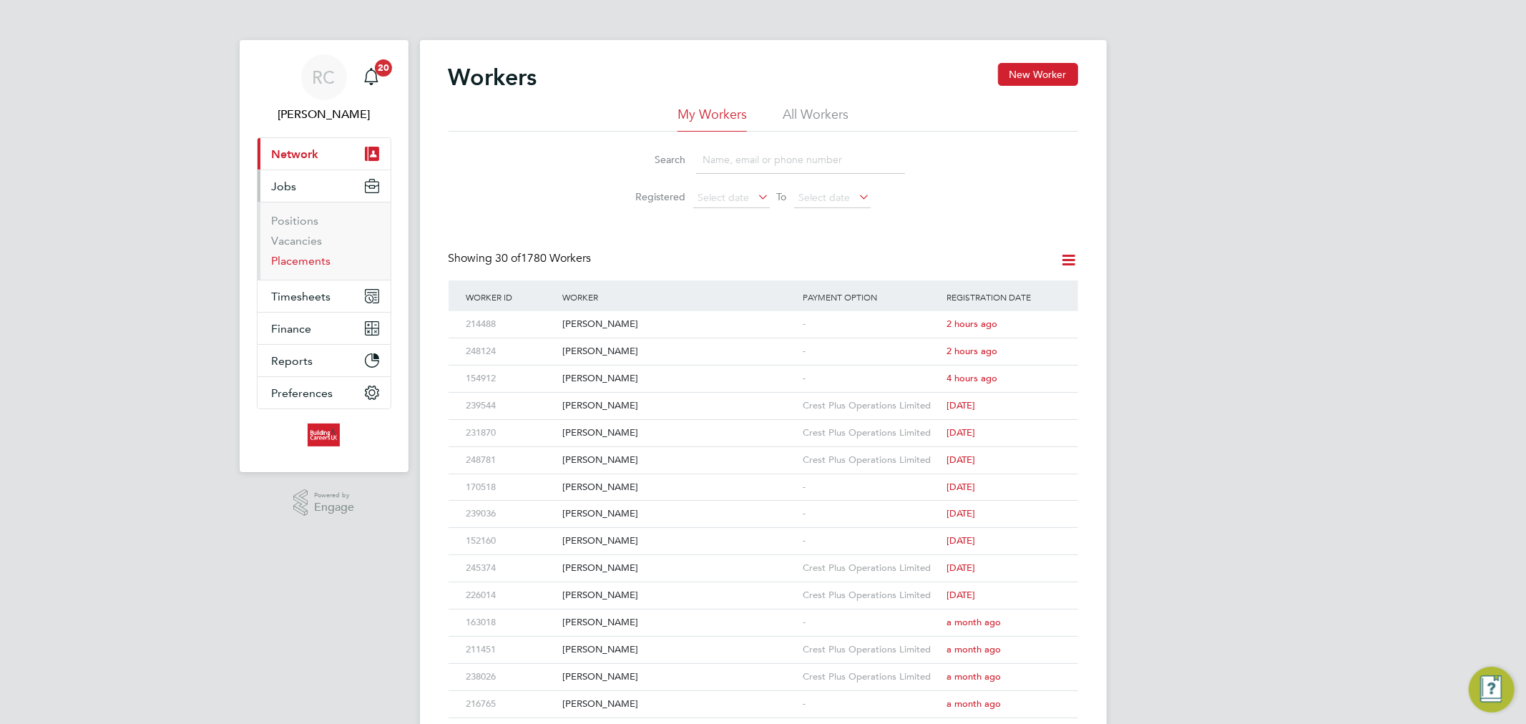
click at [311, 260] on link "Placements" at bounding box center [301, 261] width 59 height 14
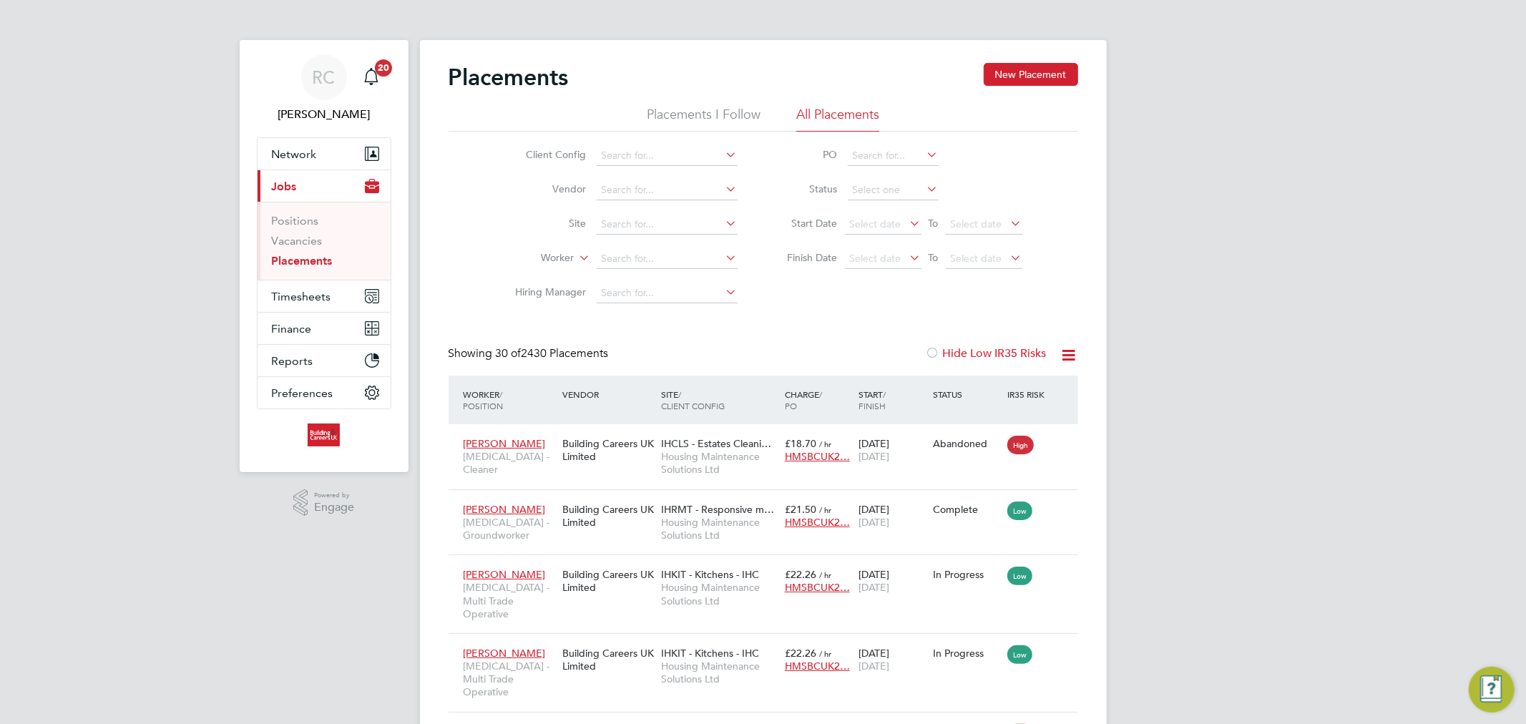
click at [712, 111] on li "Placements I Follow" at bounding box center [704, 119] width 114 height 26
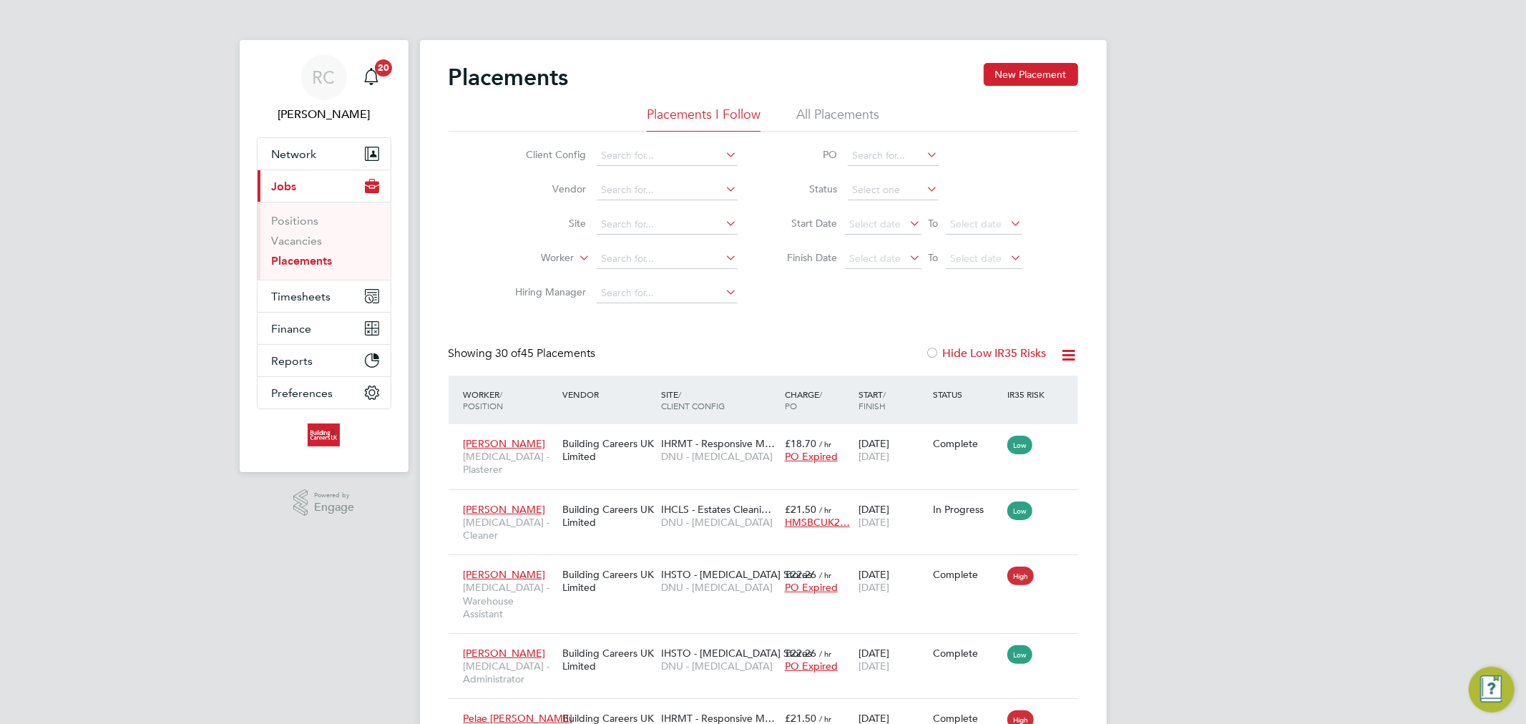
click at [819, 109] on li "All Placements" at bounding box center [837, 119] width 83 height 26
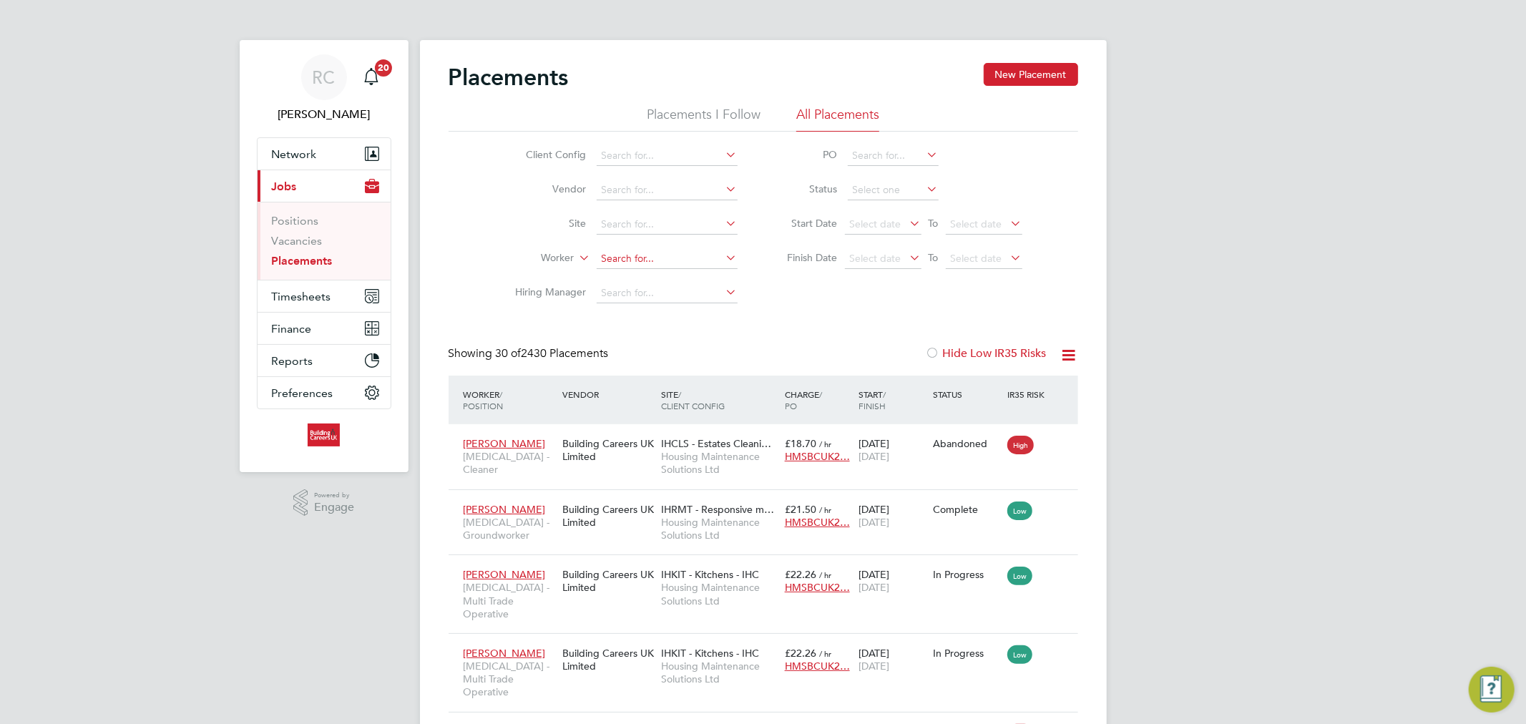
click at [616, 253] on input at bounding box center [667, 259] width 141 height 20
click at [687, 273] on b "Gri" at bounding box center [694, 279] width 14 height 12
type input "[PERSON_NAME]"
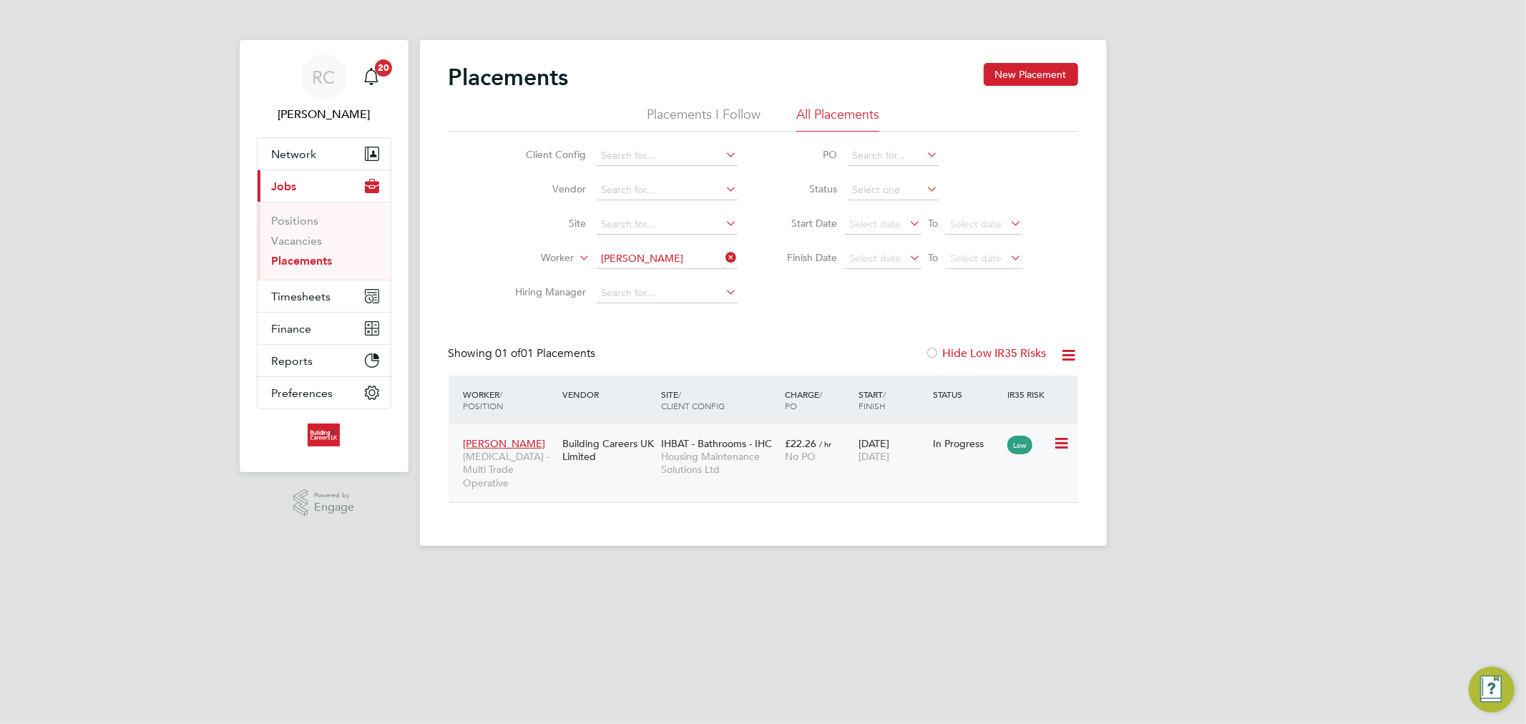
click at [889, 451] on span "[DATE]" at bounding box center [874, 456] width 31 height 13
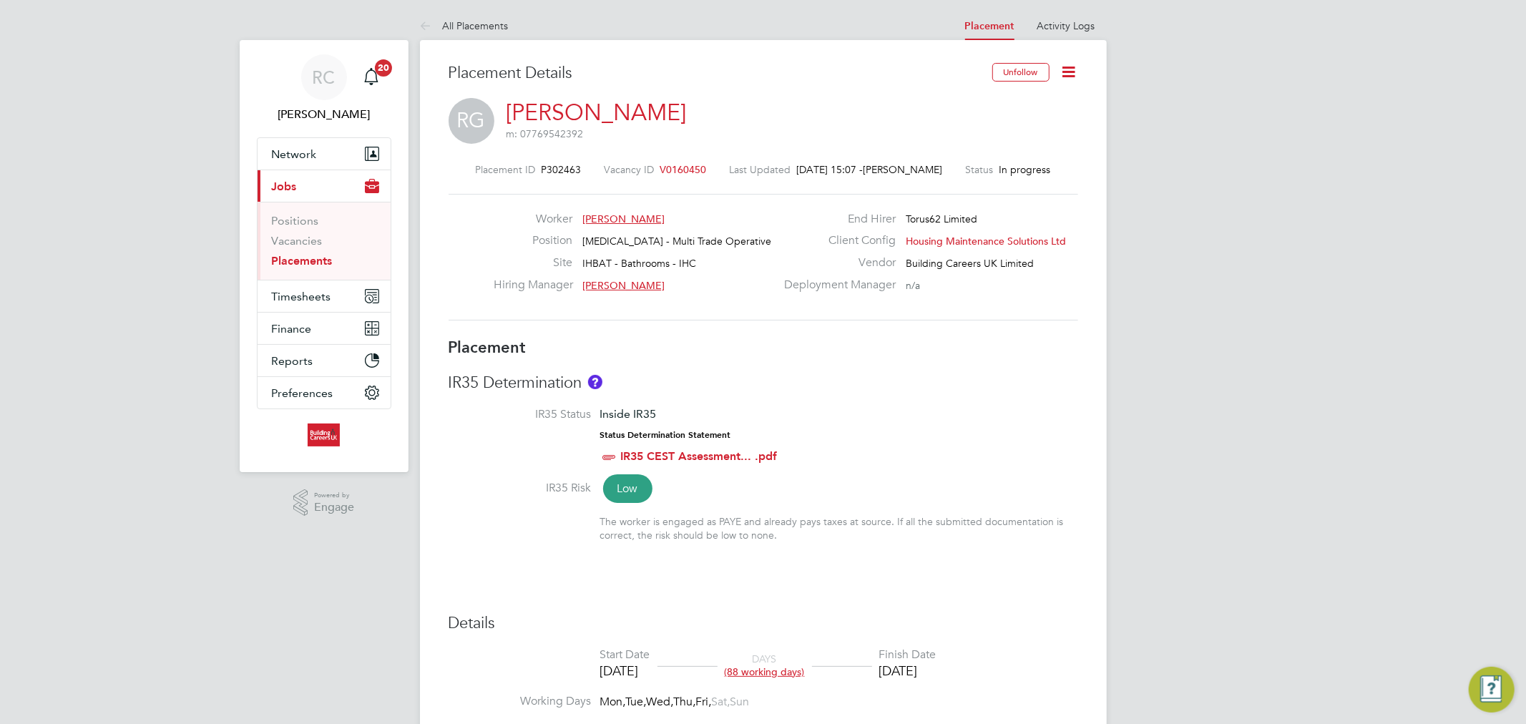
click at [1065, 76] on icon at bounding box center [1069, 72] width 18 height 18
click at [1025, 109] on li "Edit Placement e" at bounding box center [1022, 106] width 105 height 20
type input "[PERSON_NAME]"
type input "[DATE]"
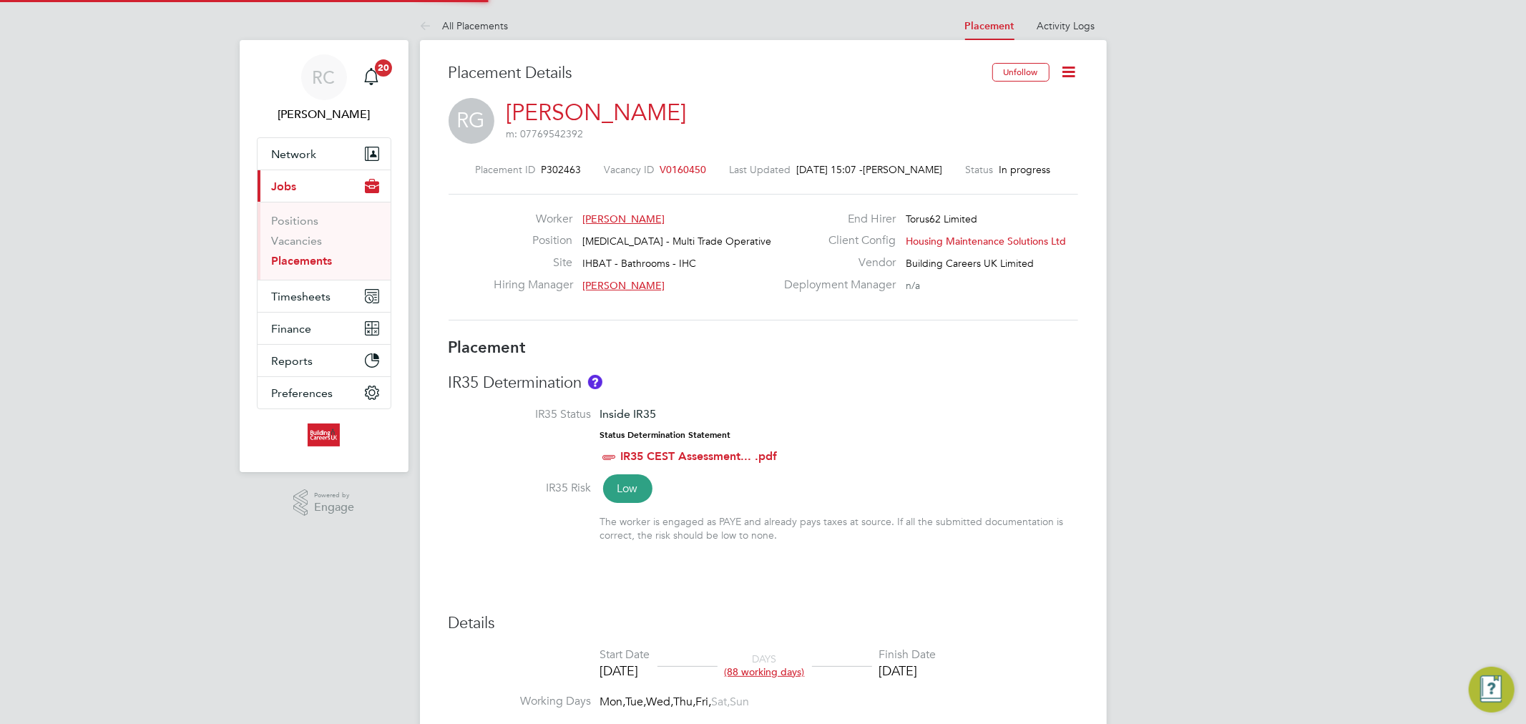
type input "[DATE]"
type input "08:00"
type input "18:00"
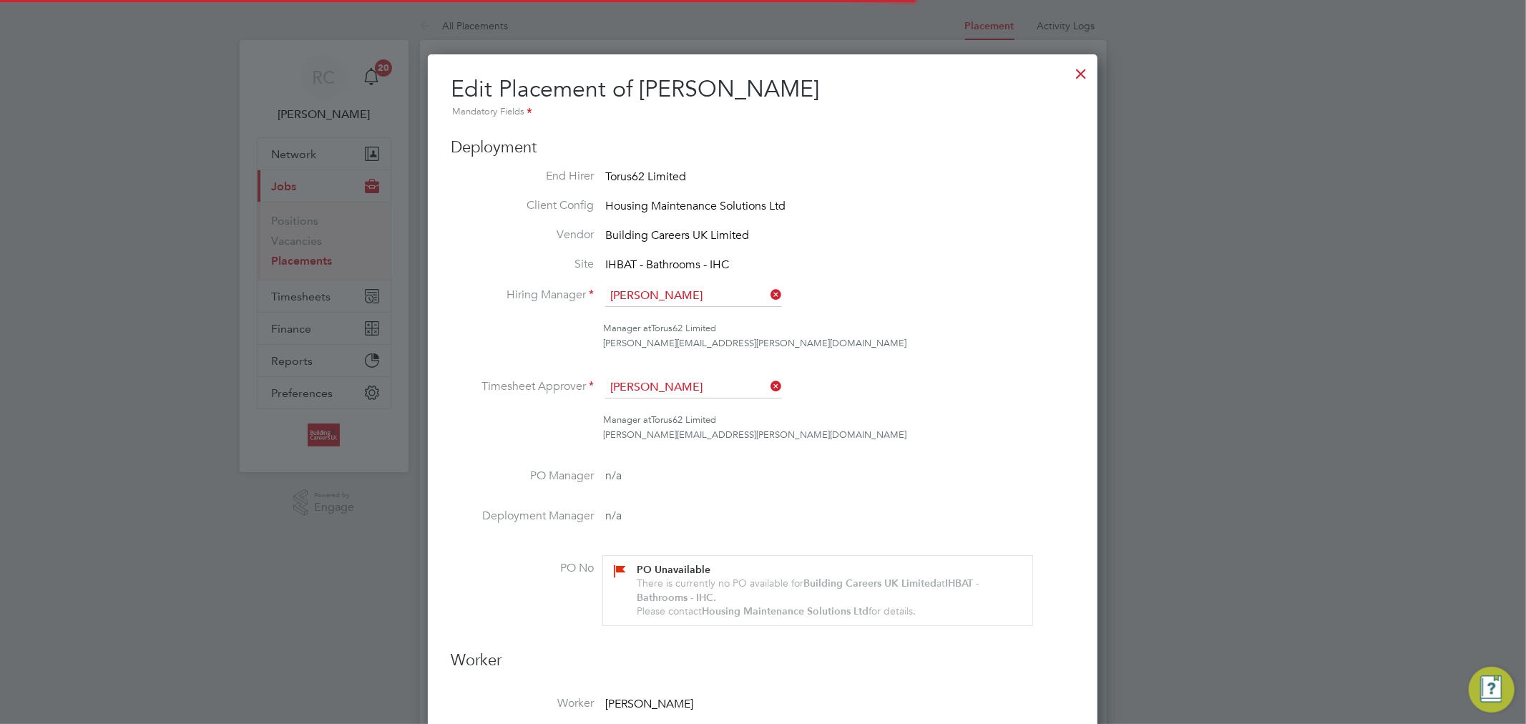
scroll to position [18, 624]
click at [1085, 79] on div at bounding box center [1081, 70] width 26 height 26
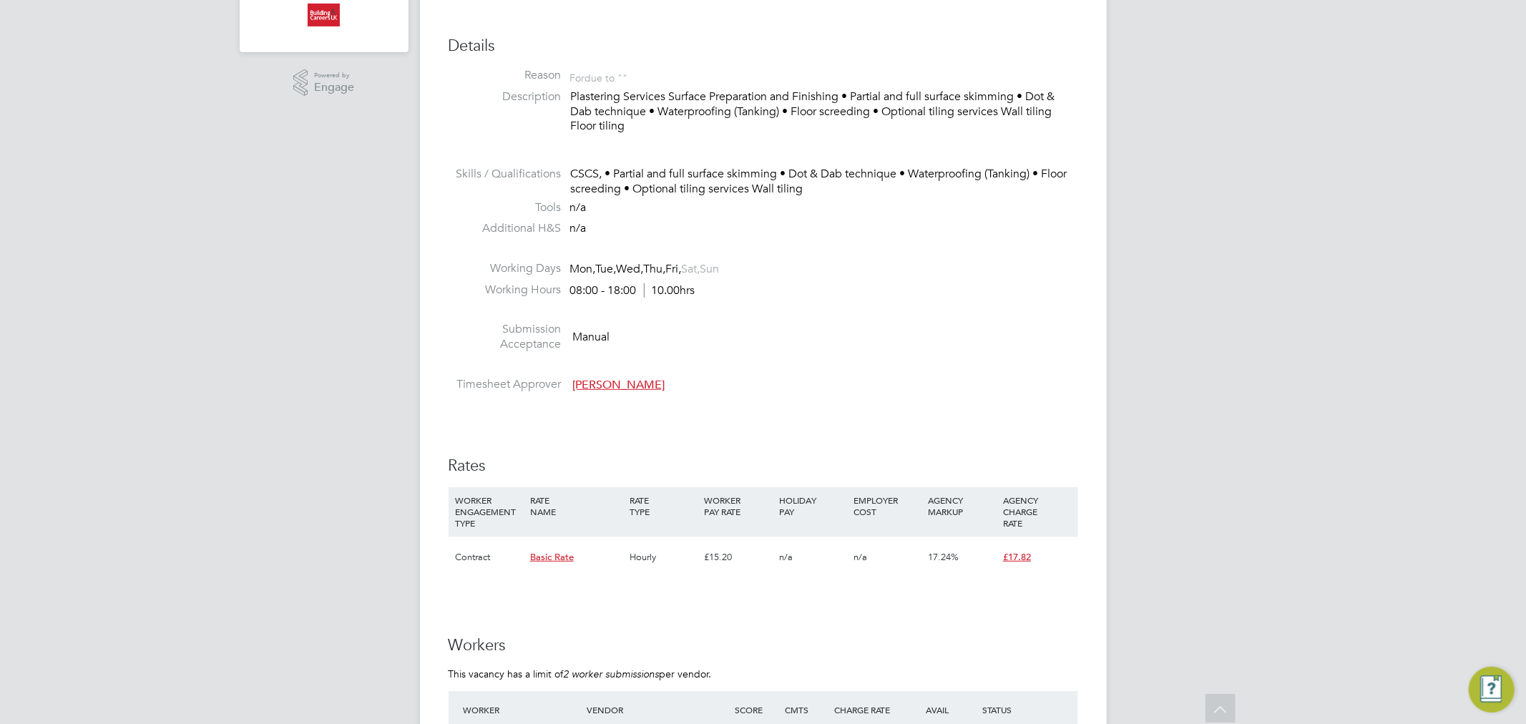
scroll to position [556, 0]
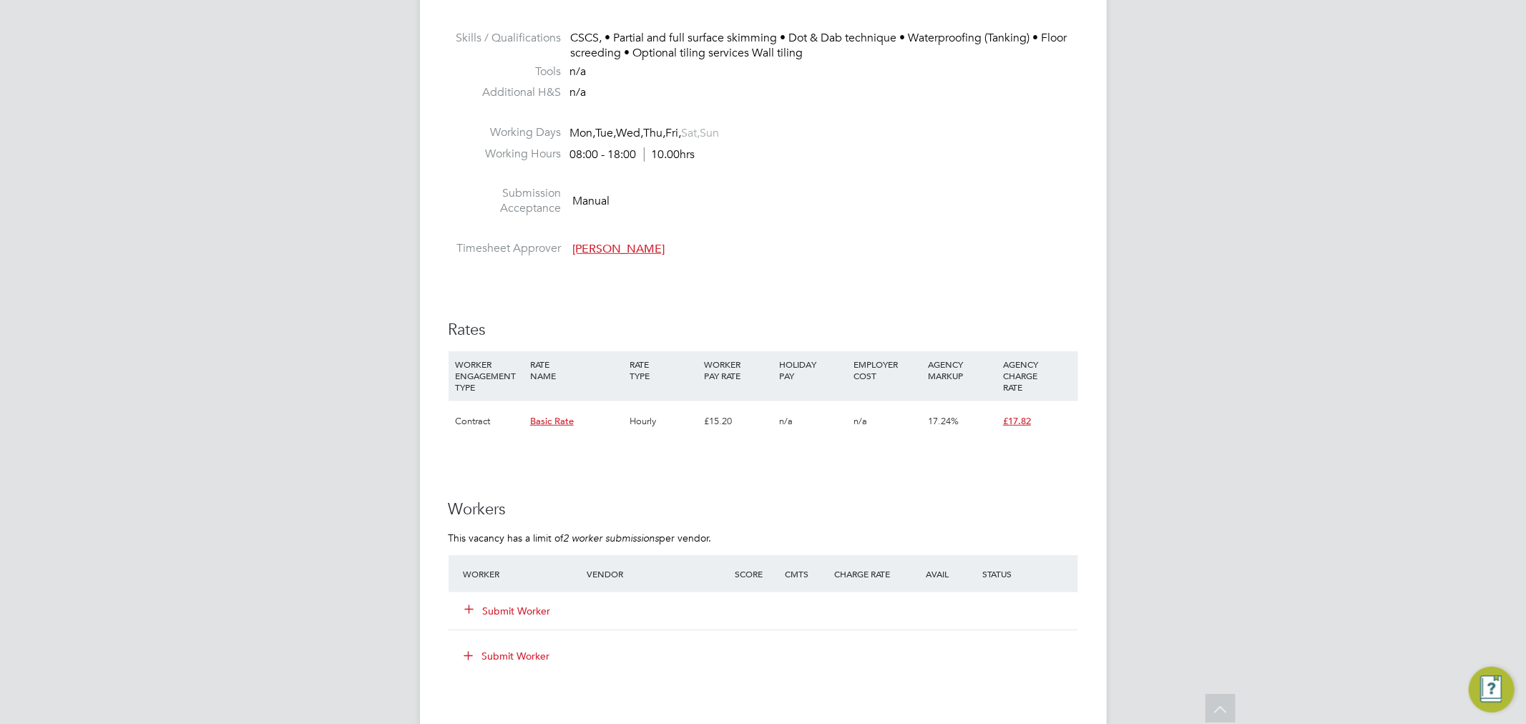
click at [510, 599] on div "Submit Worker" at bounding box center [534, 611] width 148 height 26
click at [509, 609] on button "Submit Worker" at bounding box center [509, 611] width 86 height 14
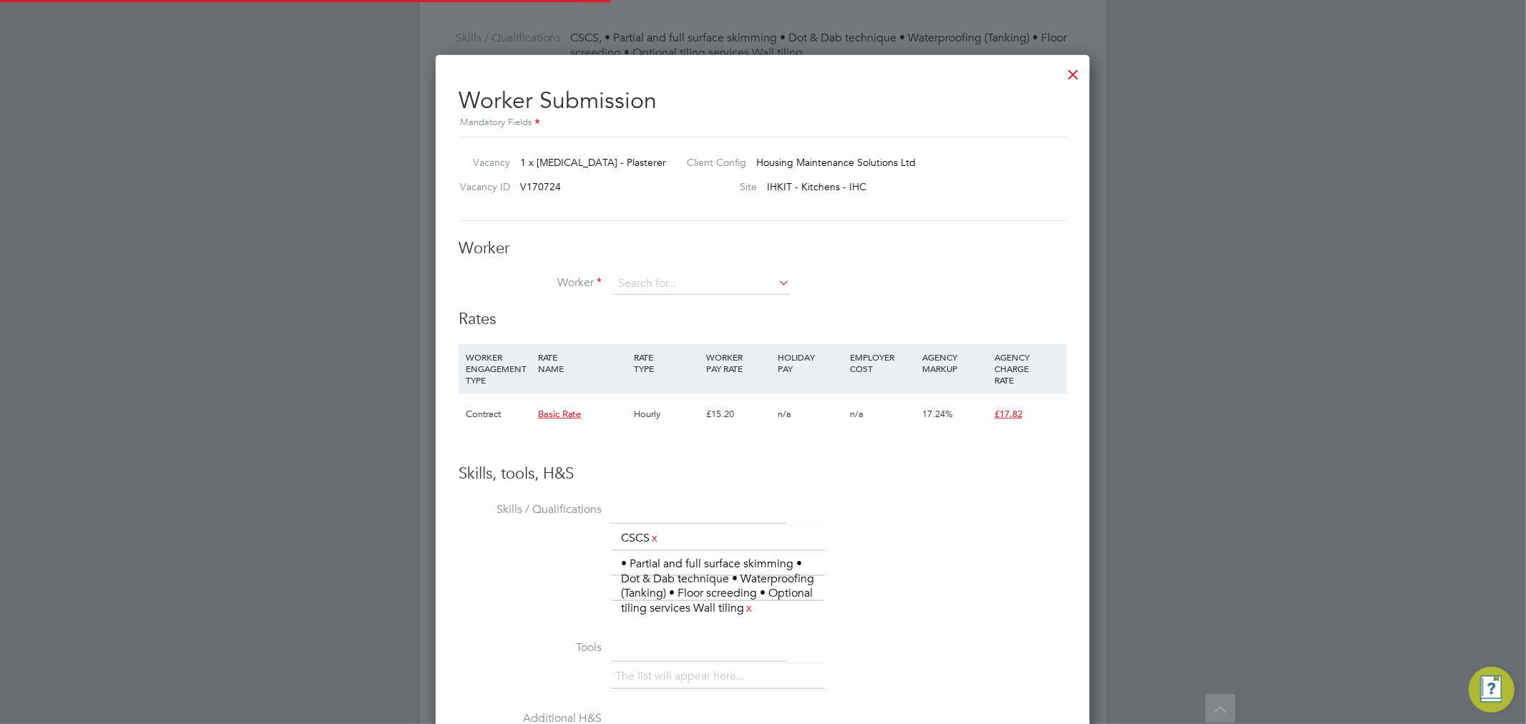
scroll to position [935, 655]
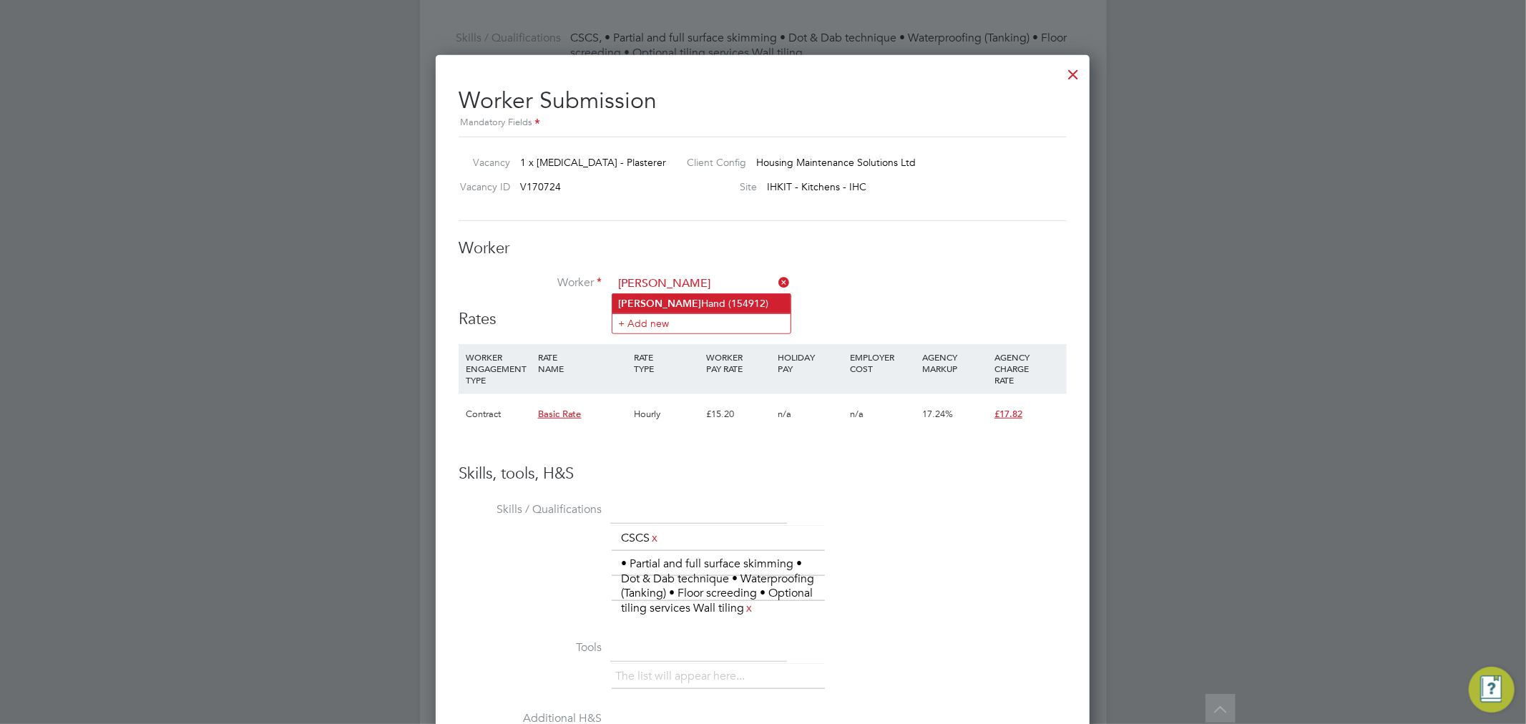
click at [703, 305] on li "Alex-Jay Hand (154912)" at bounding box center [701, 303] width 178 height 19
type input "Alex-Jay Hand (154912)"
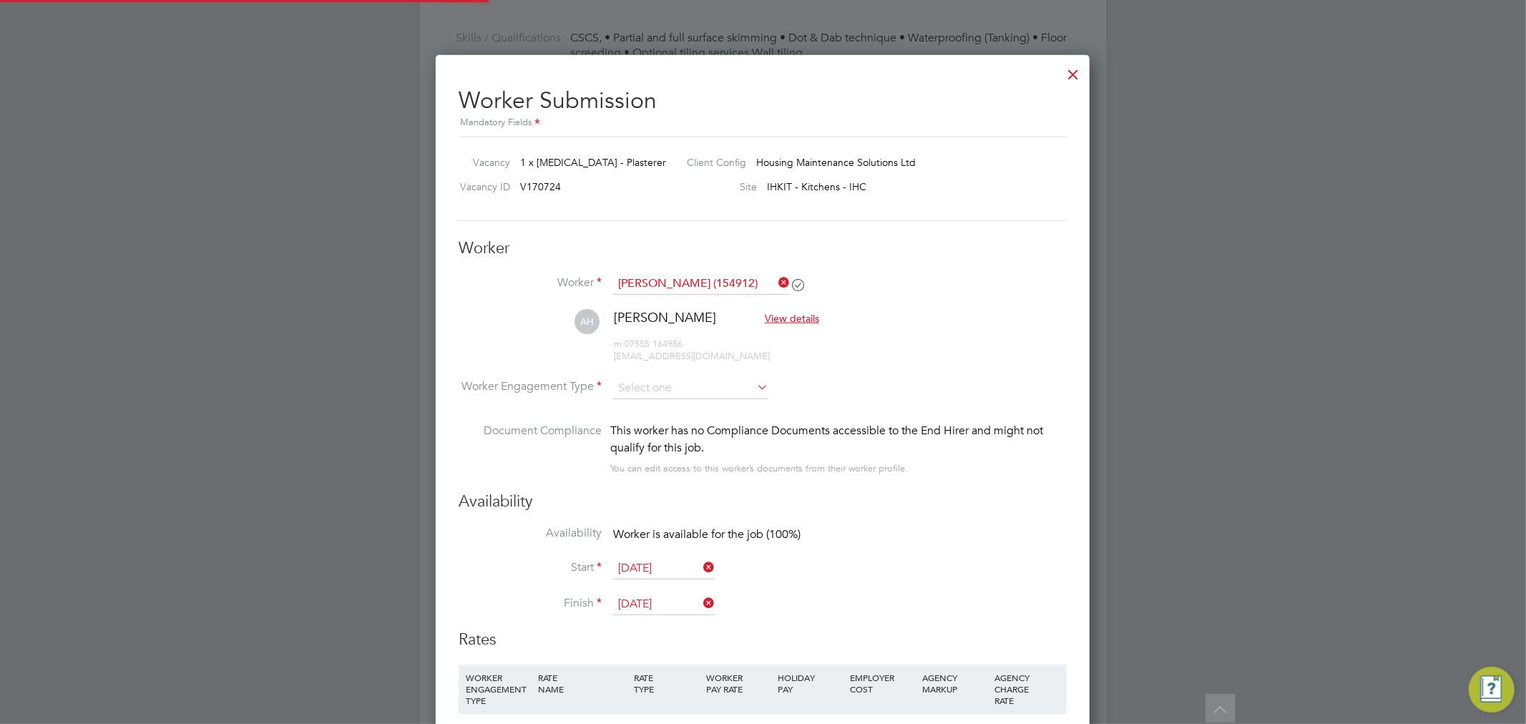
scroll to position [1255, 655]
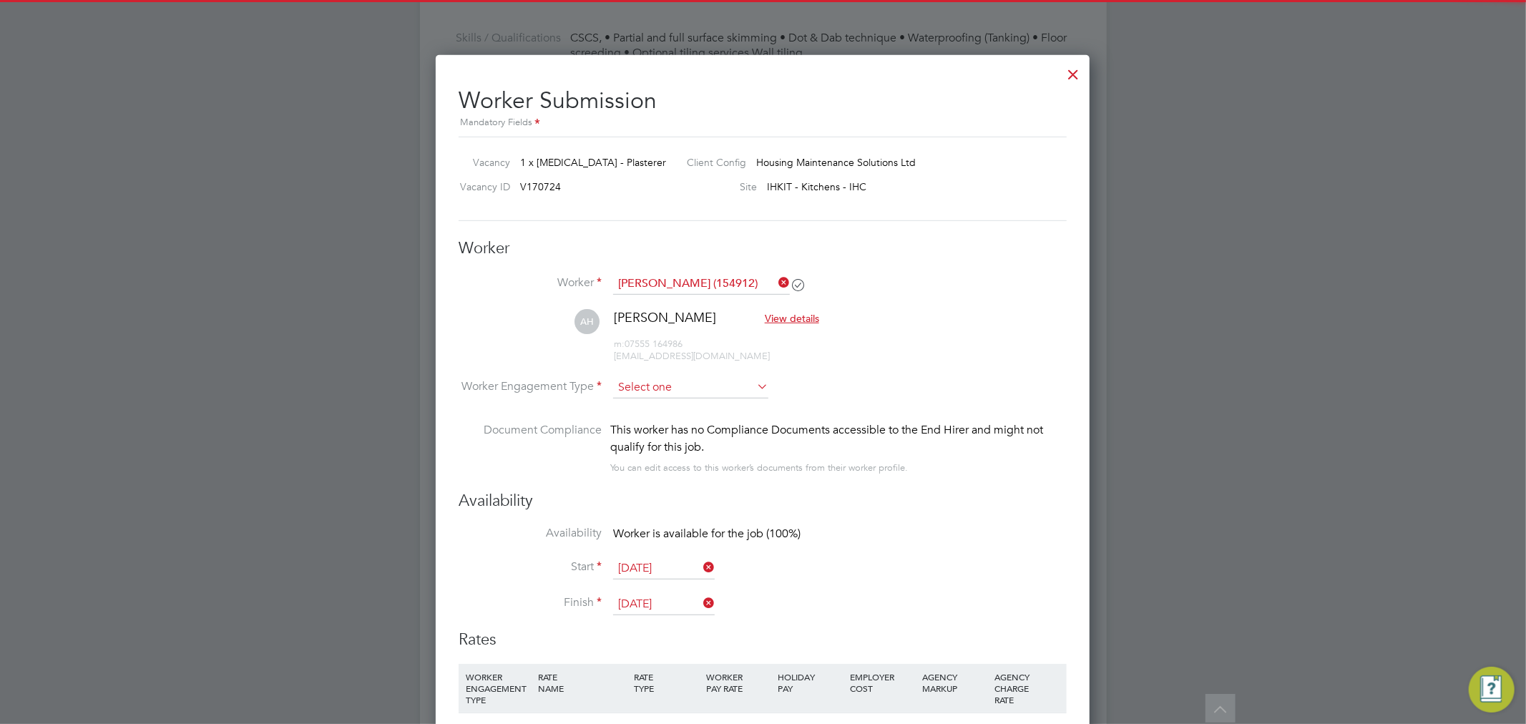
click at [705, 390] on input at bounding box center [690, 387] width 155 height 21
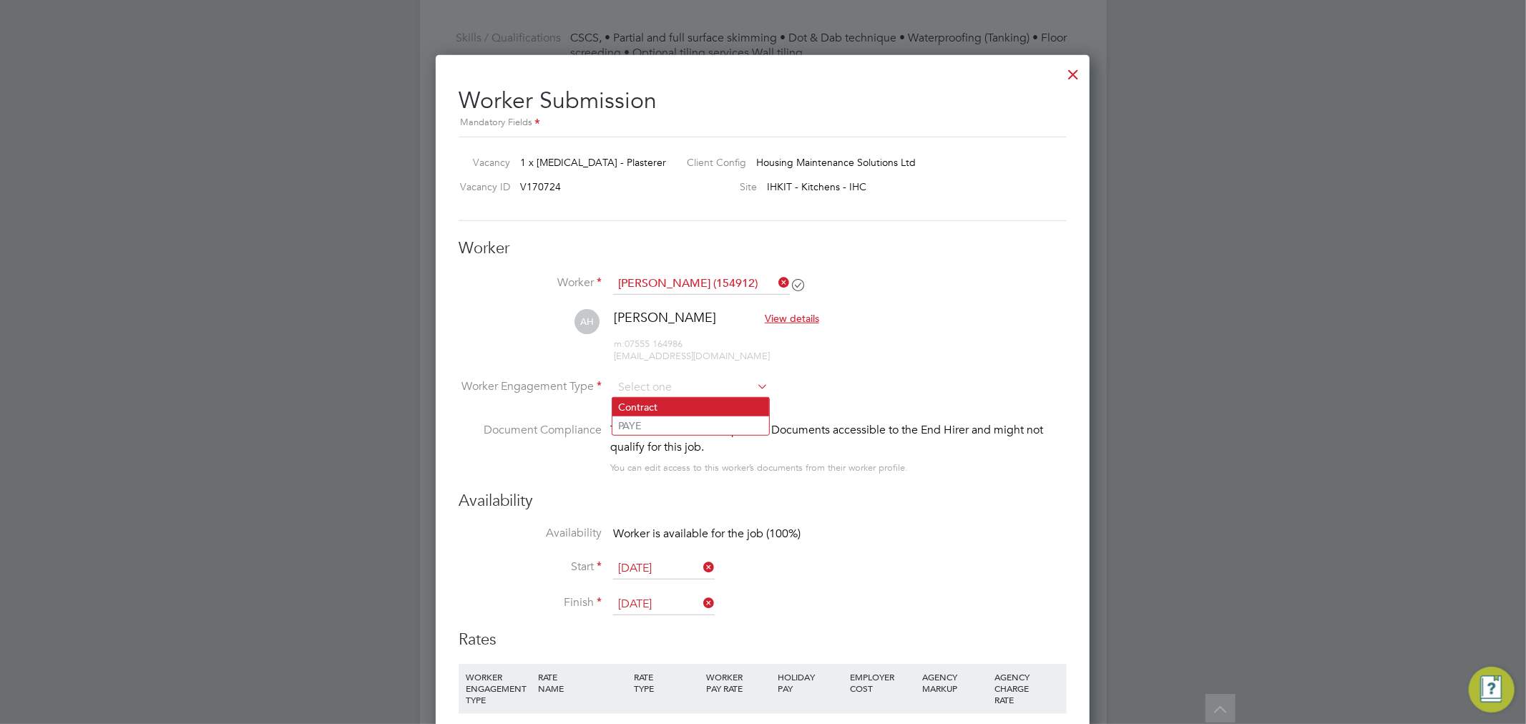
click at [673, 406] on li "Contract" at bounding box center [690, 407] width 157 height 19
type input "Contract"
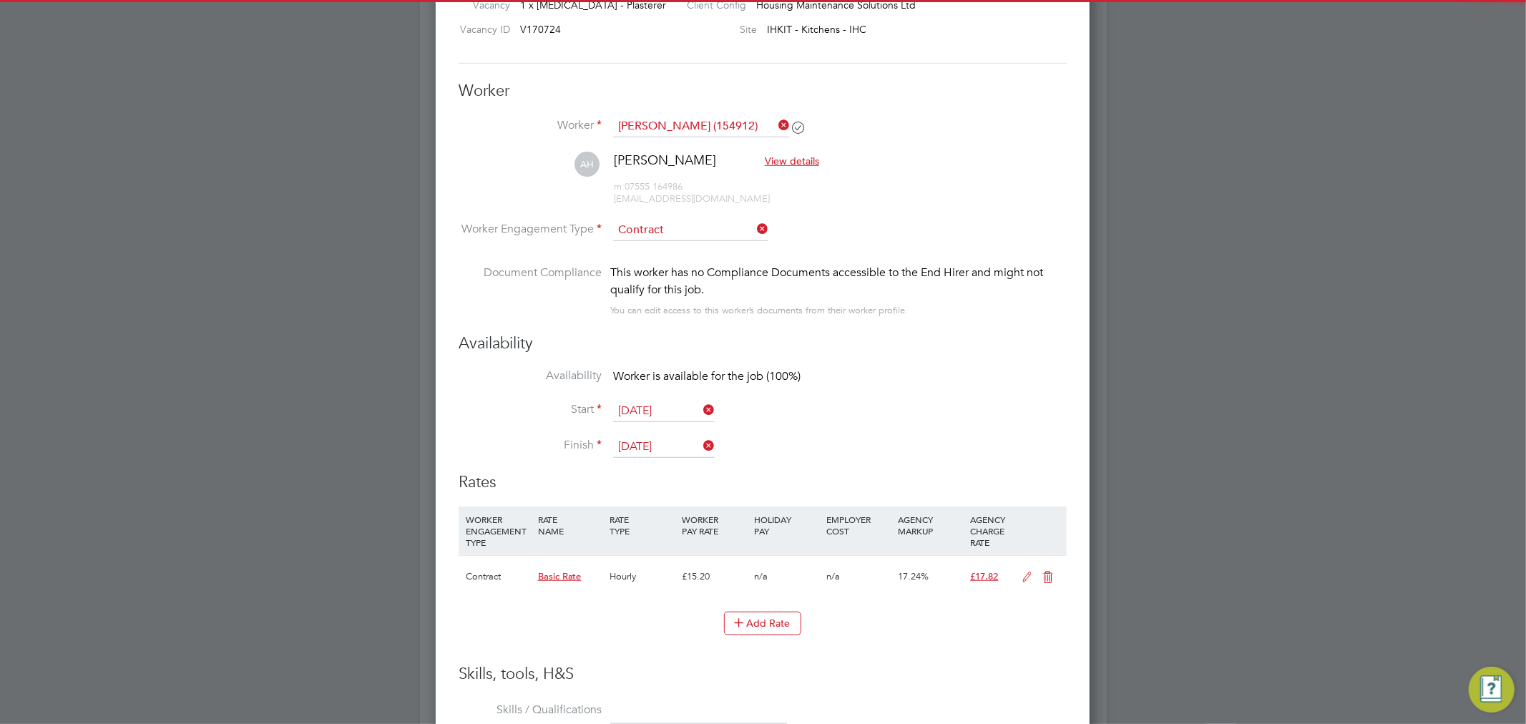
scroll to position [0, 0]
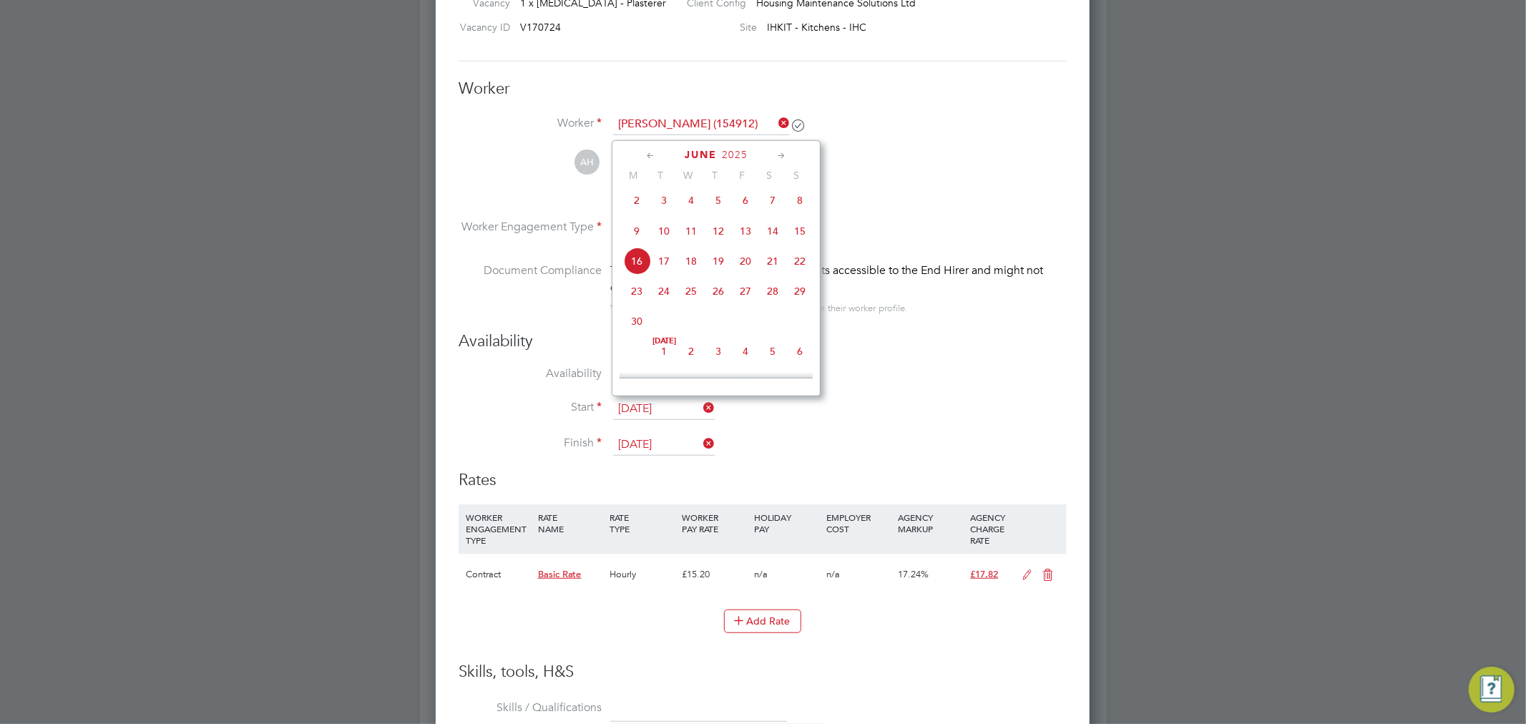
click at [656, 411] on input "16 Jun 2025" at bounding box center [664, 409] width 102 height 21
click at [692, 325] on span "17" at bounding box center [691, 316] width 27 height 27
type input "17 Sep 2025"
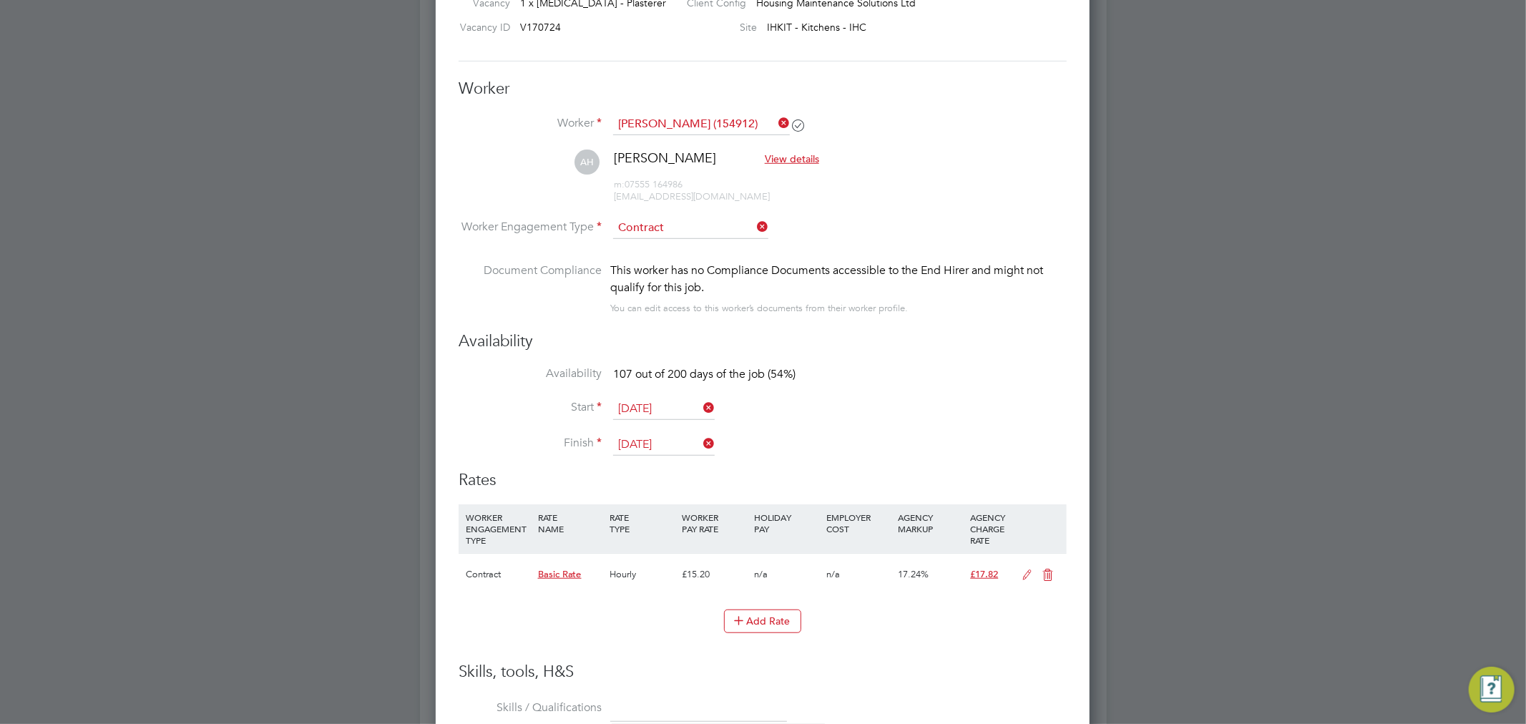
click at [674, 439] on input "01 Jan 2026" at bounding box center [664, 444] width 102 height 21
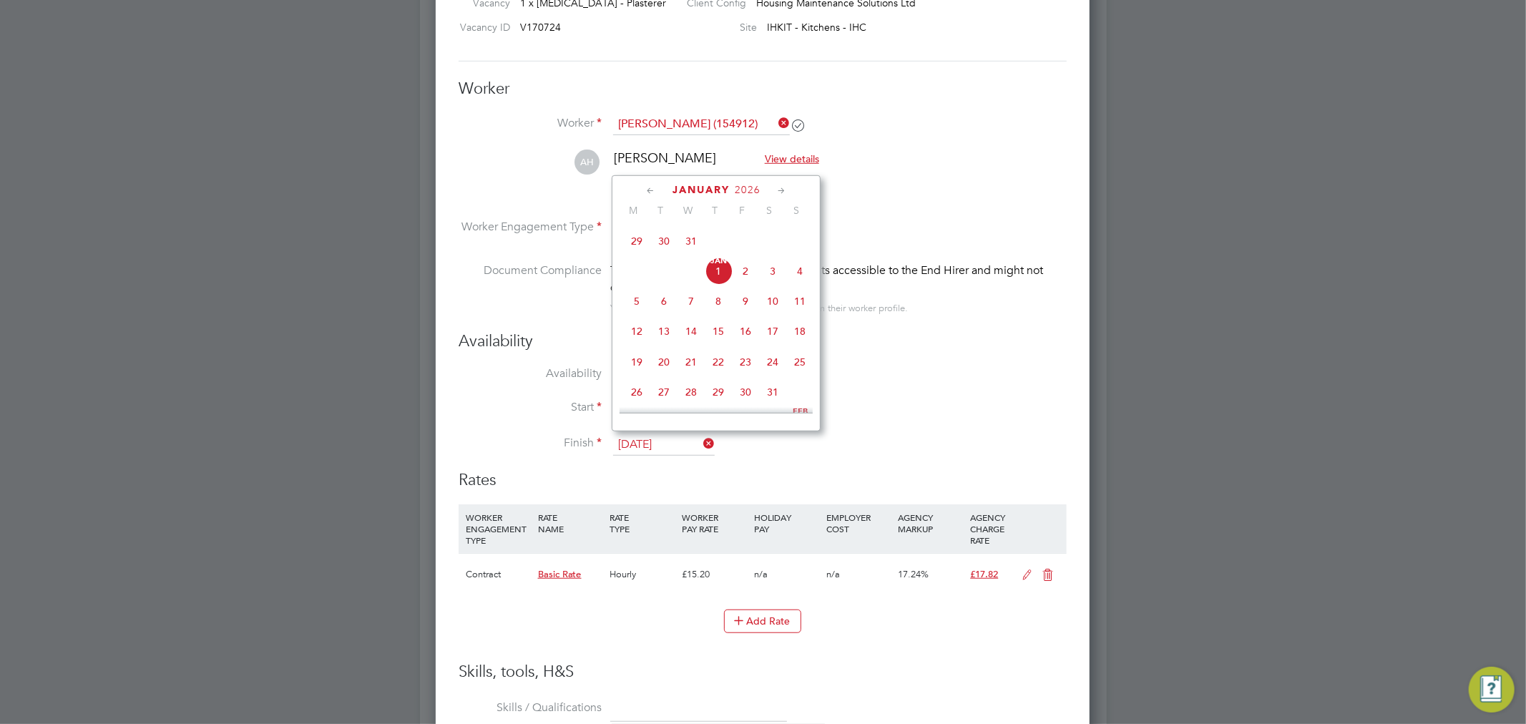
click at [775, 403] on span "31" at bounding box center [772, 391] width 27 height 27
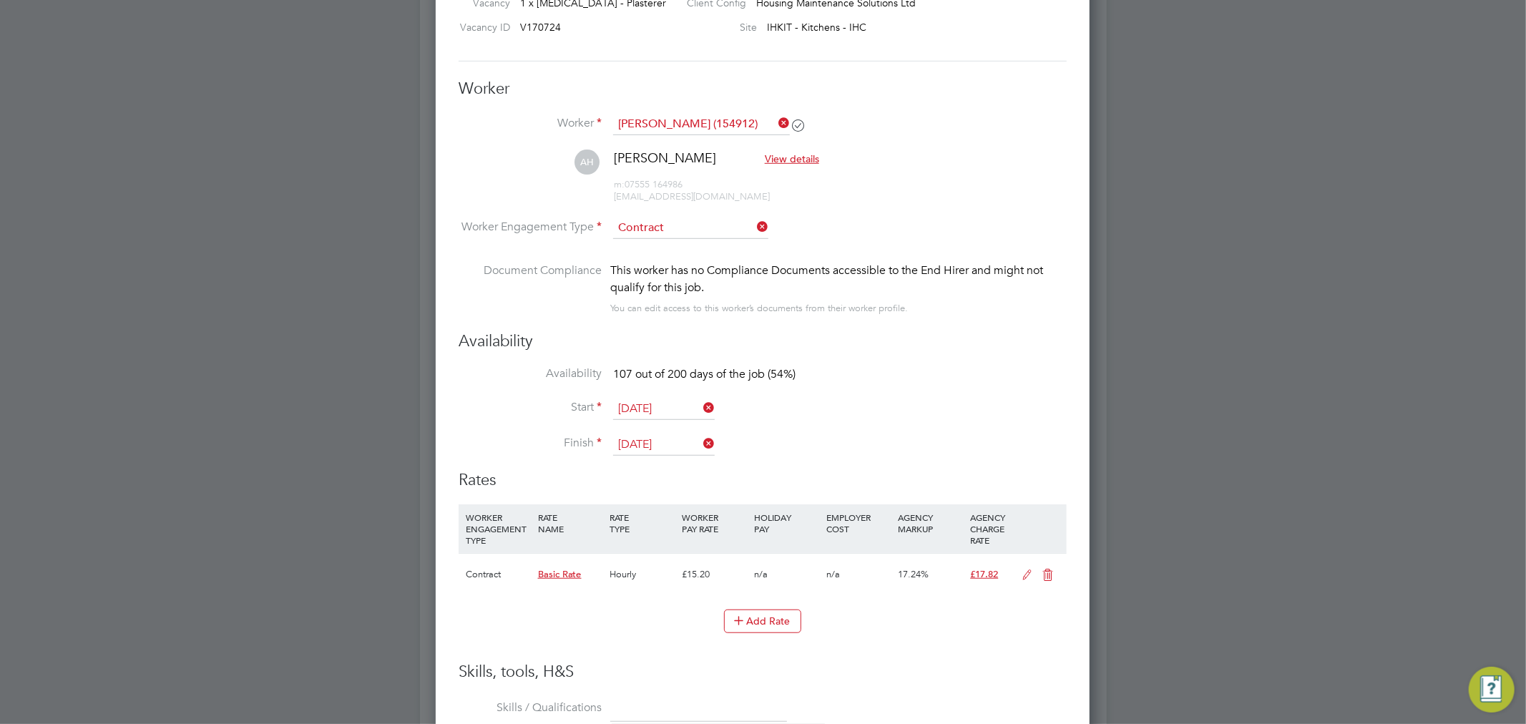
click at [647, 439] on input "31 Jan 2026" at bounding box center [664, 444] width 102 height 21
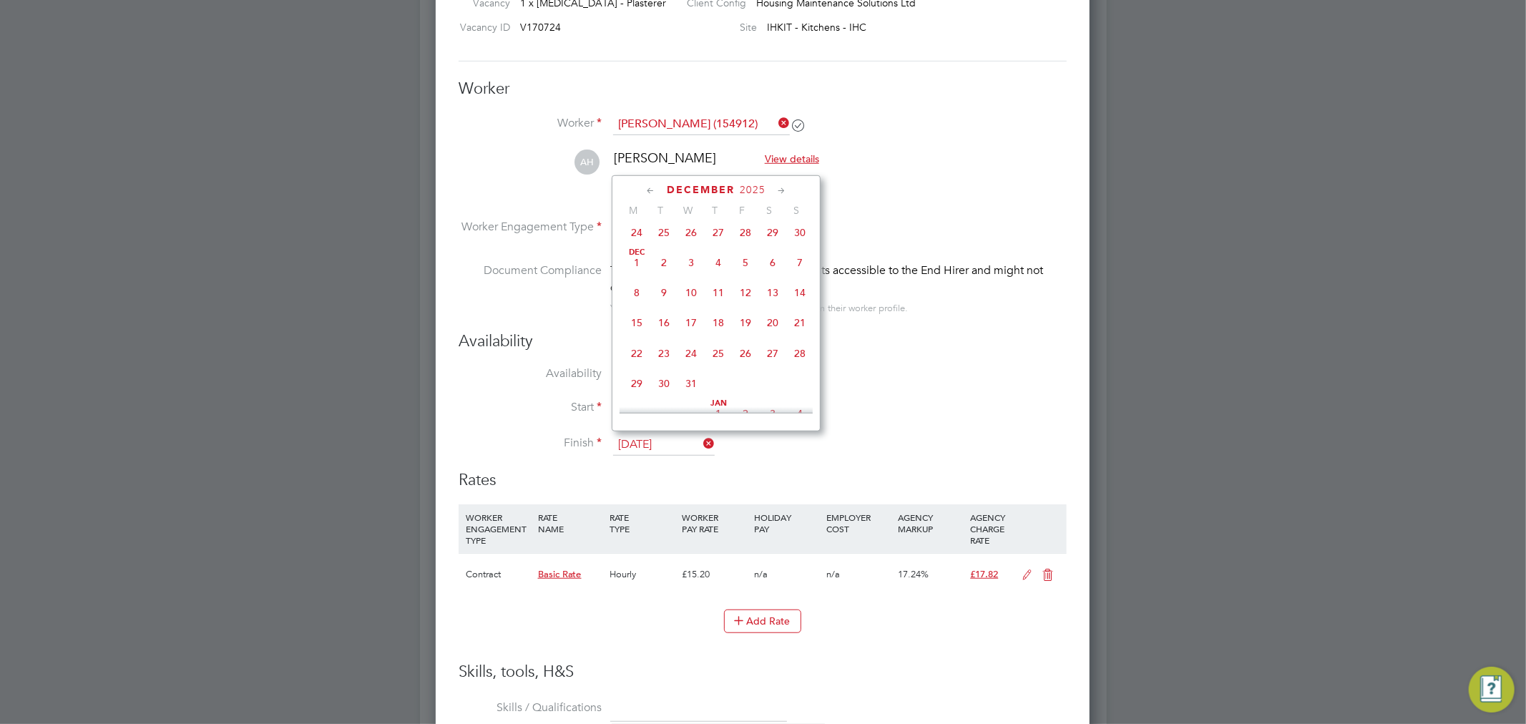
click at [694, 385] on span "31" at bounding box center [691, 383] width 27 height 27
type input "31 Dec 2025"
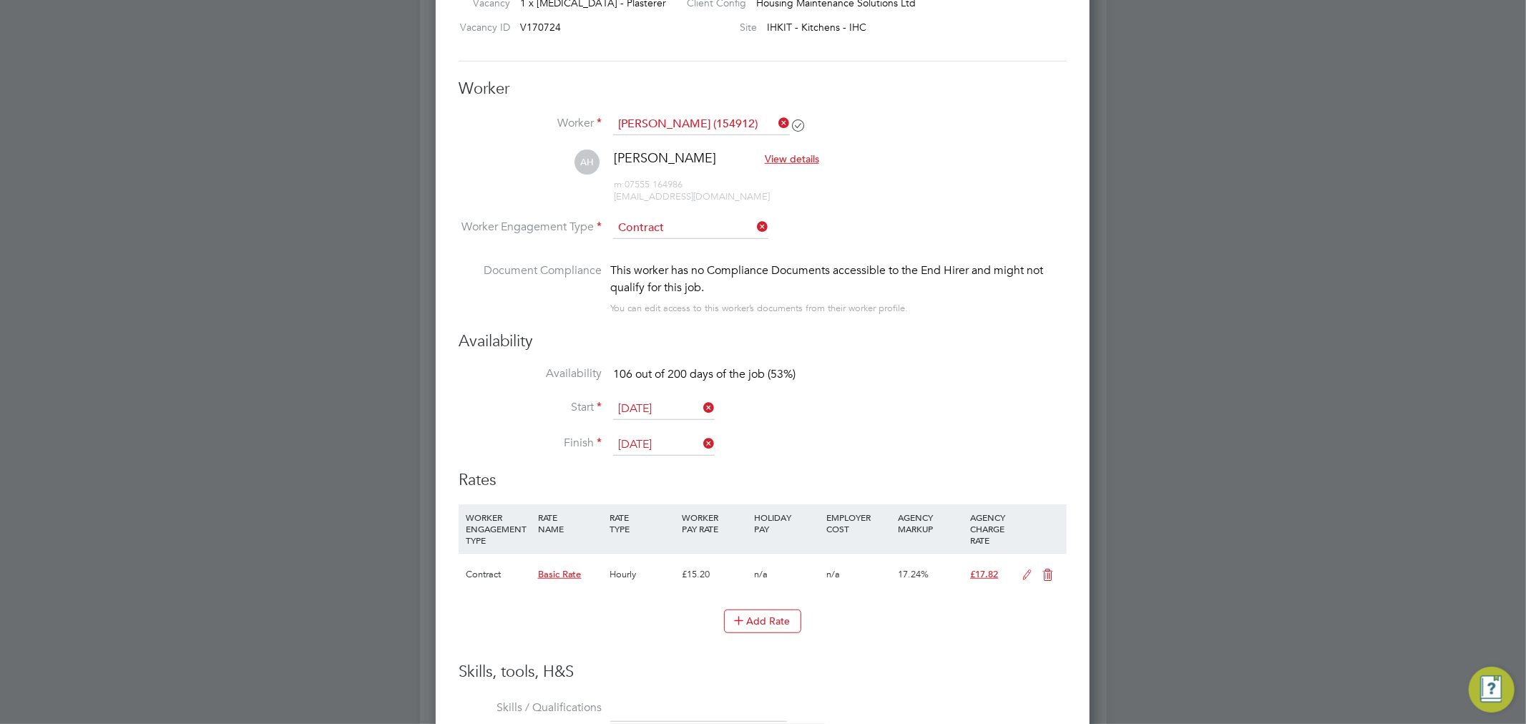
click at [948, 363] on div "Availability Availability 106 out of 200 days of the job (53%) Start 17 Sep 202…" at bounding box center [763, 400] width 608 height 138
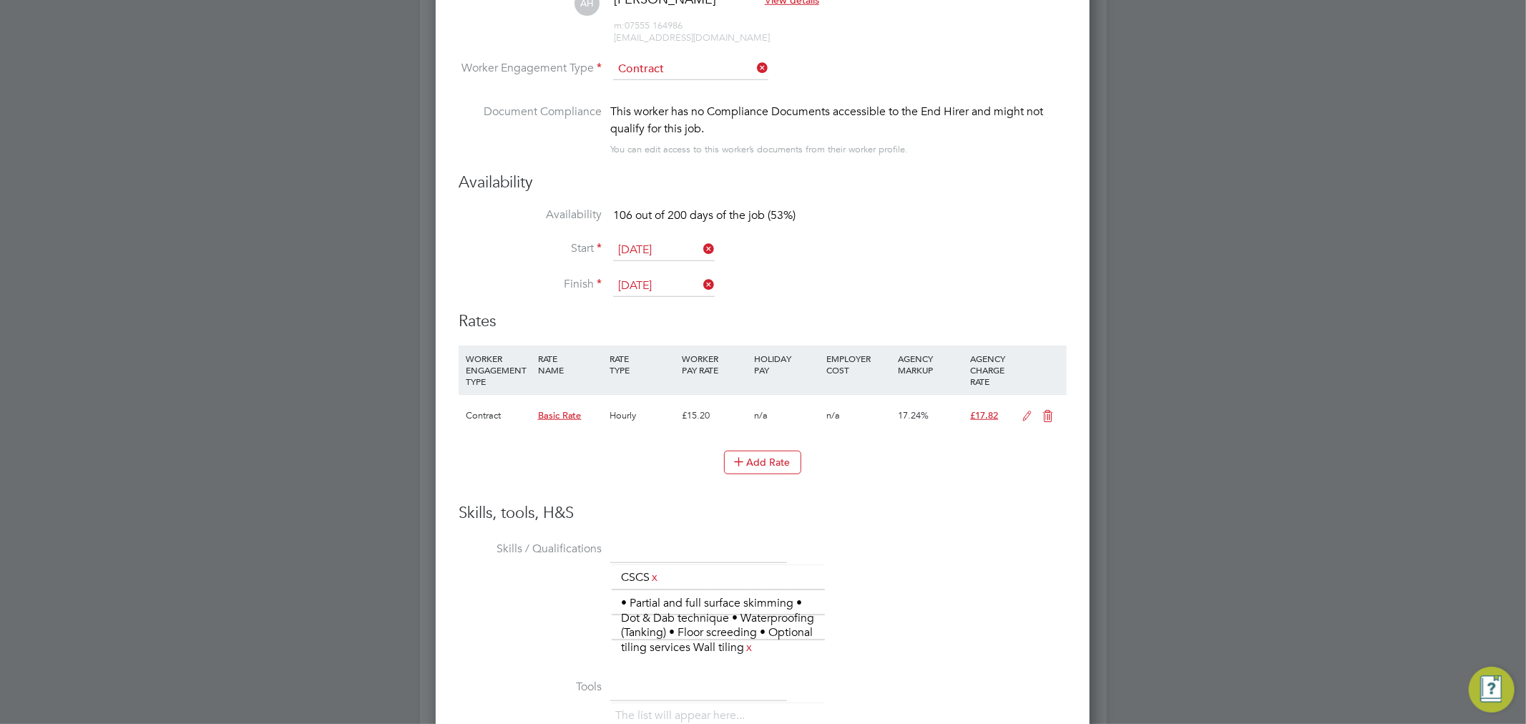
click at [1028, 413] on icon at bounding box center [1028, 416] width 18 height 11
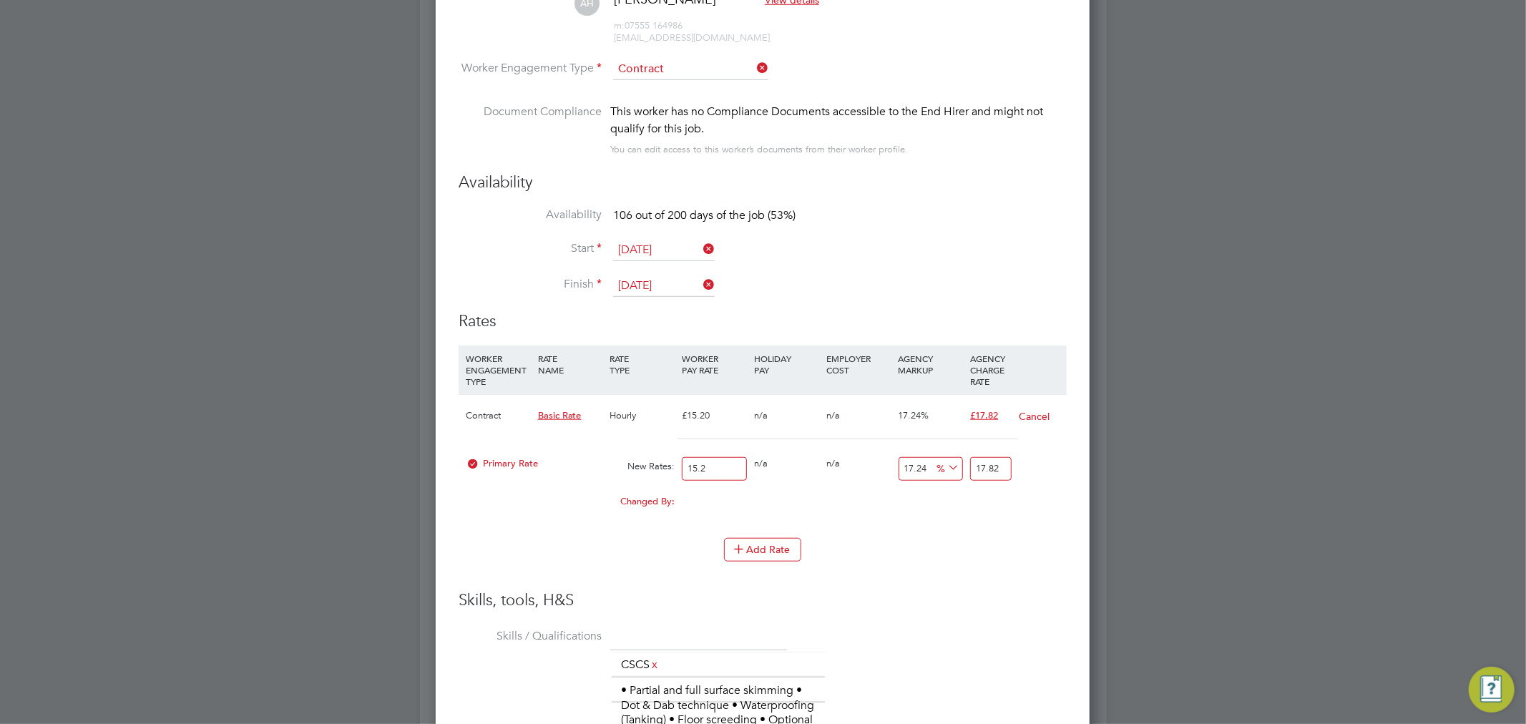
click at [713, 464] on input "15.2" at bounding box center [714, 469] width 65 height 24
type input "1"
type input "1.1724"
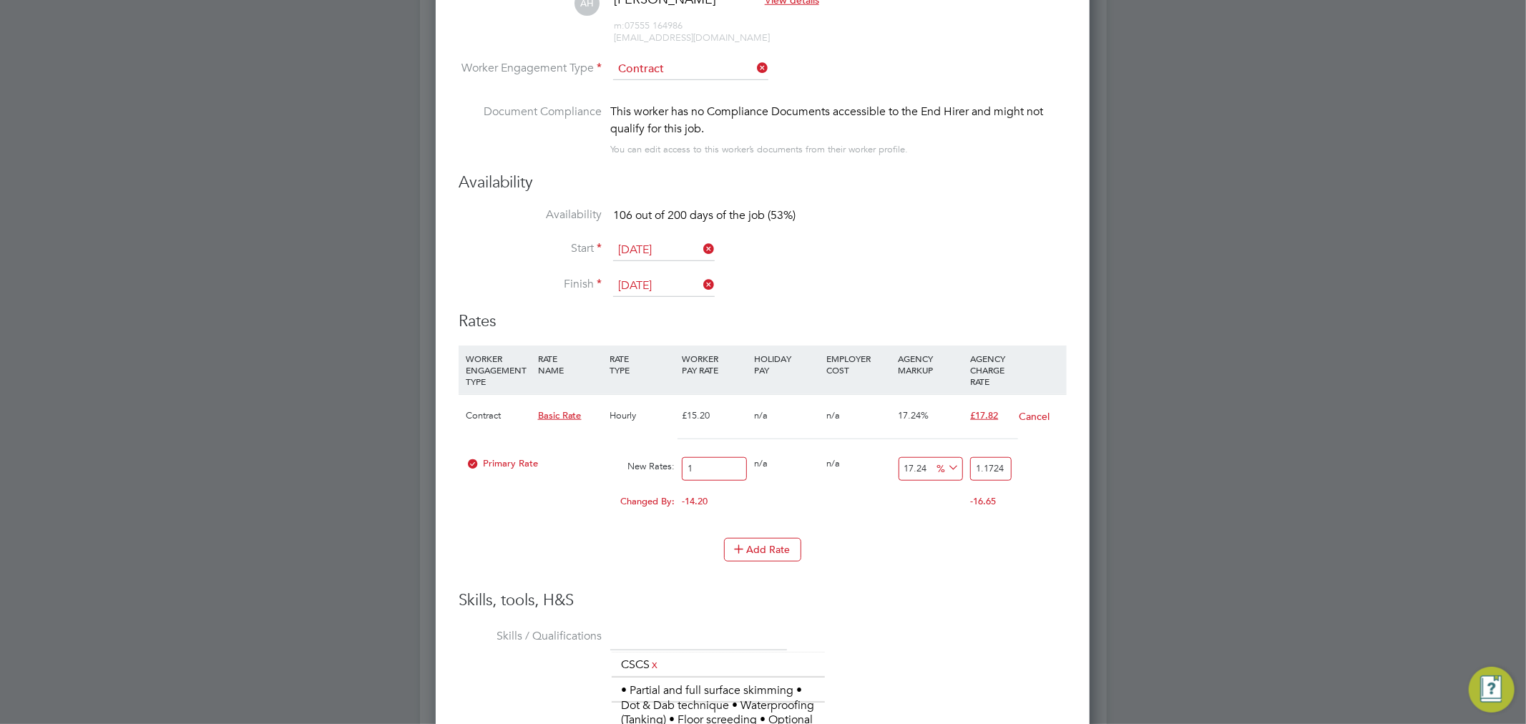
type input "19"
type input "22.2756"
type input "19.00"
click at [921, 462] on input "17.24" at bounding box center [931, 469] width 65 height 24
click at [942, 464] on span "%" at bounding box center [946, 467] width 29 height 16
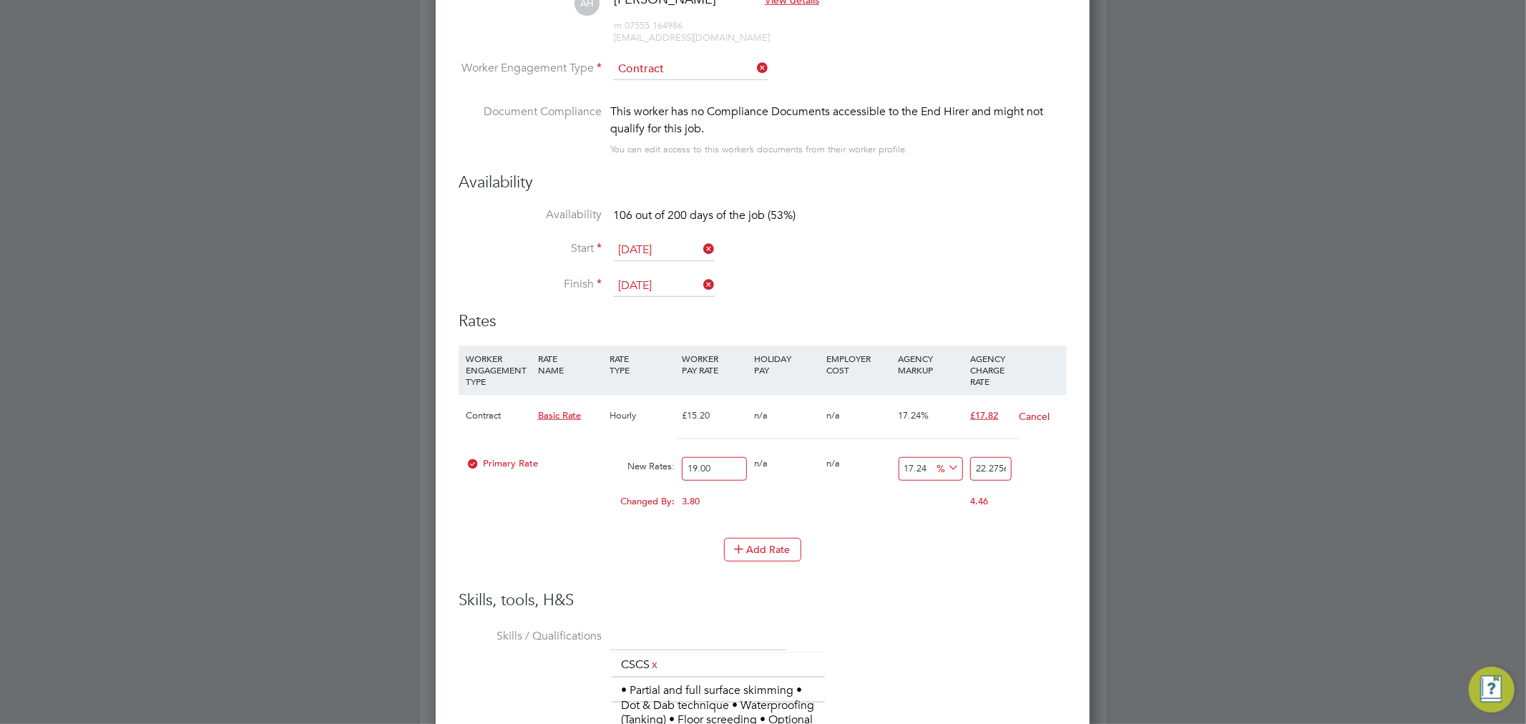
click at [945, 465] on icon at bounding box center [945, 468] width 0 height 20
click at [945, 468] on icon at bounding box center [945, 468] width 0 height 20
click at [949, 507] on li "£" at bounding box center [948, 501] width 34 height 19
click at [995, 462] on input "22.2756" at bounding box center [990, 469] width 41 height 24
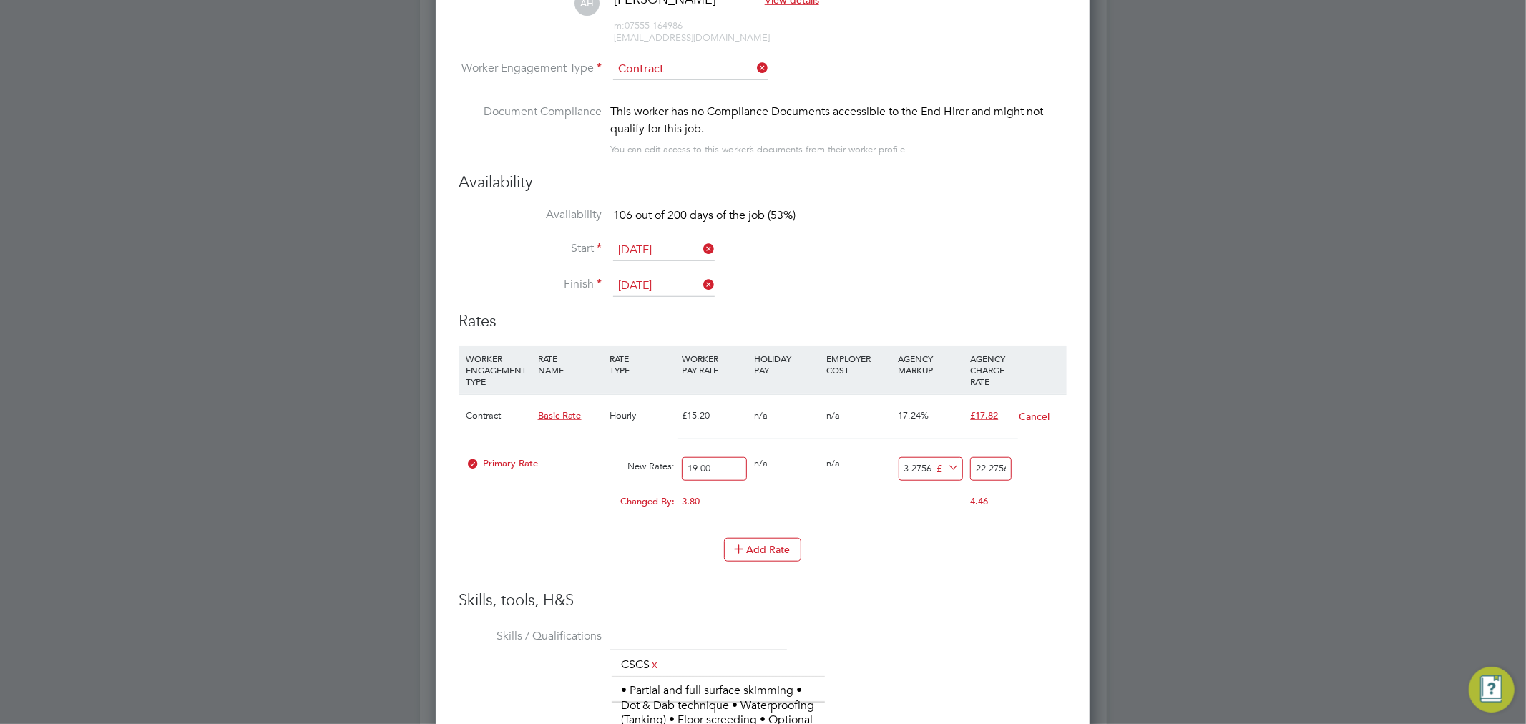
click at [995, 462] on input "22.2756" at bounding box center [990, 469] width 41 height 24
click at [910, 465] on input "3.2756" at bounding box center [931, 469] width 65 height 24
type input "2"
type input "21"
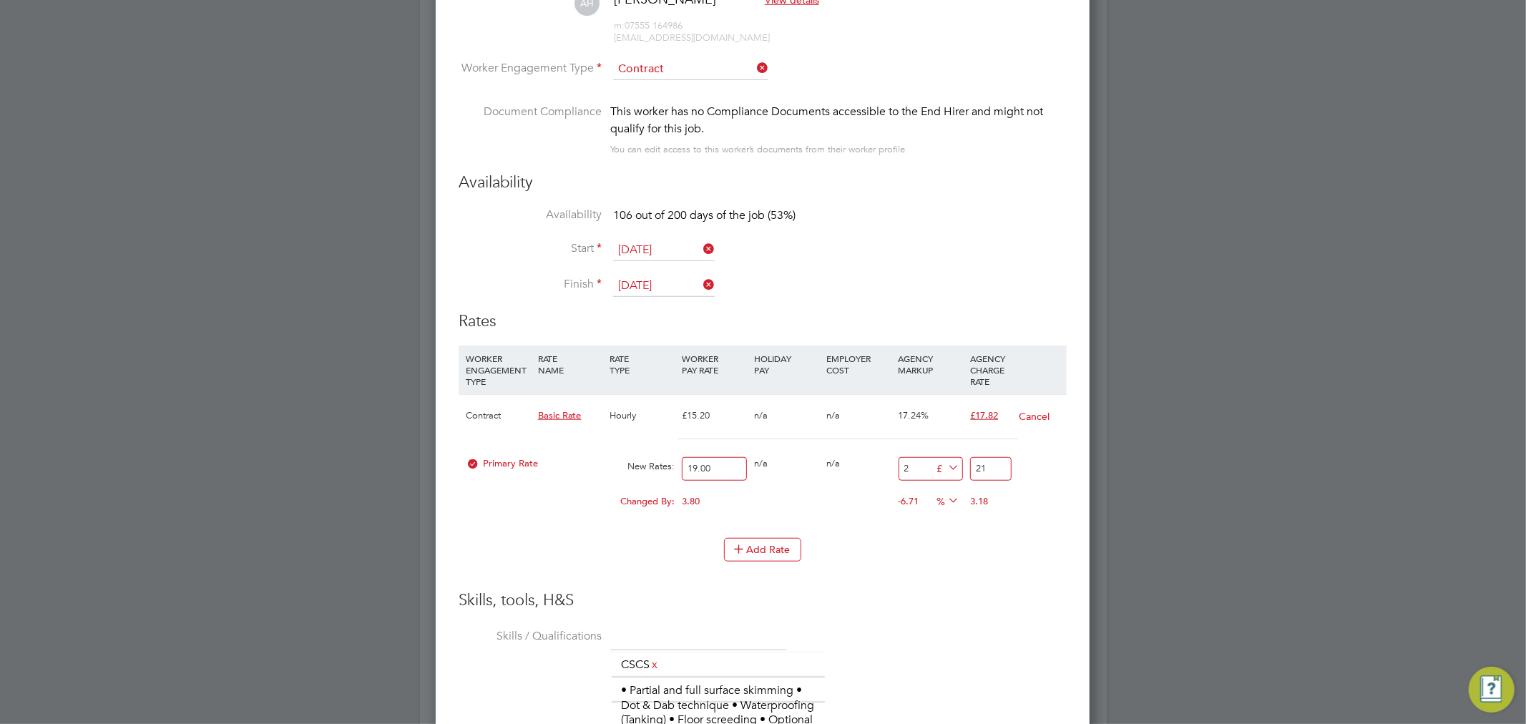
type input "2.5"
type input "21.5"
type input "2.50"
click at [984, 462] on input "21.5" at bounding box center [990, 469] width 41 height 24
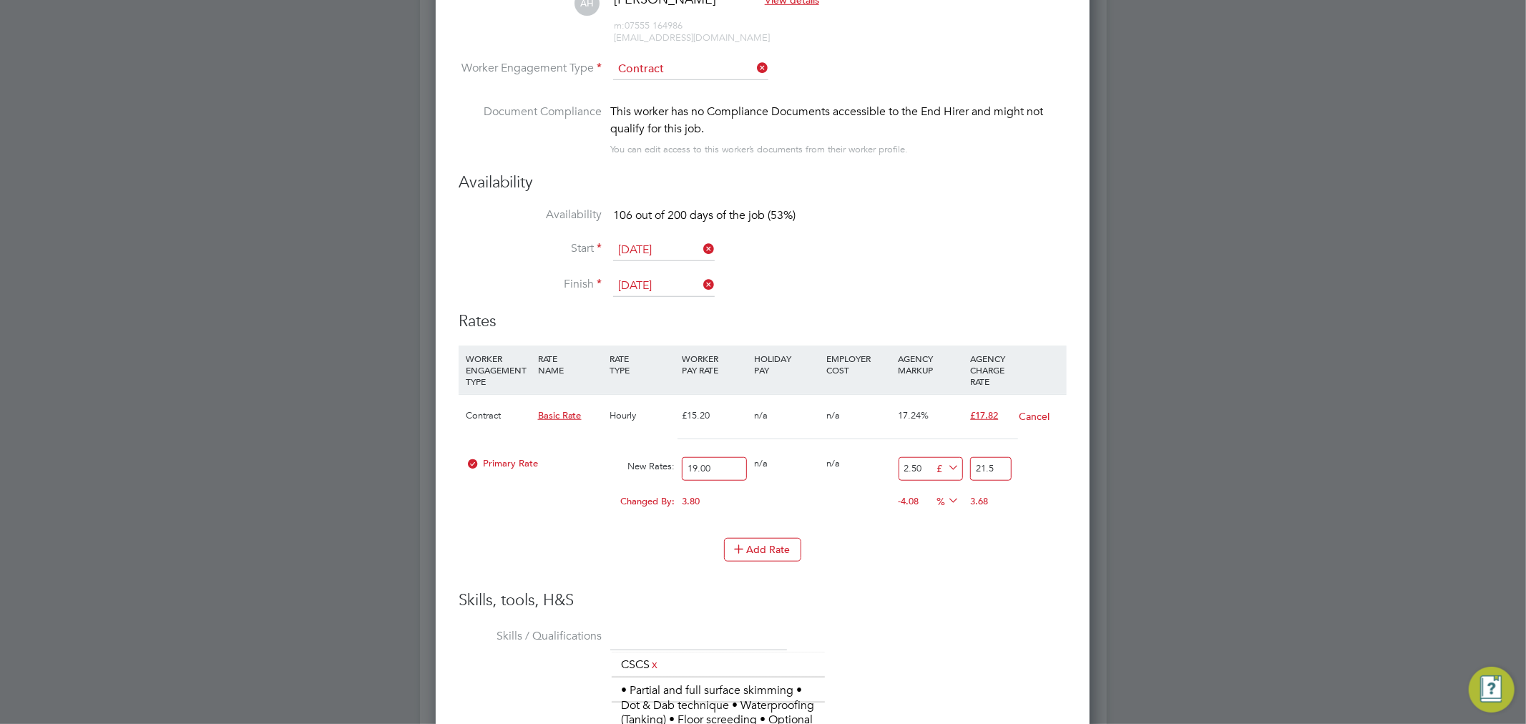
click at [1052, 477] on div "Primary Rate New Rates: 19.00 0 n/a 0 n/a 13.157894736842104 2.50 £ 21.5" at bounding box center [763, 469] width 608 height 38
click at [831, 517] on div "Changed By: 3.80 0.00 0.00 -4.08 -0.12 % 3.68" at bounding box center [763, 506] width 608 height 36
click at [976, 587] on li "WORKER ENGAGEMENT TYPE RATE NAME RATE TYPE WORKER PAY RATE HOLIDAY PAY EMPLOYER…" at bounding box center [763, 468] width 608 height 244
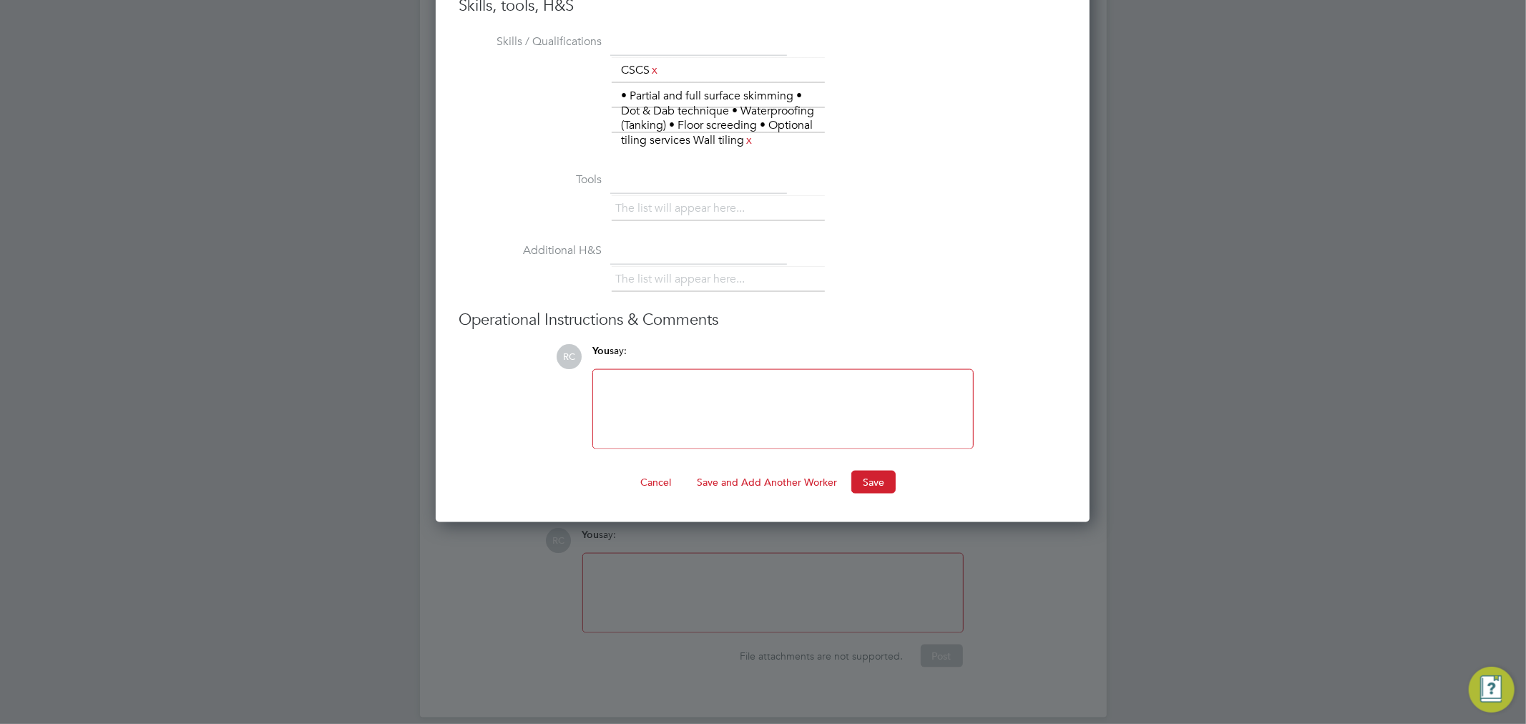
scroll to position [1485, 0]
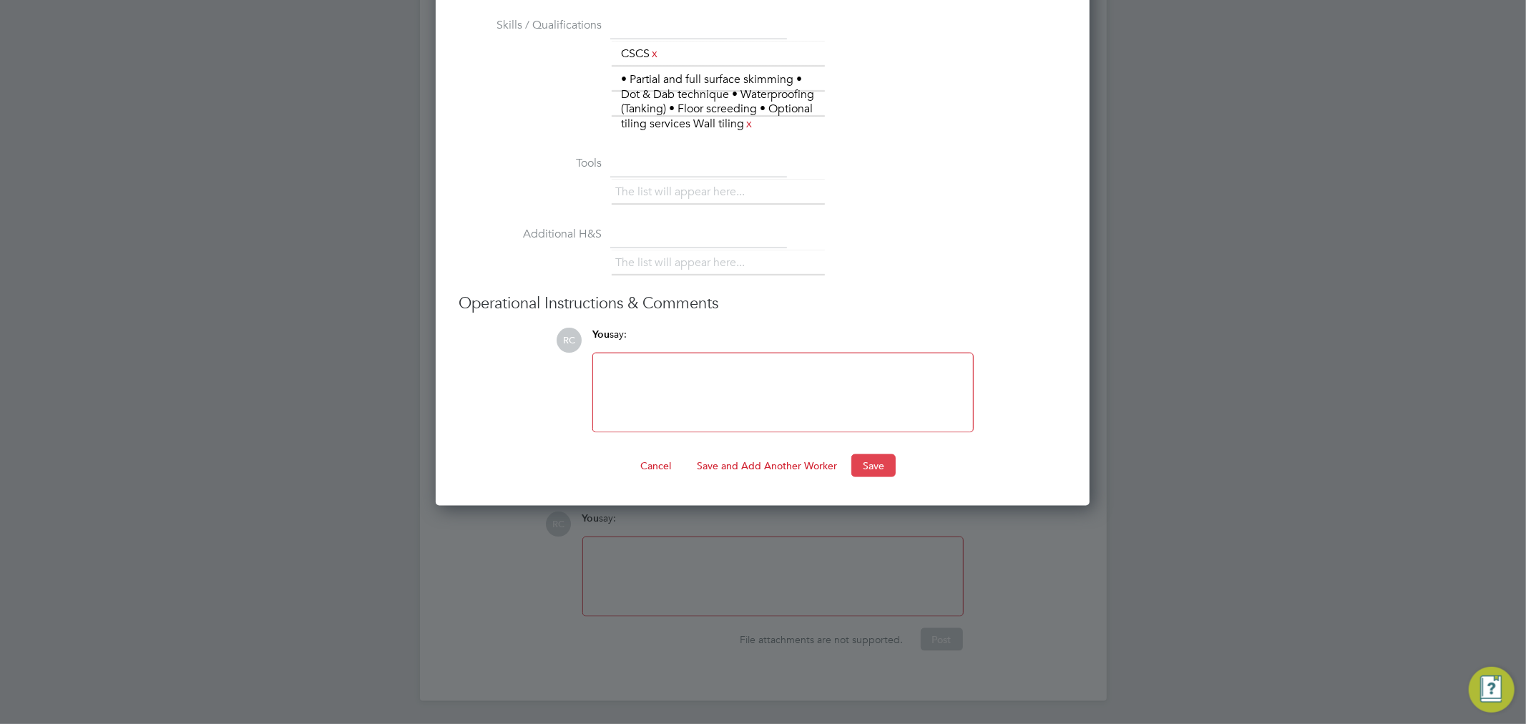
click at [866, 469] on button "Save" at bounding box center [873, 465] width 44 height 23
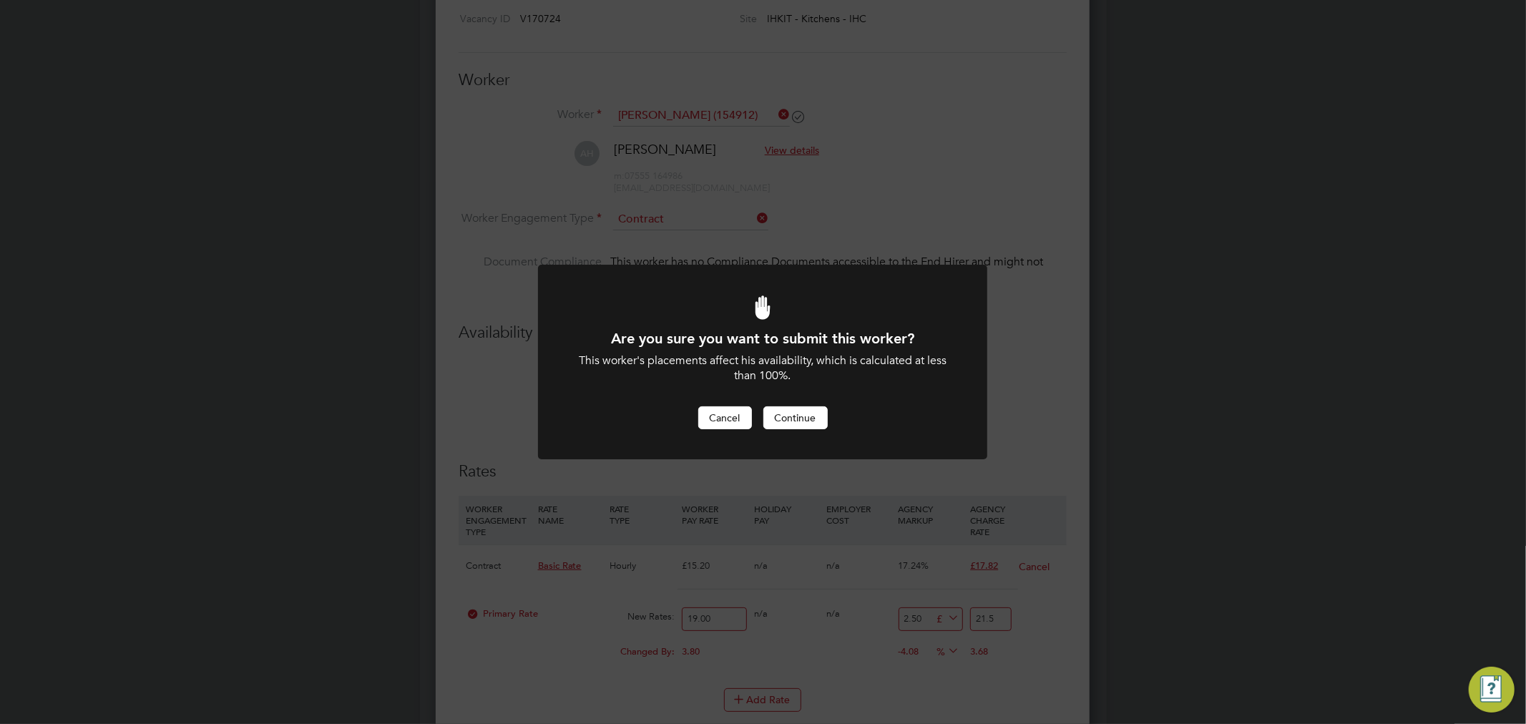
click at [732, 416] on button "Cancel" at bounding box center [725, 417] width 54 height 23
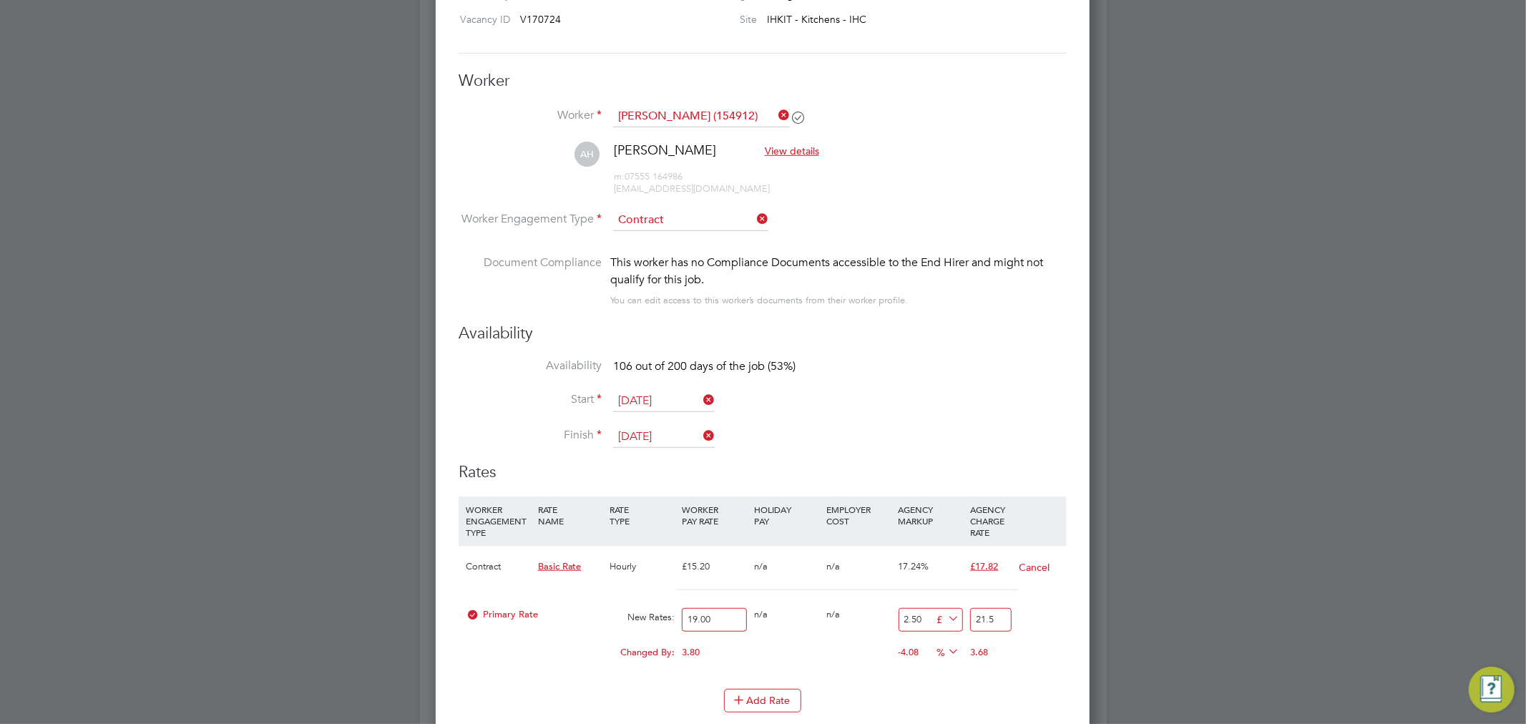
scroll to position [724, 0]
click at [667, 219] on input at bounding box center [690, 219] width 155 height 21
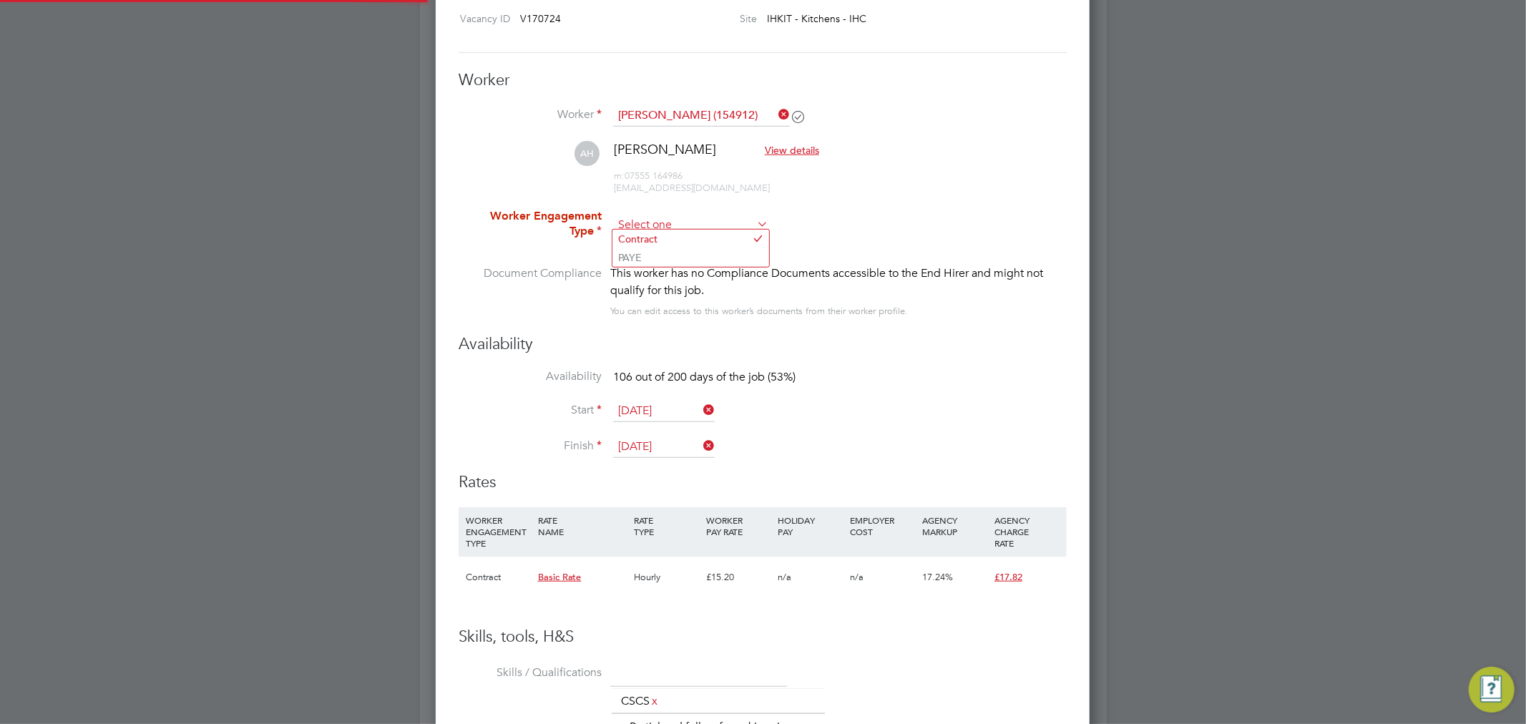
scroll to position [41, 97]
click at [661, 252] on li "PAYE" at bounding box center [690, 257] width 157 height 19
type input "PAYE"
click at [664, 220] on input at bounding box center [690, 225] width 155 height 21
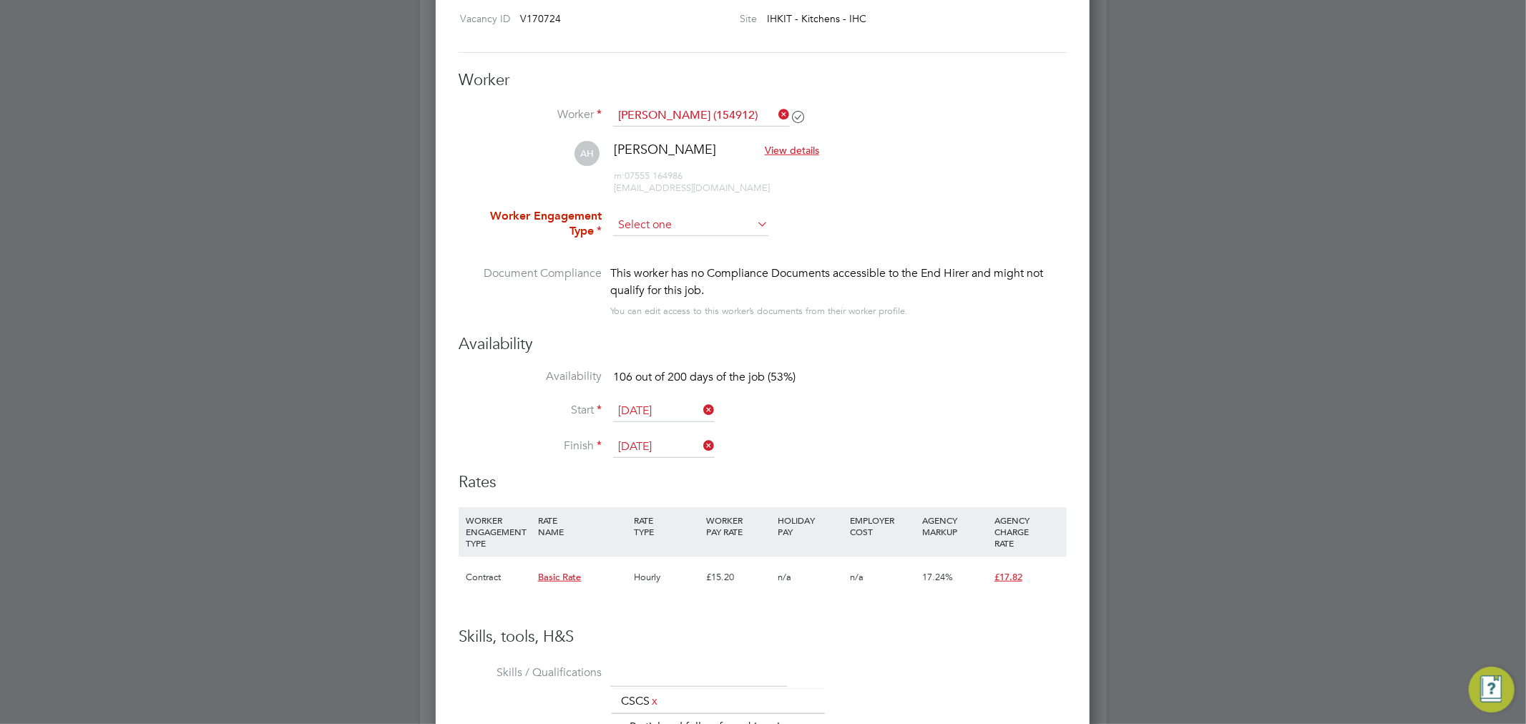
scroll to position [41, 97]
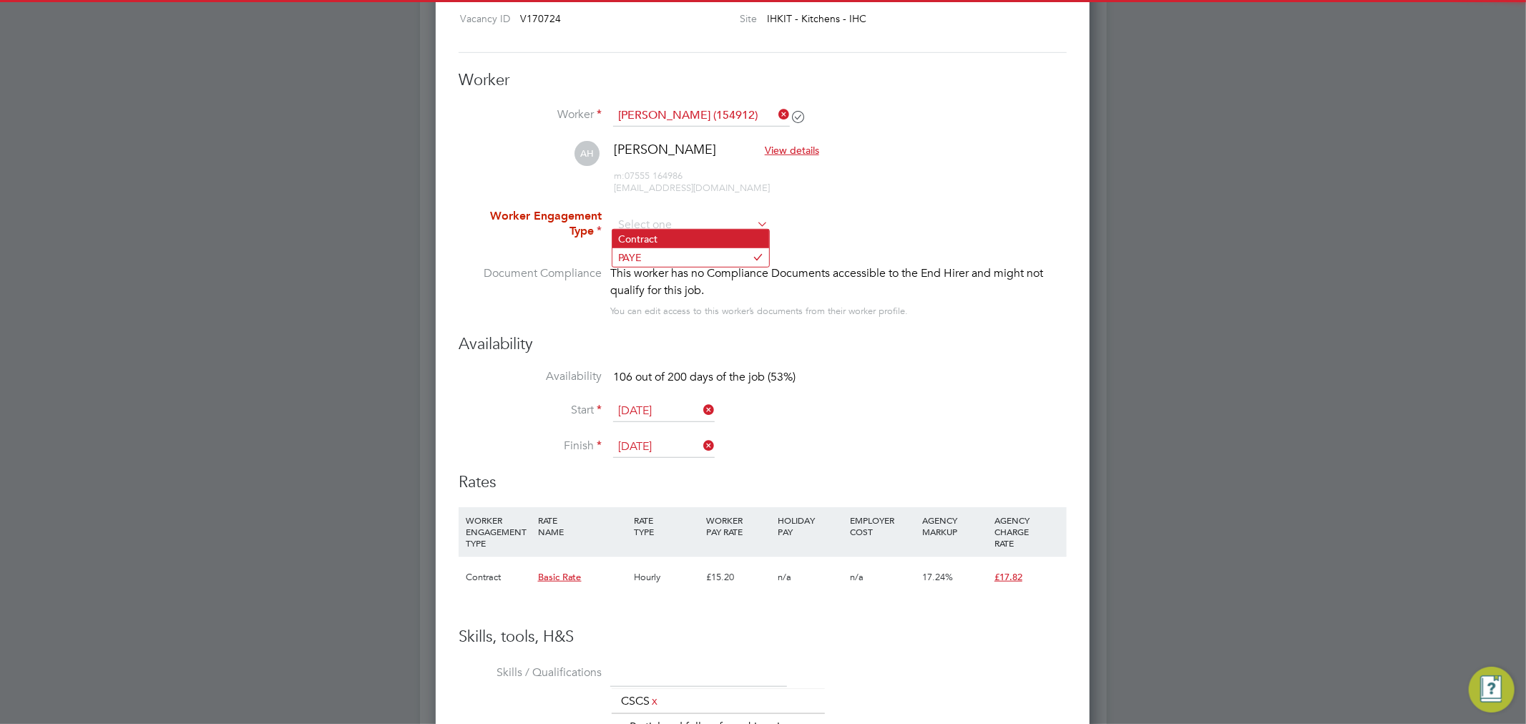
click at [668, 238] on li "Contract" at bounding box center [690, 239] width 157 height 19
type input "Contract"
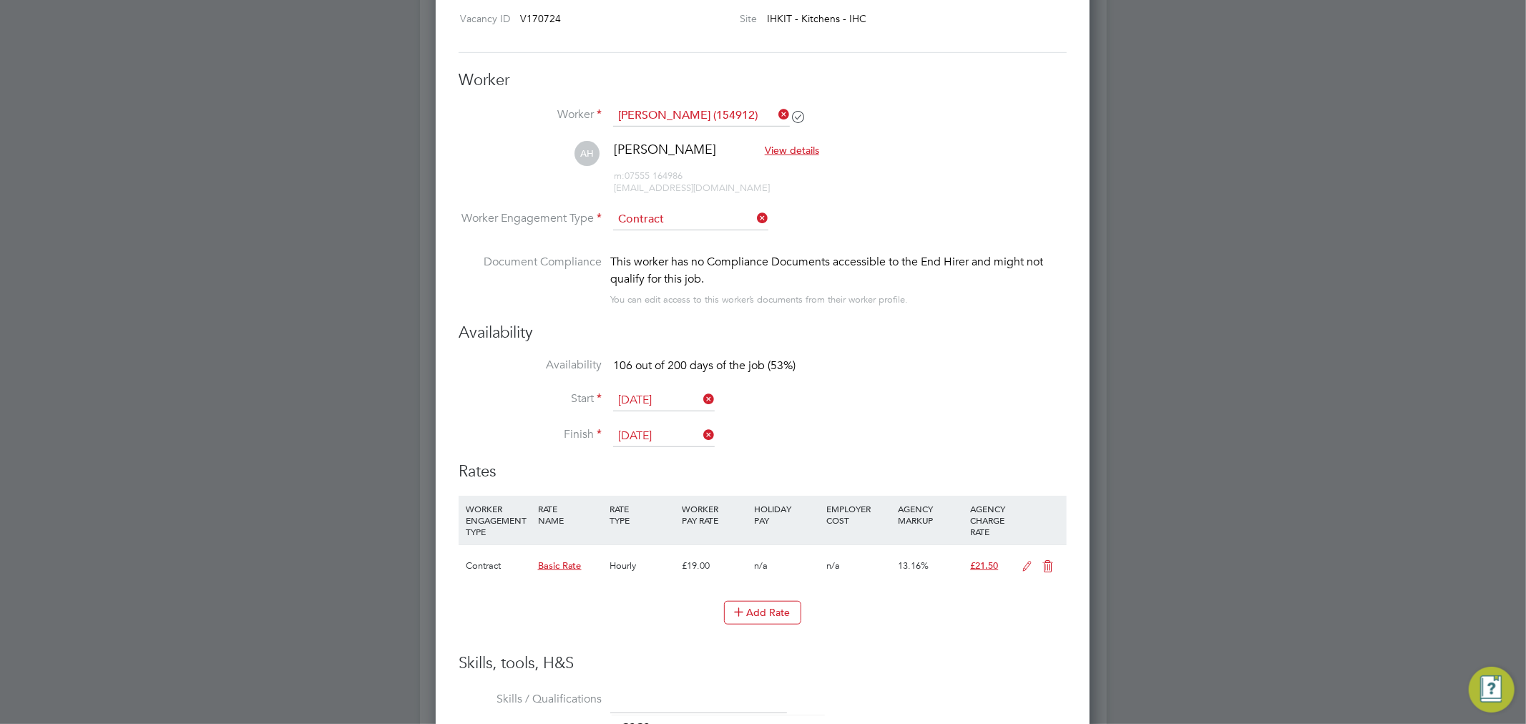
scroll to position [41, 72]
click at [1032, 564] on icon at bounding box center [1028, 566] width 18 height 11
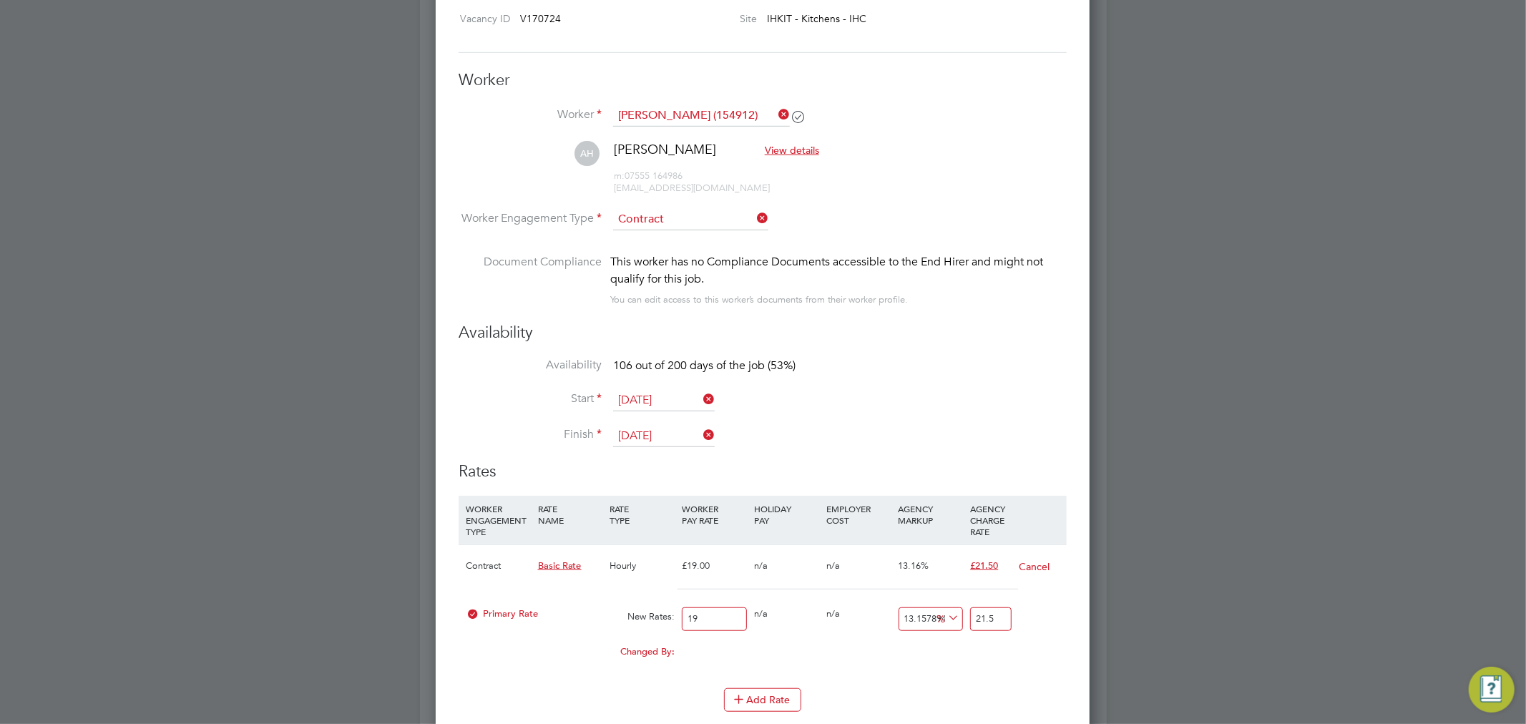
scroll to position [1379, 655]
click at [945, 614] on icon at bounding box center [945, 618] width 0 height 20
click at [934, 649] on li "£" at bounding box center [948, 652] width 34 height 19
click at [914, 614] on input "0" at bounding box center [931, 619] width 65 height 24
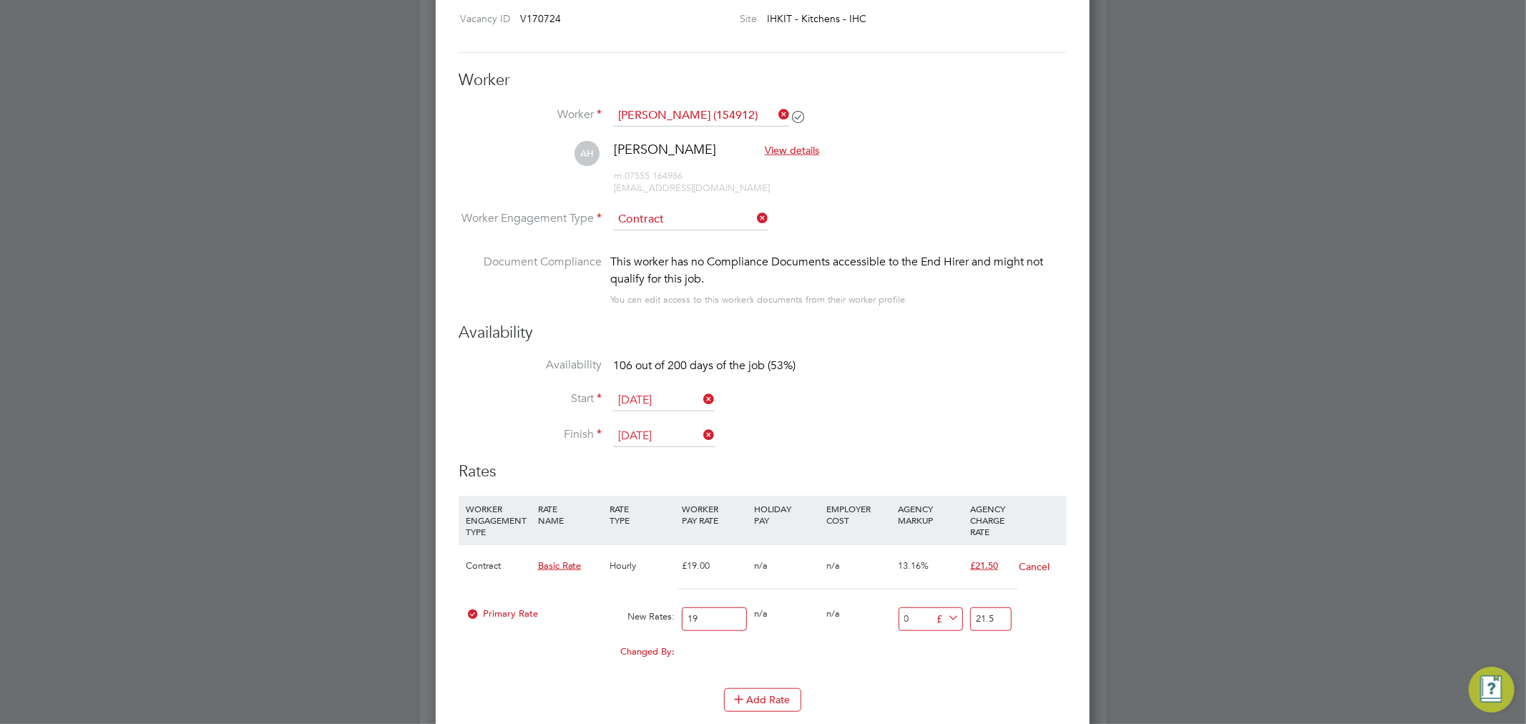
click at [914, 614] on input "0" at bounding box center [931, 619] width 65 height 24
type input "2"
type input "21"
type input "2.5"
type input "21.5"
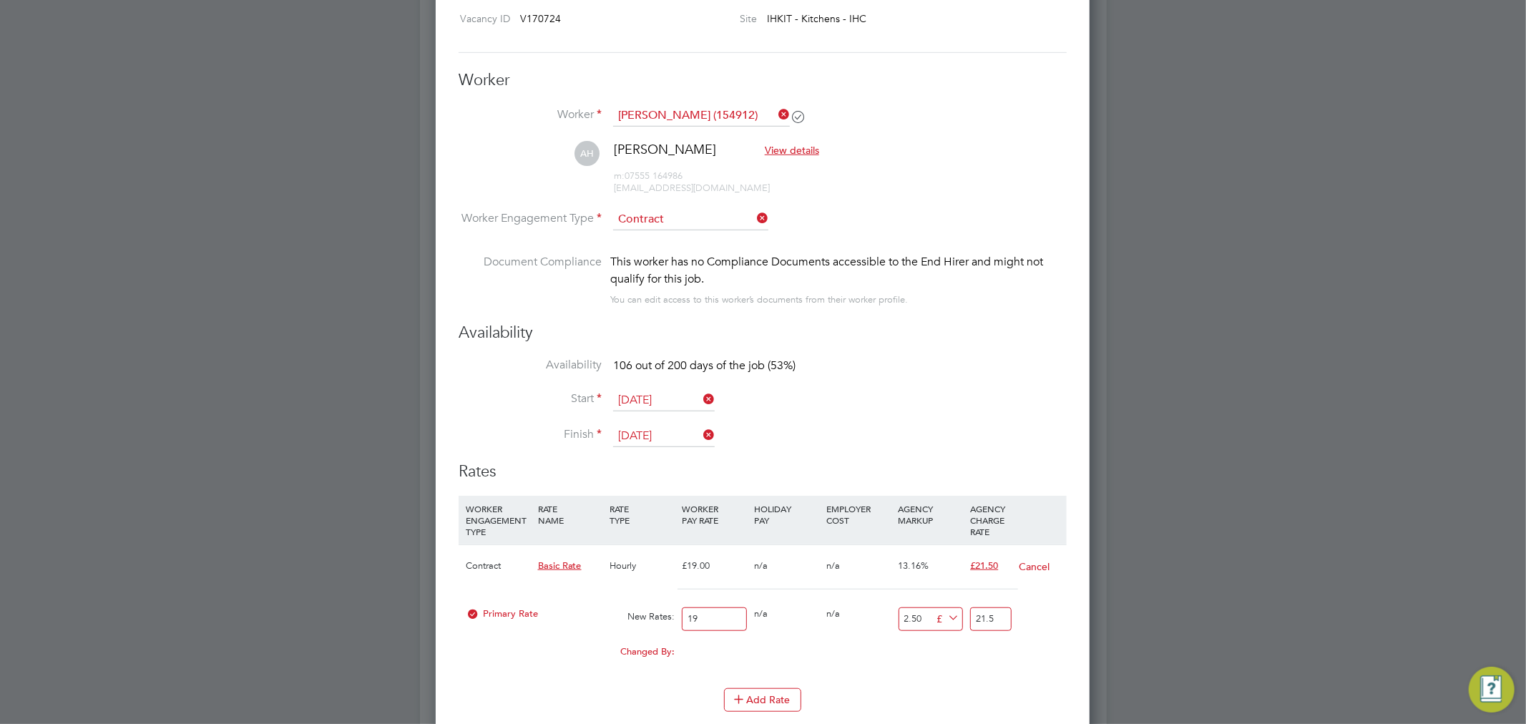
type input "2.50"
click at [927, 404] on li "Start 17 Sep 2025" at bounding box center [763, 408] width 608 height 36
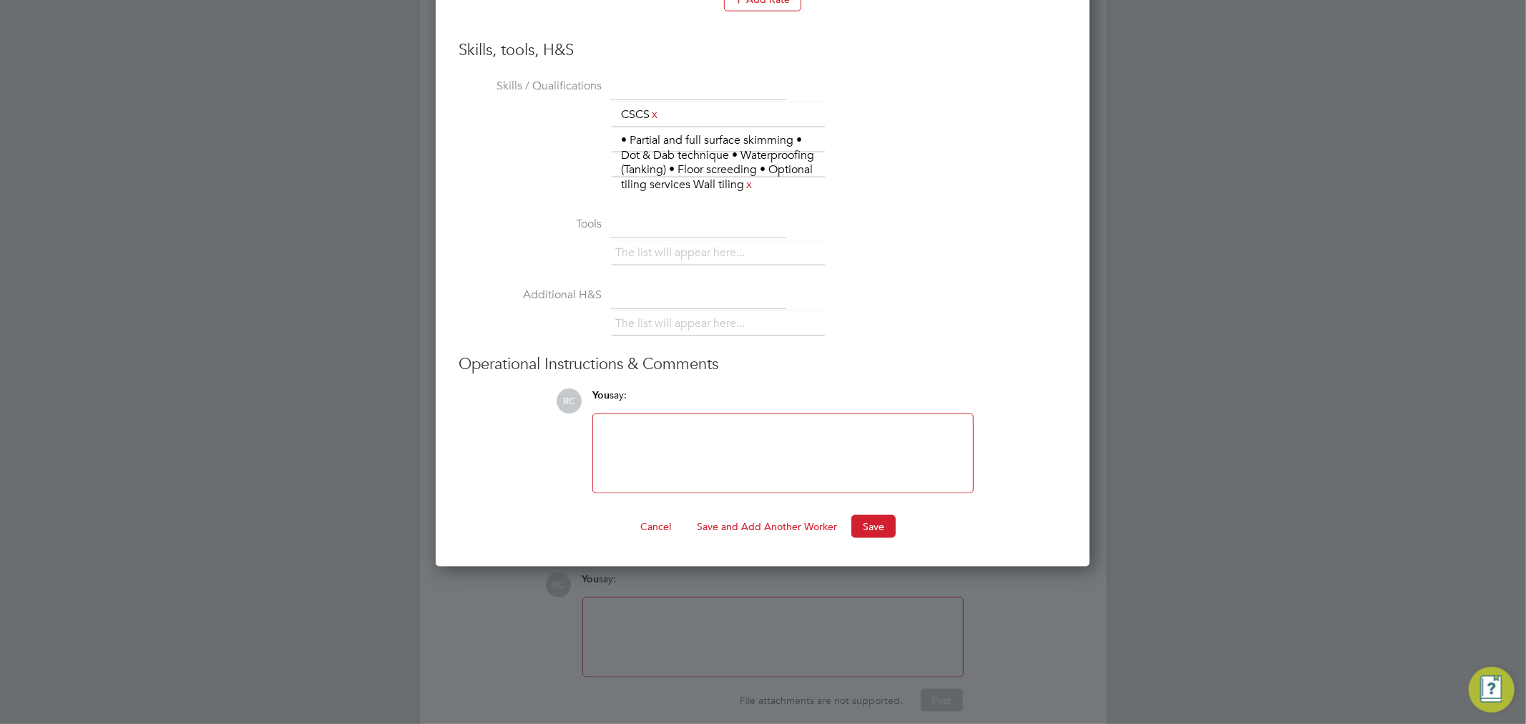
scroll to position [1485, 0]
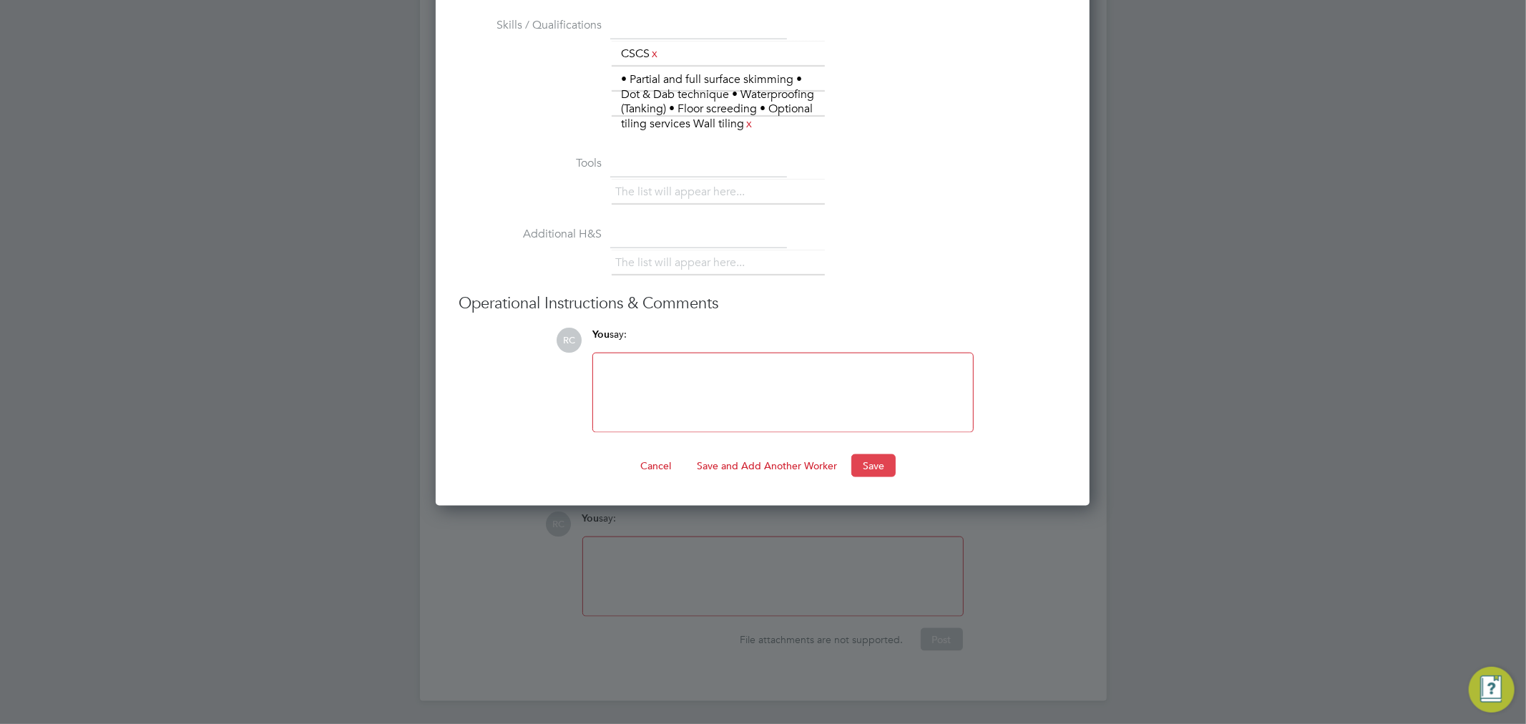
click at [870, 461] on button "Save" at bounding box center [873, 465] width 44 height 23
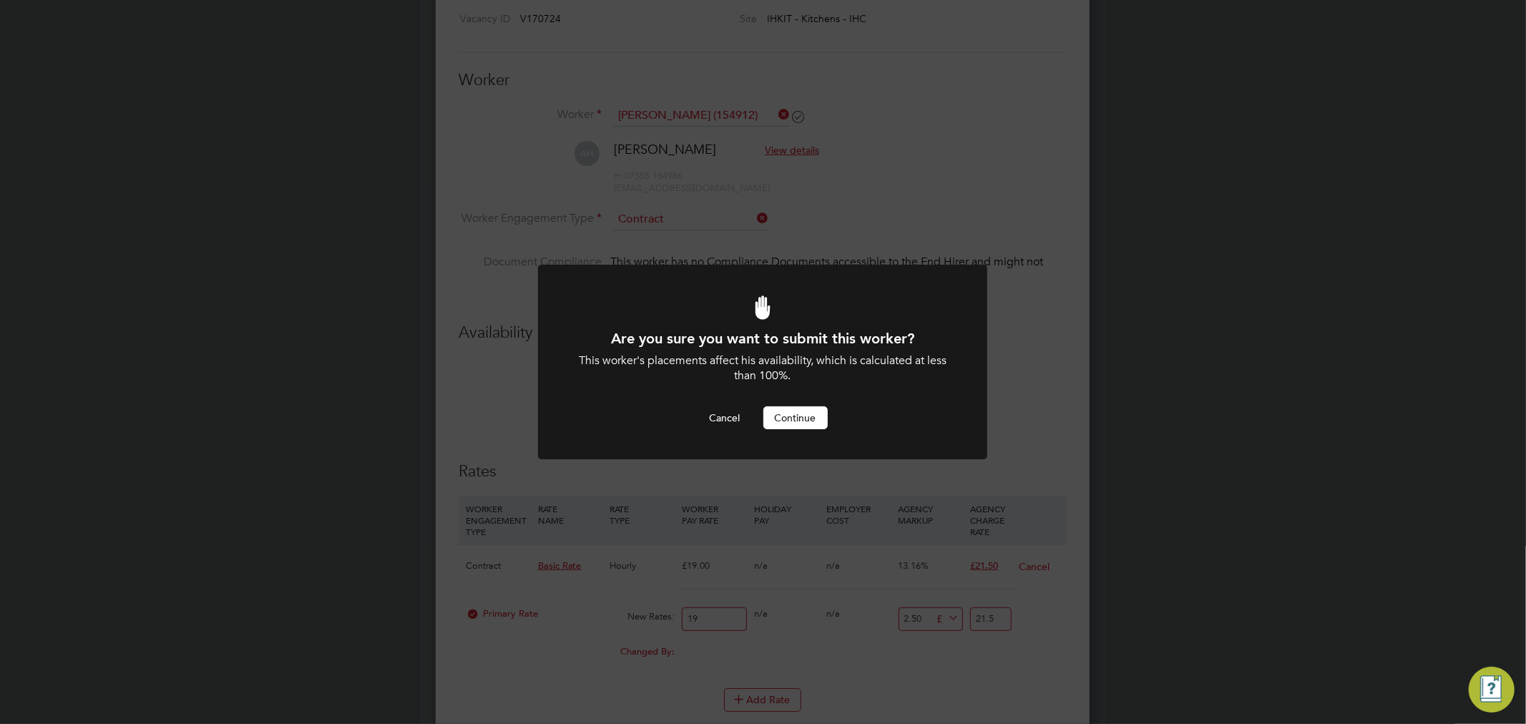
click at [796, 422] on button "Continue" at bounding box center [795, 417] width 64 height 23
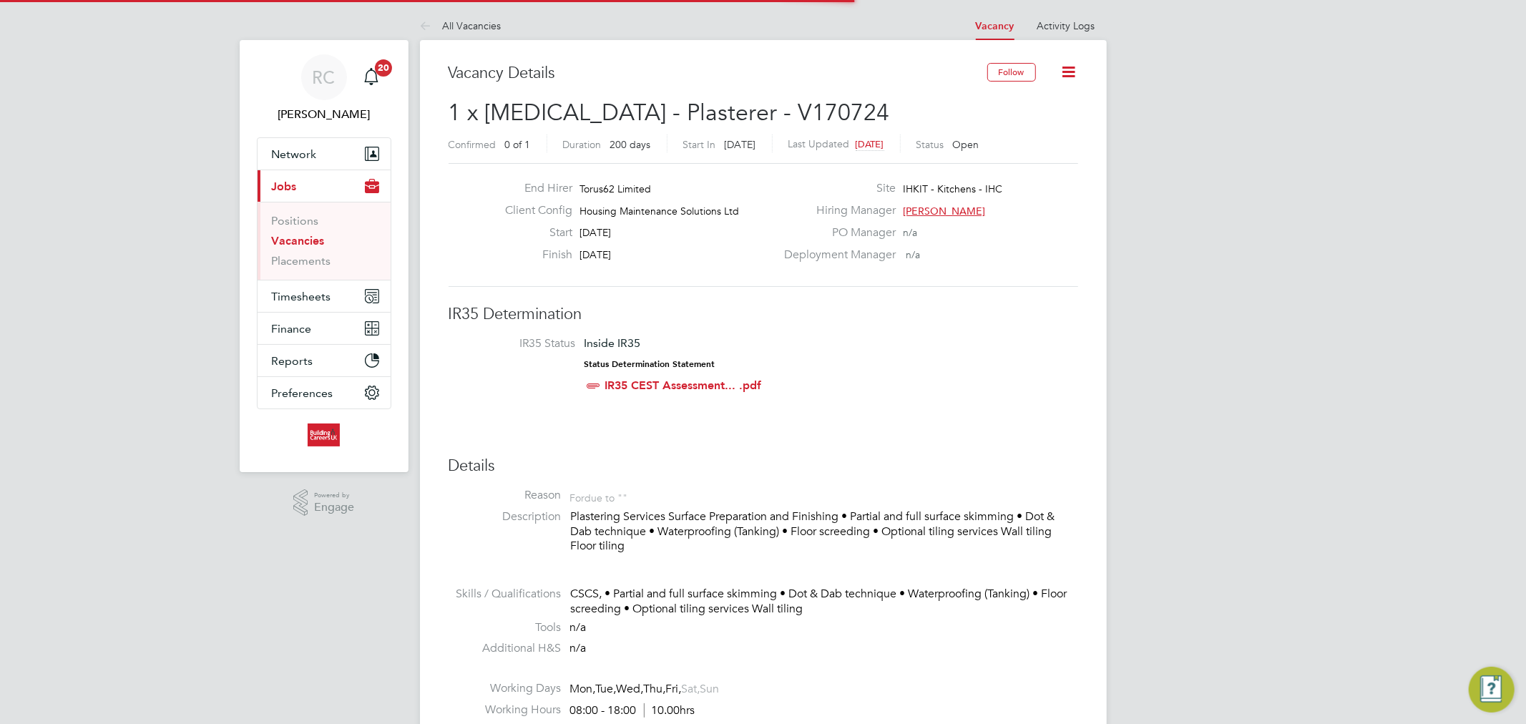
scroll to position [562, 0]
click at [303, 147] on span "Network" at bounding box center [294, 154] width 45 height 14
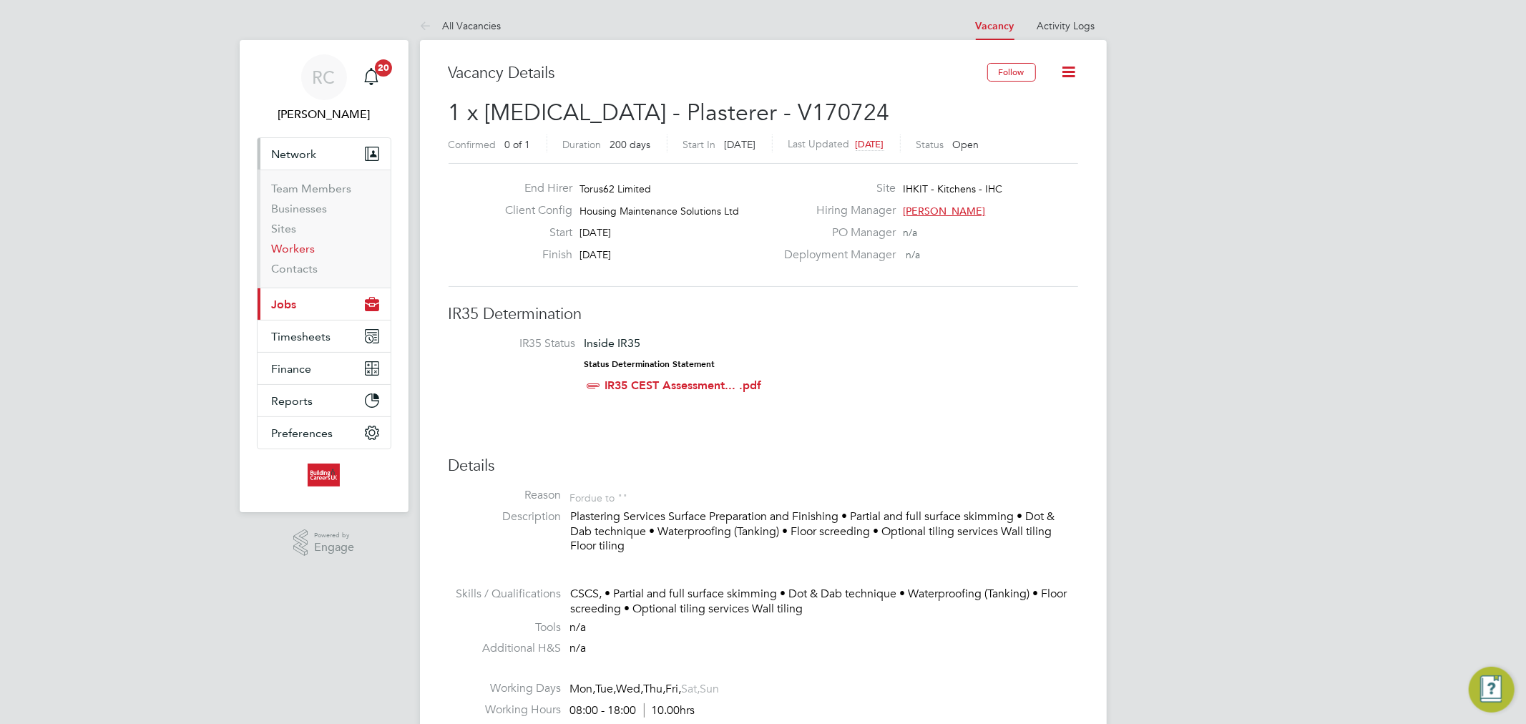
click at [301, 250] on link "Workers" at bounding box center [294, 249] width 44 height 14
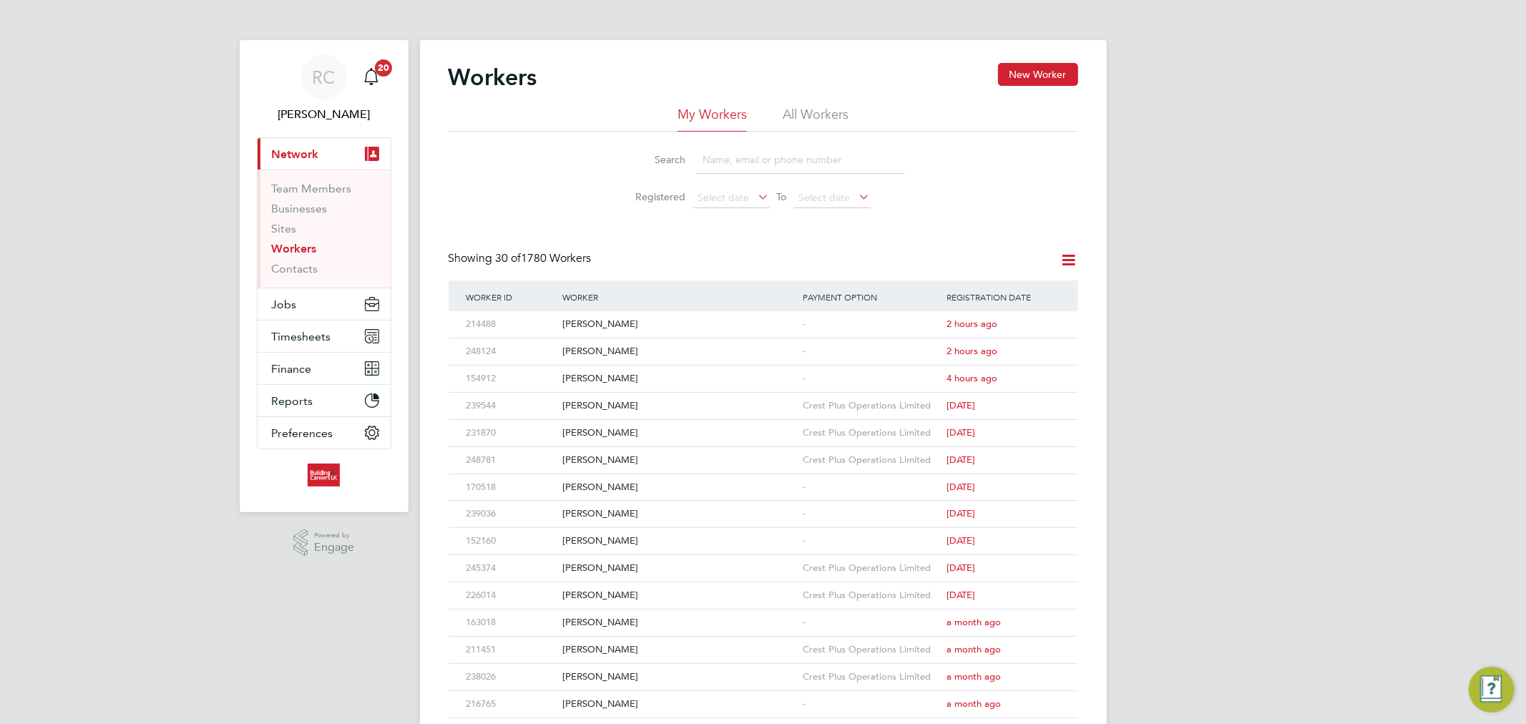
click at [816, 110] on li "All Workers" at bounding box center [816, 119] width 66 height 26
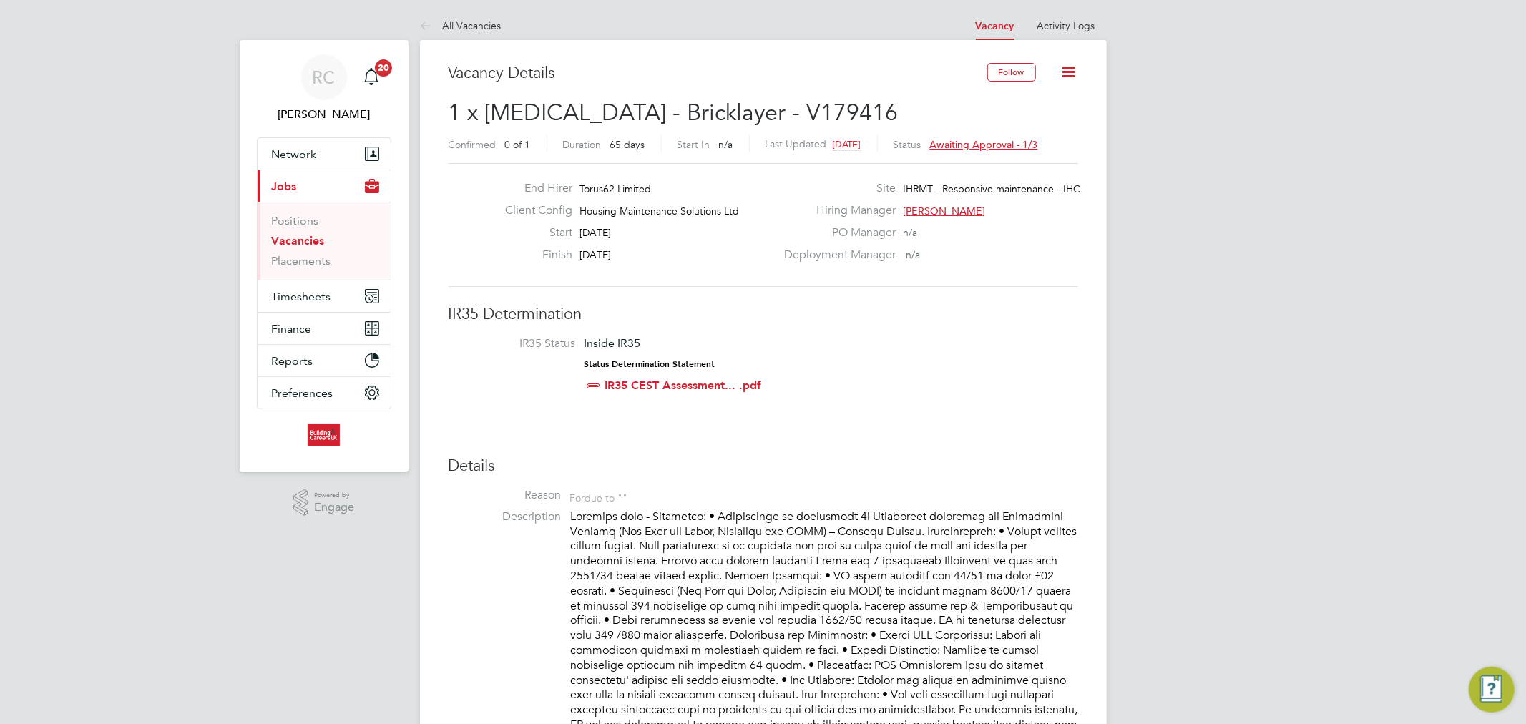
click at [1070, 69] on icon at bounding box center [1069, 72] width 18 height 18
click at [864, 104] on h2 "1 x HMS - Bricklayer - V179416 Confirmed 0 of 1 Duration 65 days Start In n/a L…" at bounding box center [764, 128] width 630 height 60
click at [1060, 23] on link "Activity Logs" at bounding box center [1066, 25] width 58 height 13
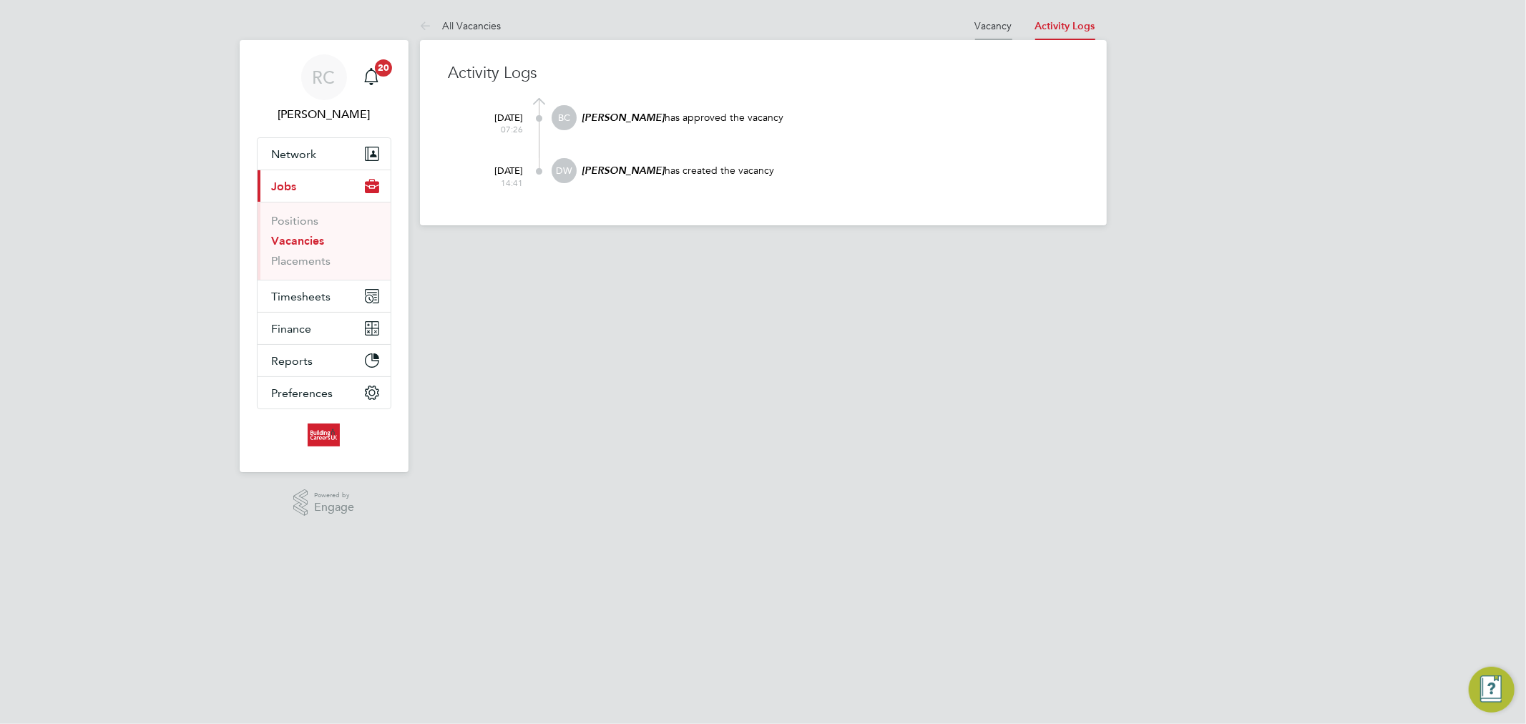
click at [977, 34] on li "Vacancy" at bounding box center [993, 25] width 37 height 29
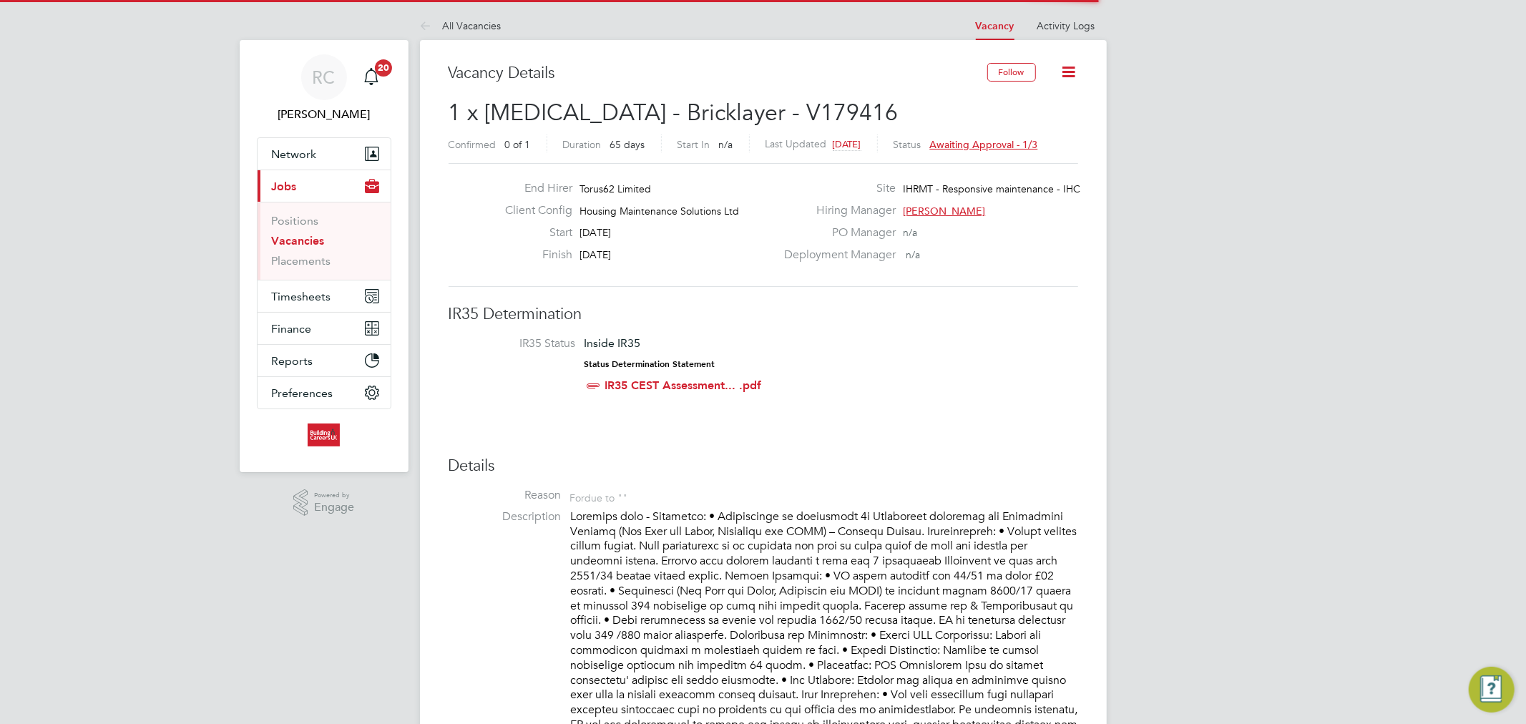
scroll to position [41, 100]
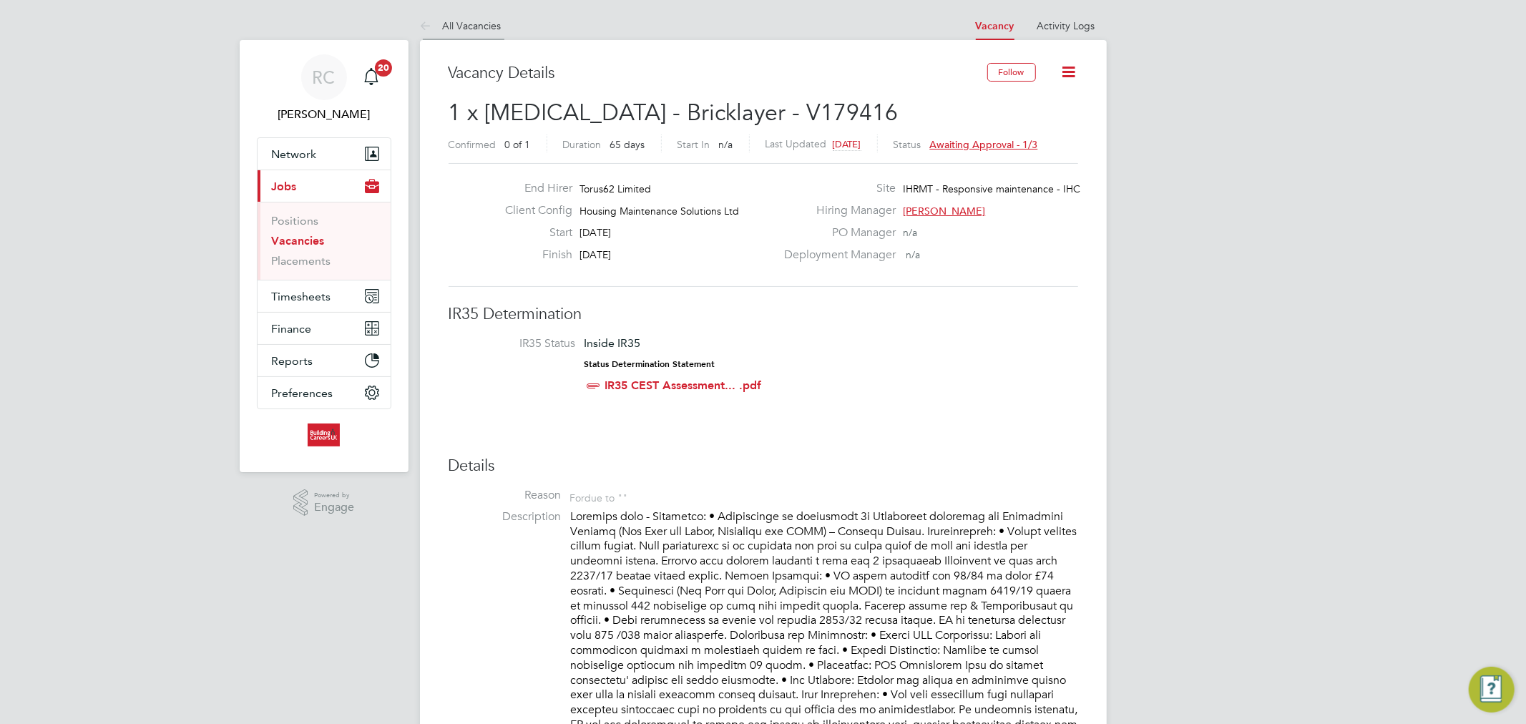
click at [463, 24] on link "All Vacancies" at bounding box center [461, 25] width 82 height 13
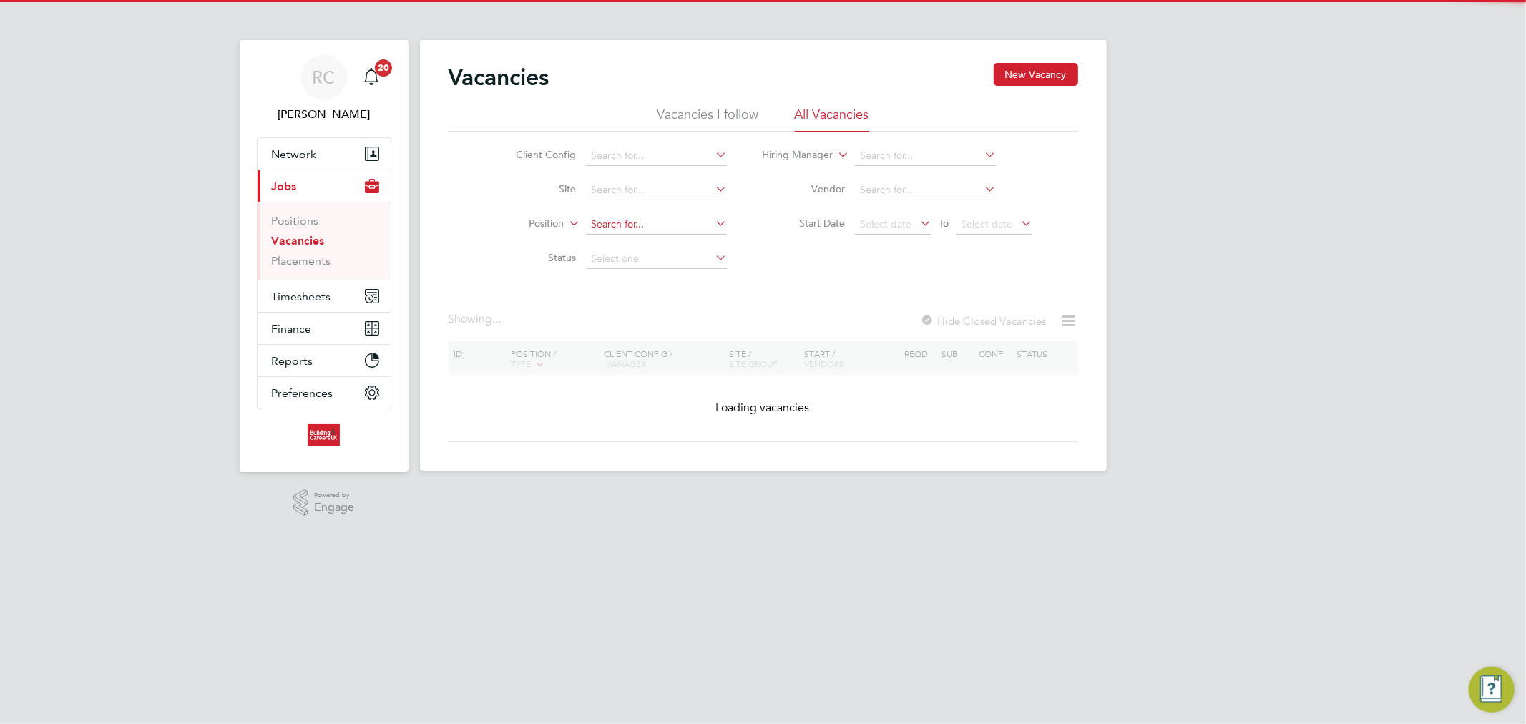
click at [627, 233] on div "Vacancies New Vacancy Vacancies I follow All Vacancies Client Config Site Posit…" at bounding box center [763, 255] width 687 height 431
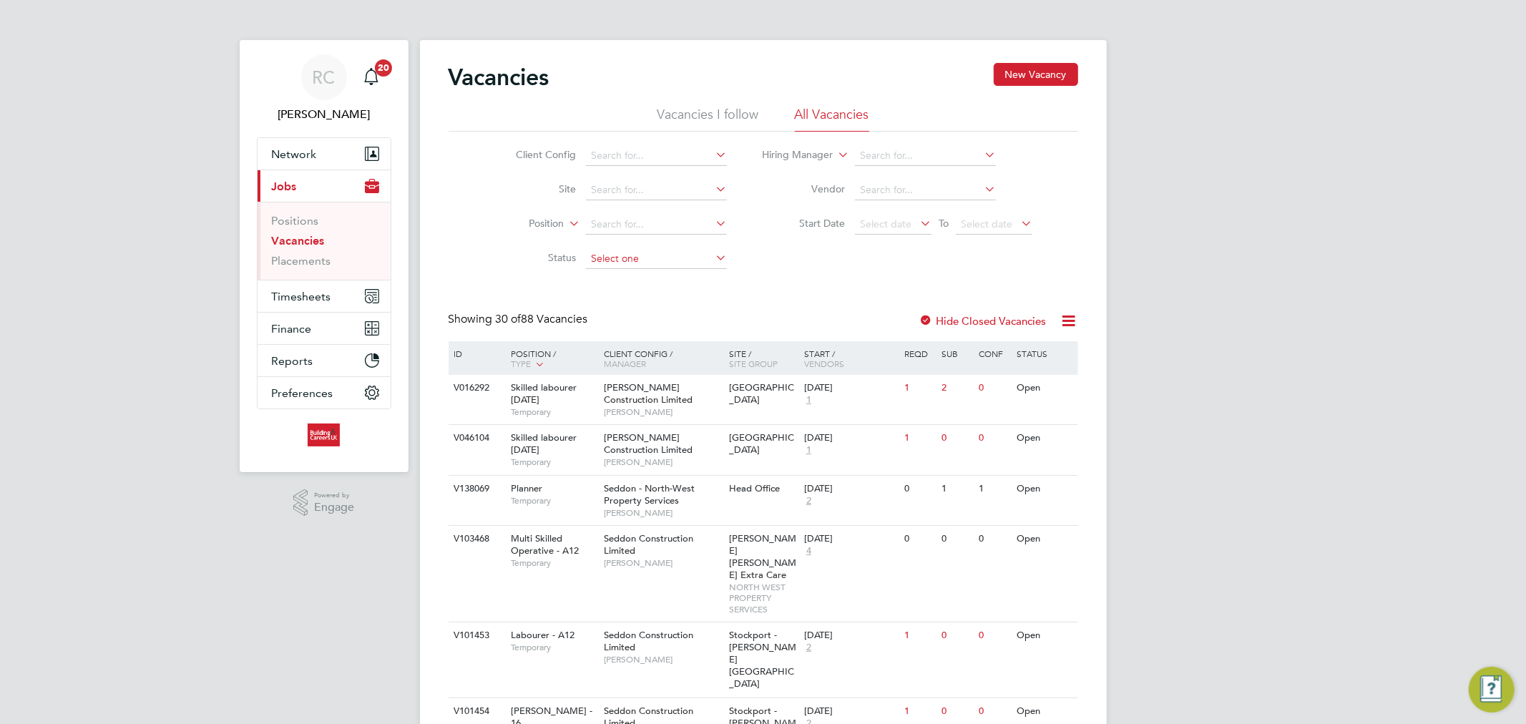
click at [622, 259] on input at bounding box center [656, 259] width 141 height 20
click at [632, 308] on li "Open" at bounding box center [656, 315] width 142 height 19
type input "Open"
click at [627, 160] on input at bounding box center [656, 156] width 141 height 20
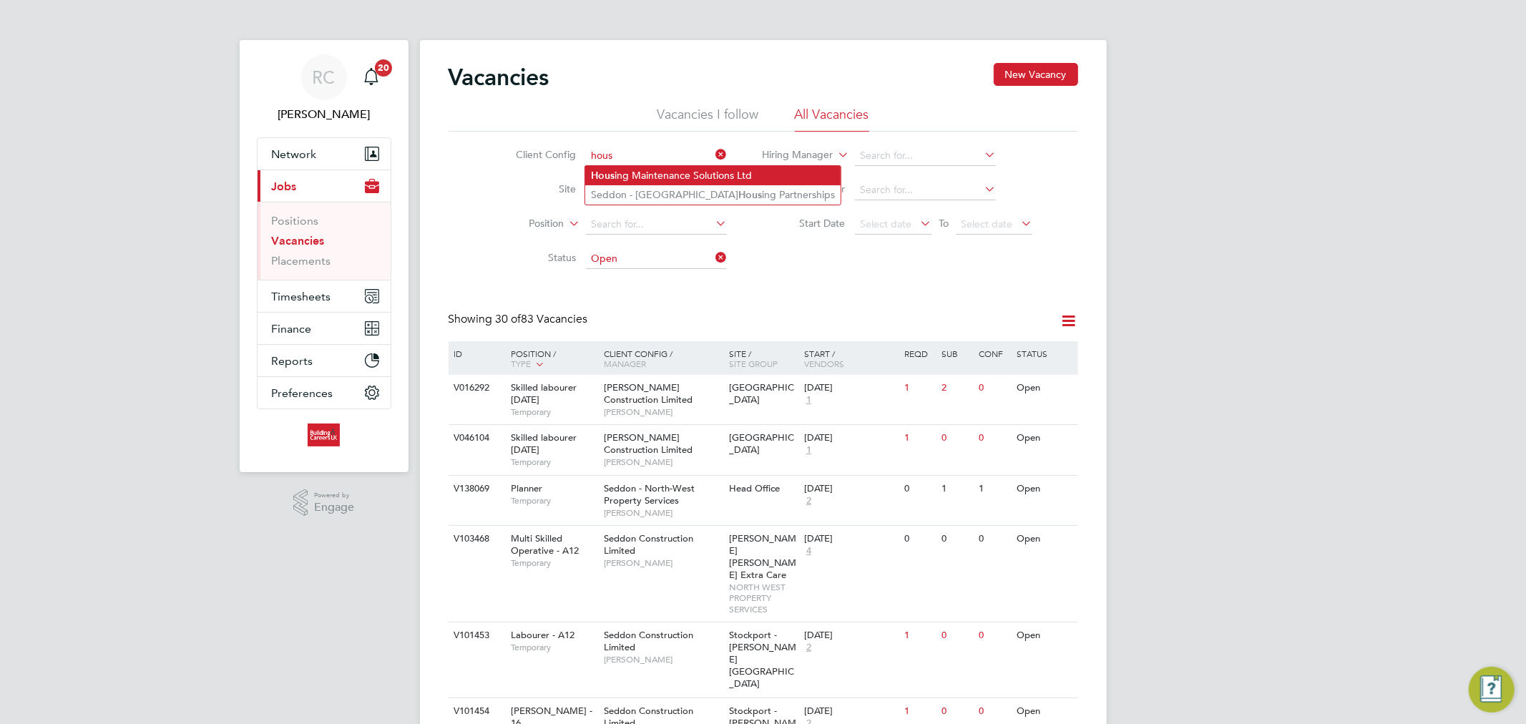
click at [635, 179] on li "Hous ing Maintenance Solutions Ltd" at bounding box center [712, 175] width 255 height 19
type input "Housing Maintenance Solutions Ltd"
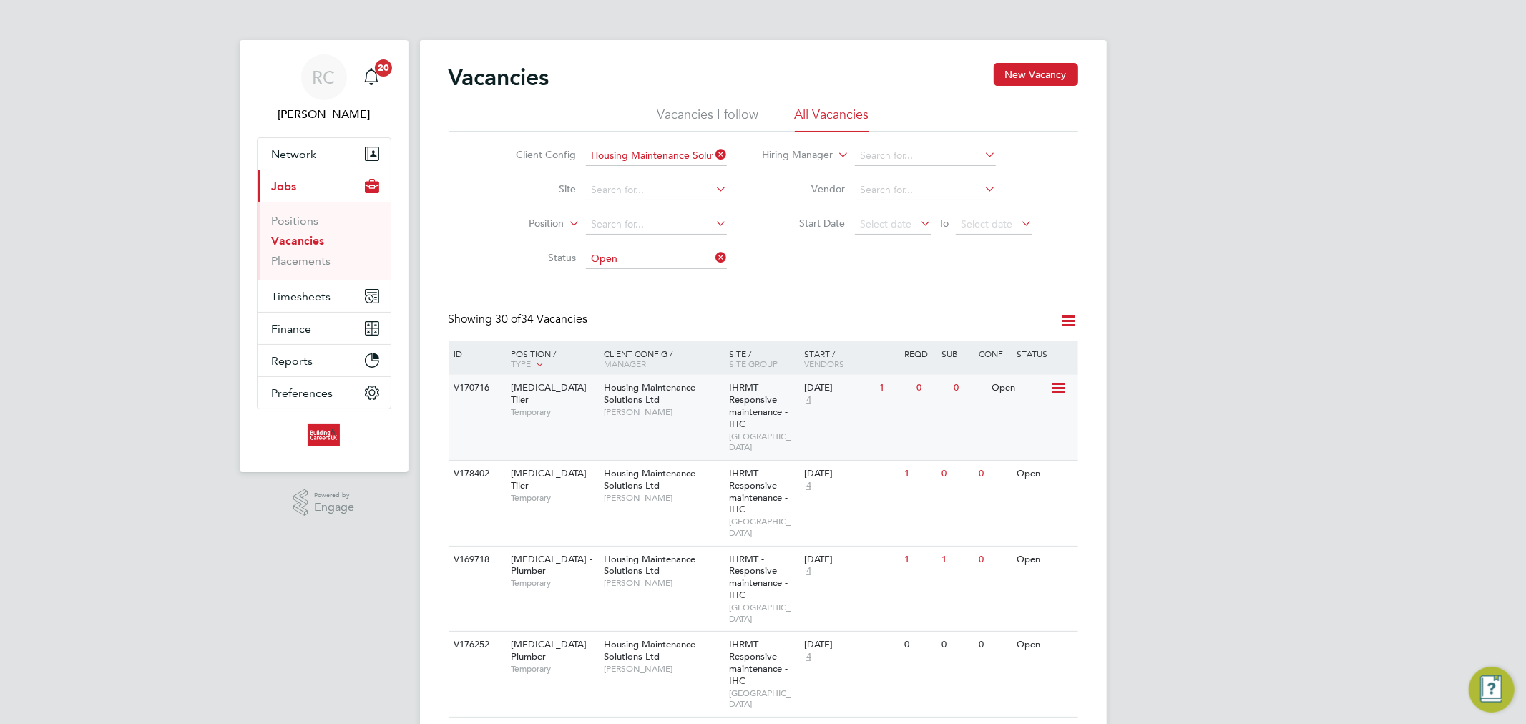
scroll to position [79, 0]
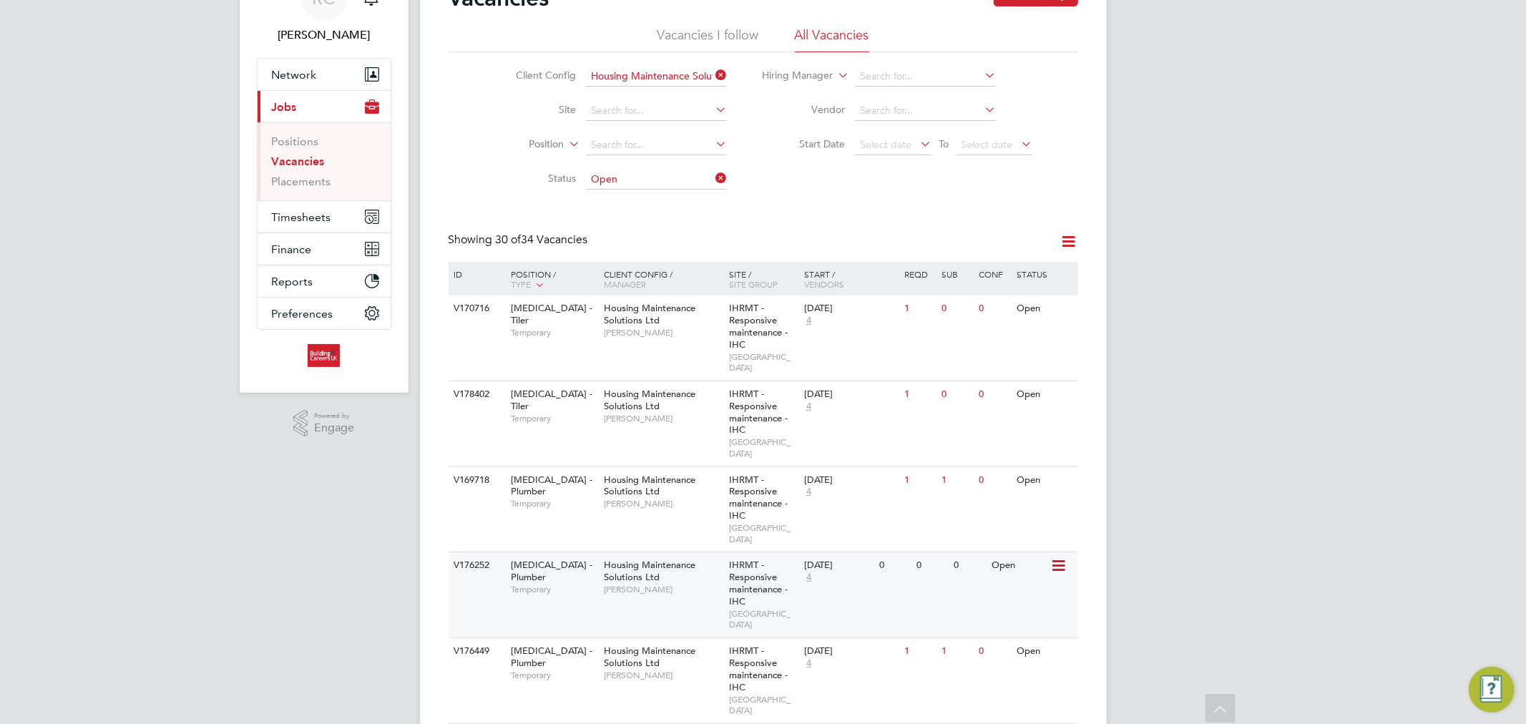
click at [655, 559] on span "Housing Maintenance Solutions Ltd" at bounding box center [650, 571] width 92 height 24
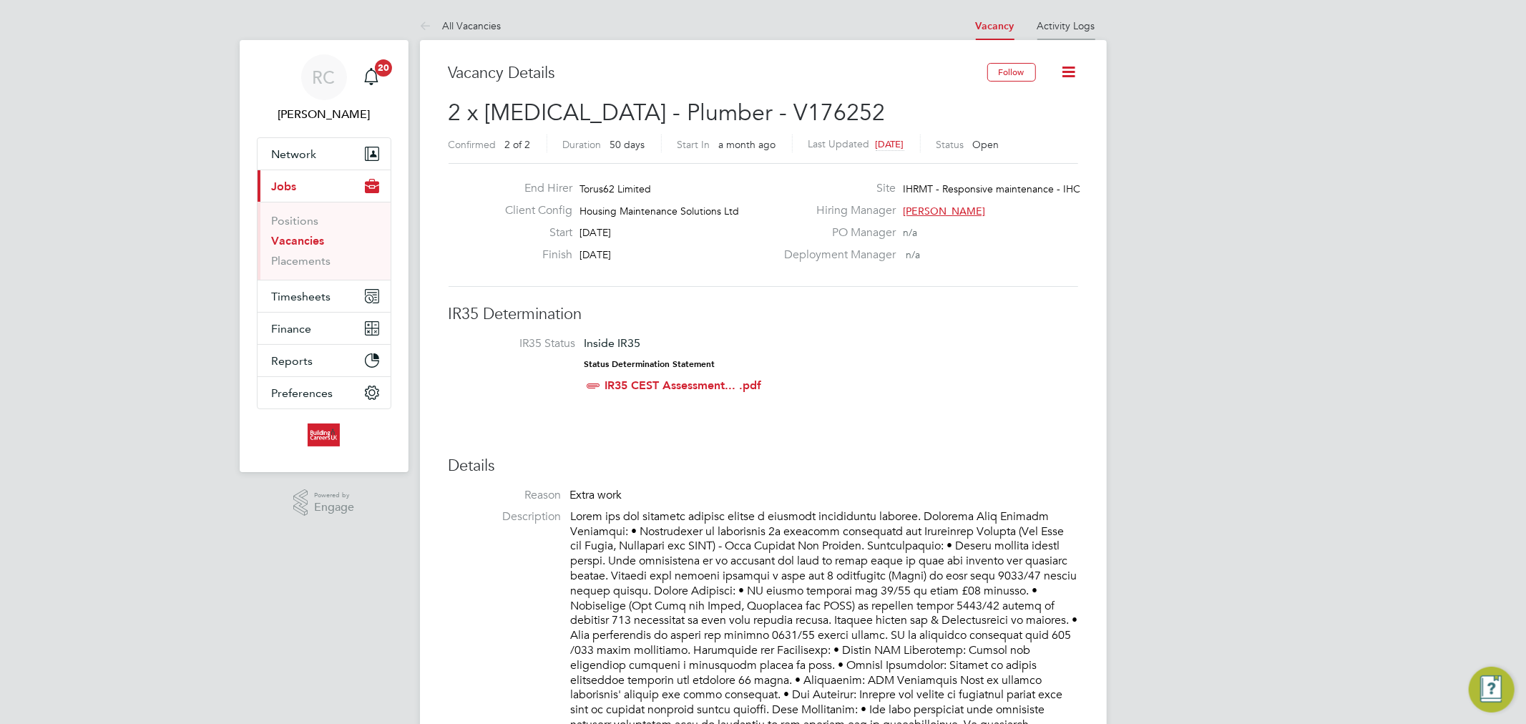
click at [1060, 25] on link "Activity Logs" at bounding box center [1066, 25] width 58 height 13
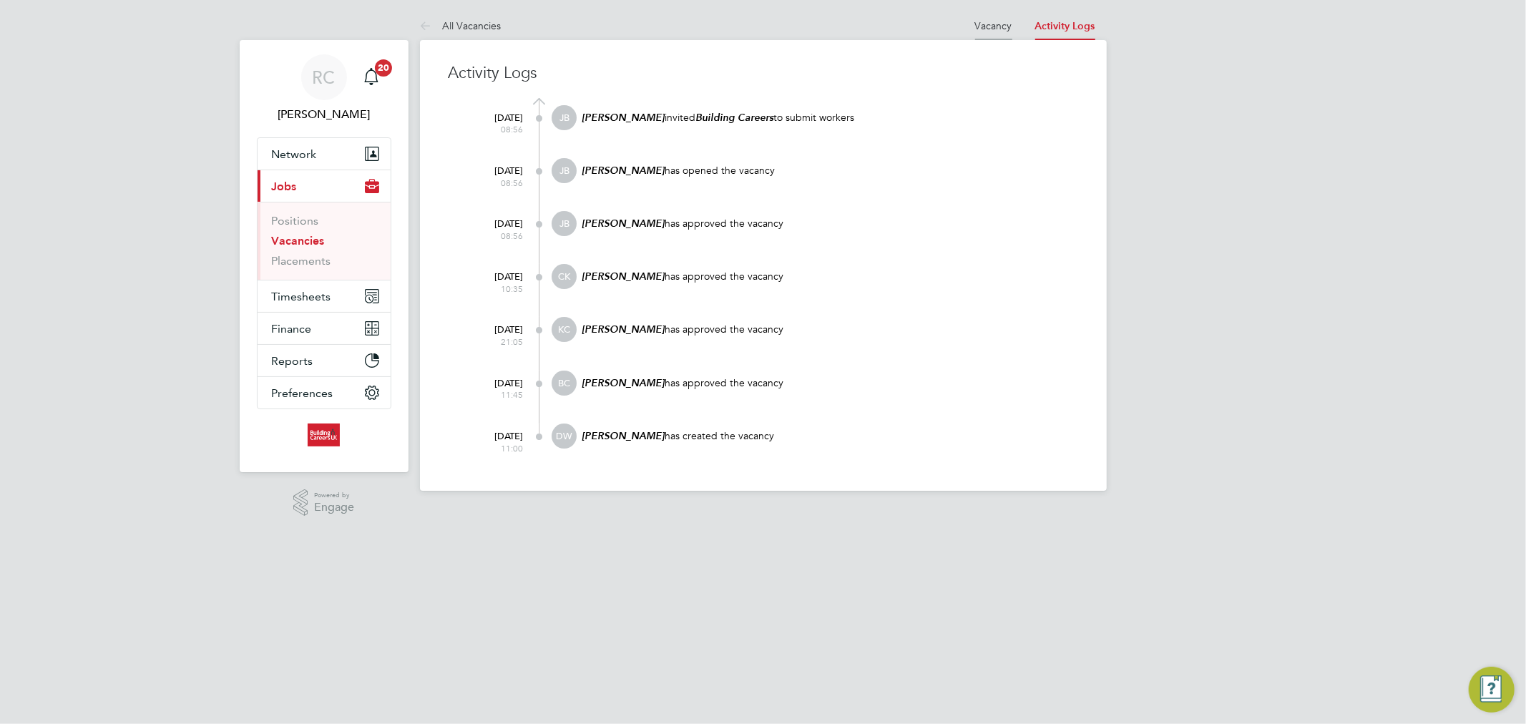
click at [979, 24] on link "Vacancy" at bounding box center [993, 25] width 37 height 13
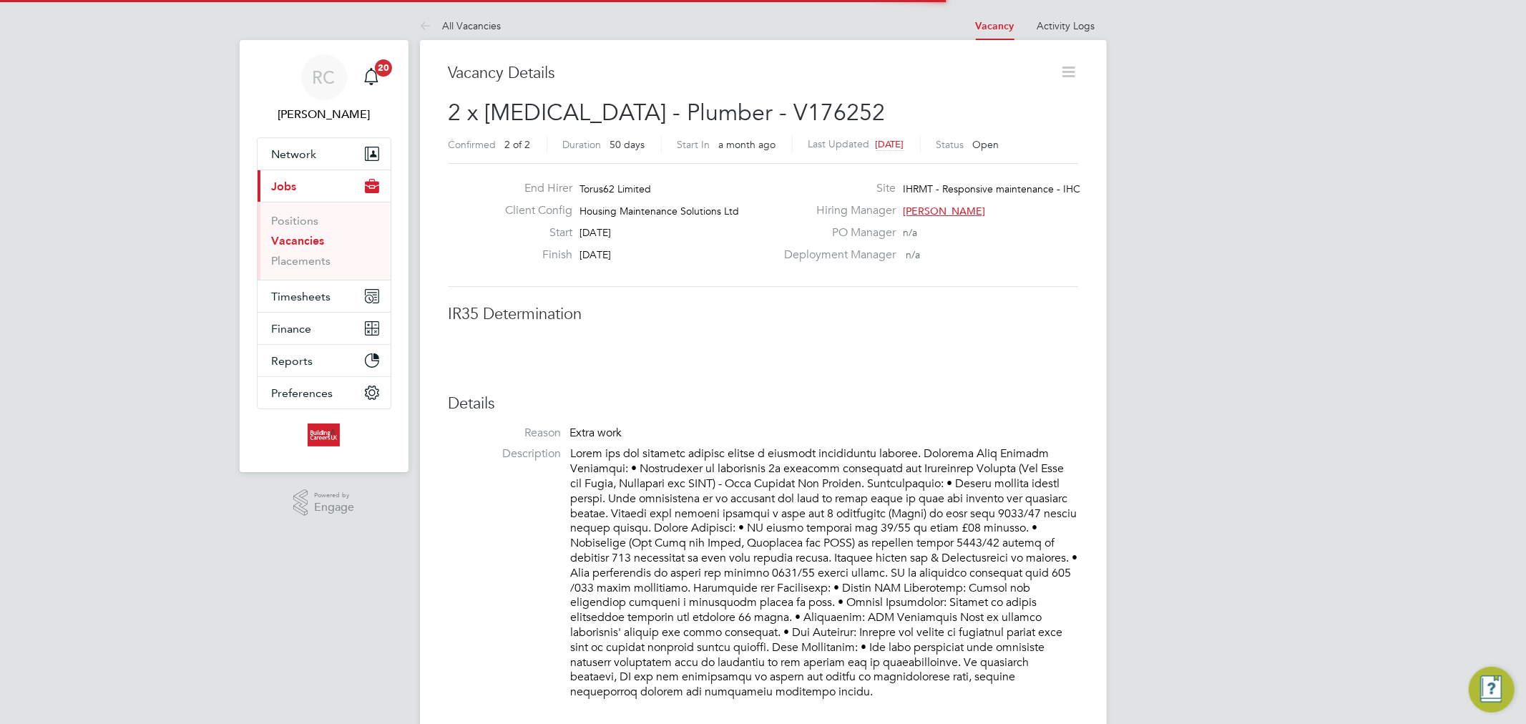
scroll to position [41, 100]
